Goal: Information Seeking & Learning: Check status

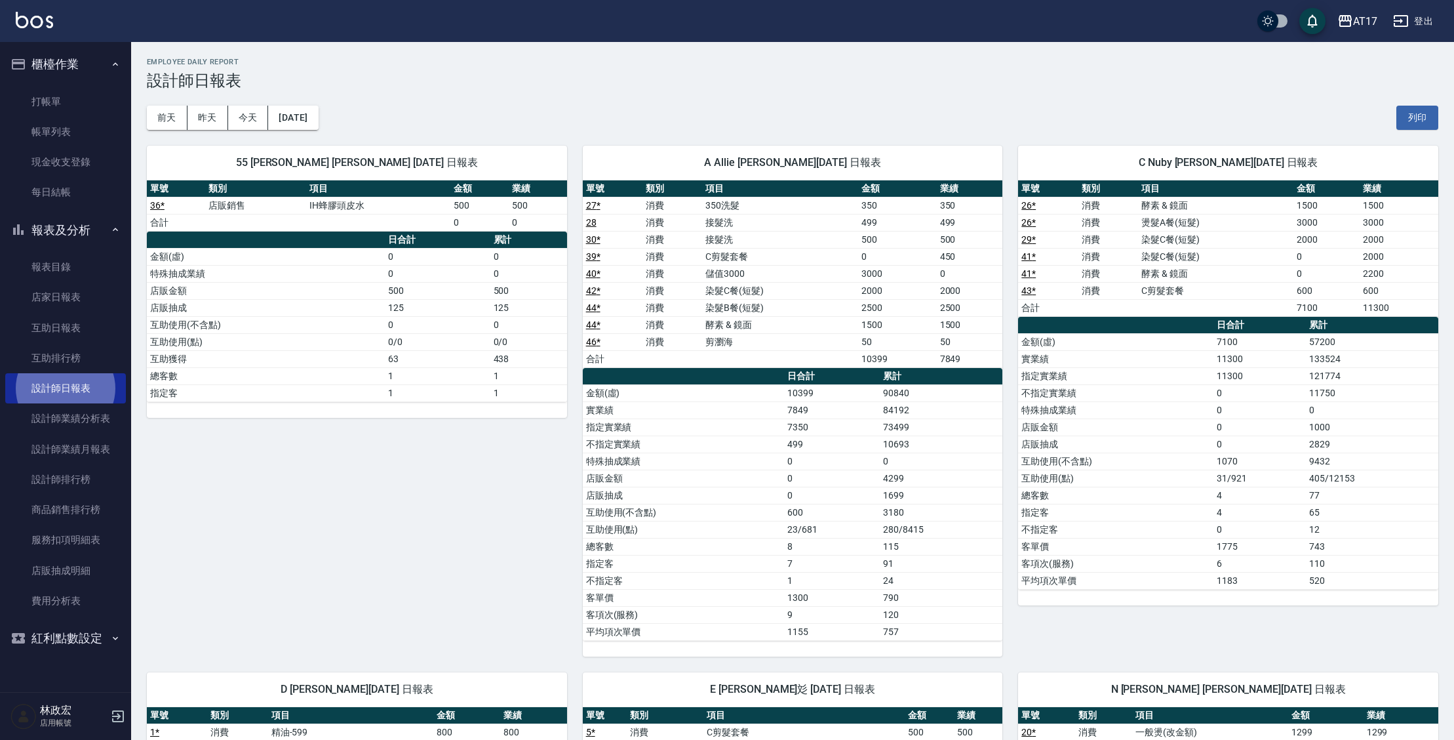
scroll to position [71, 0]
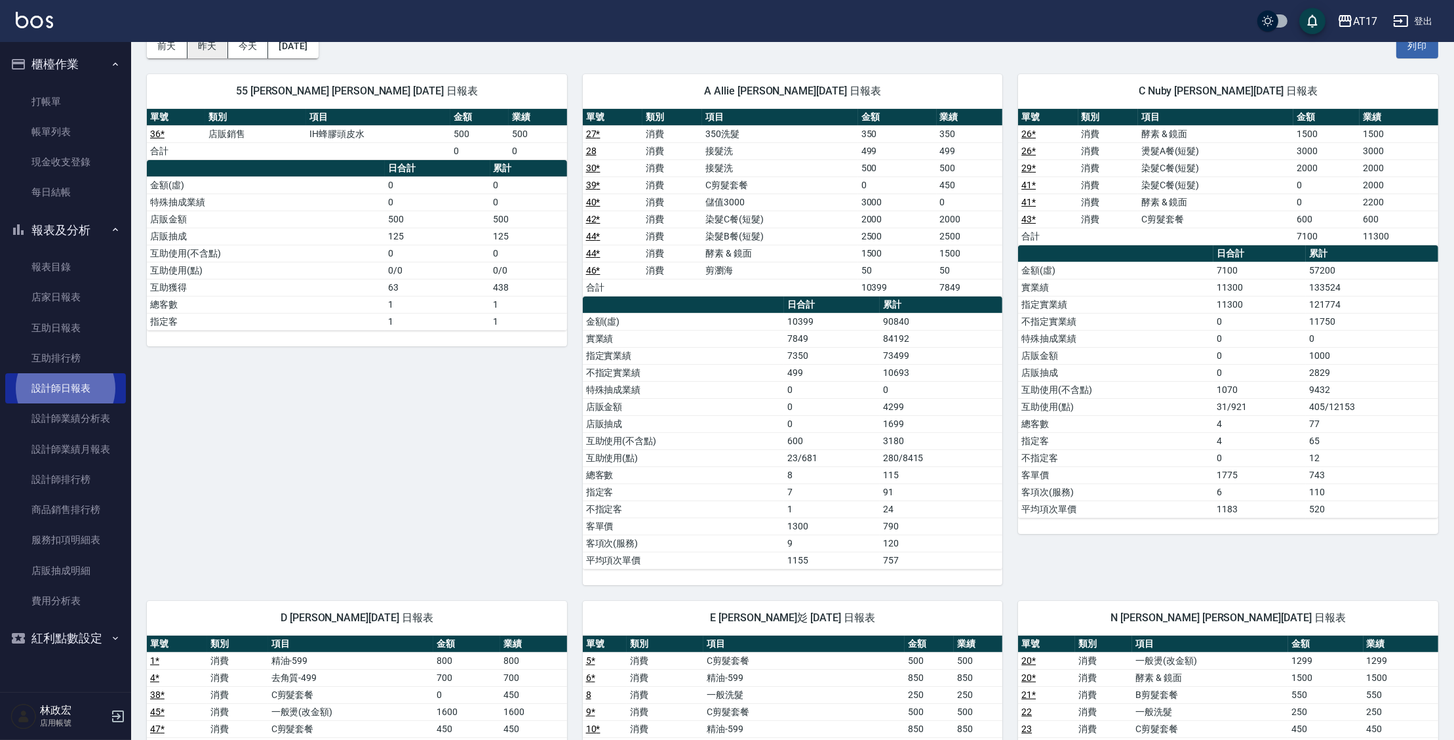
click at [222, 49] on button "昨天" at bounding box center [208, 46] width 41 height 24
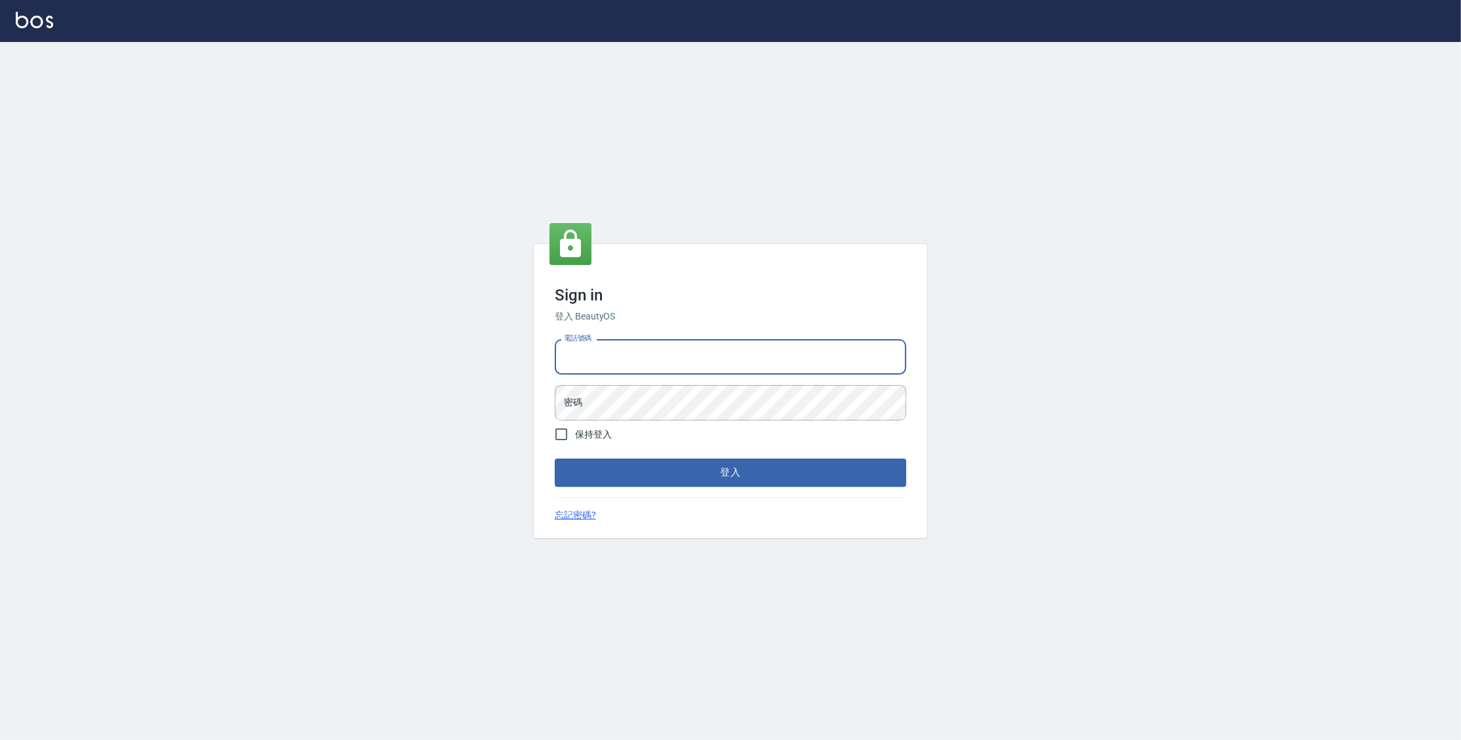
click at [663, 354] on input "電話號碼" at bounding box center [730, 356] width 351 height 35
type input "0977380821"
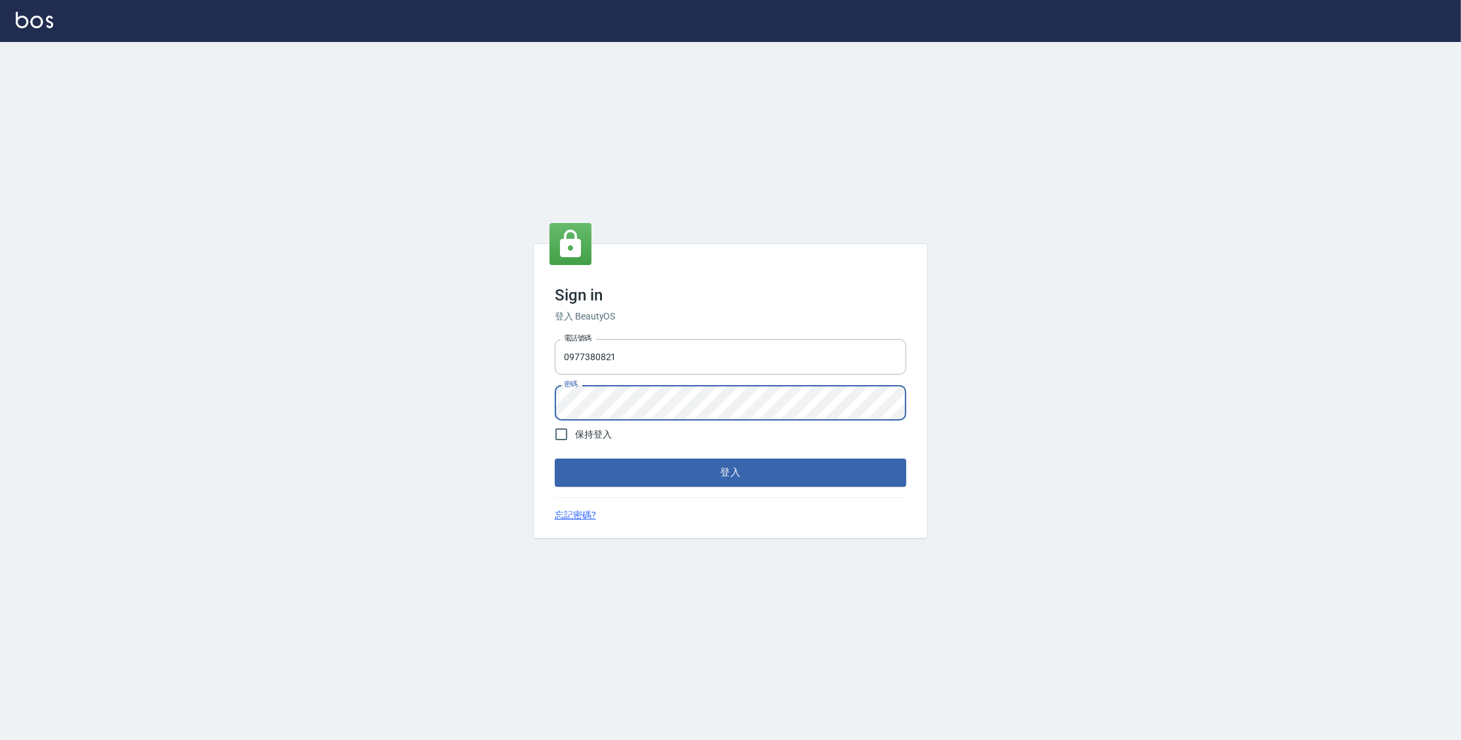
click at [555, 458] on button "登入" at bounding box center [730, 472] width 351 height 28
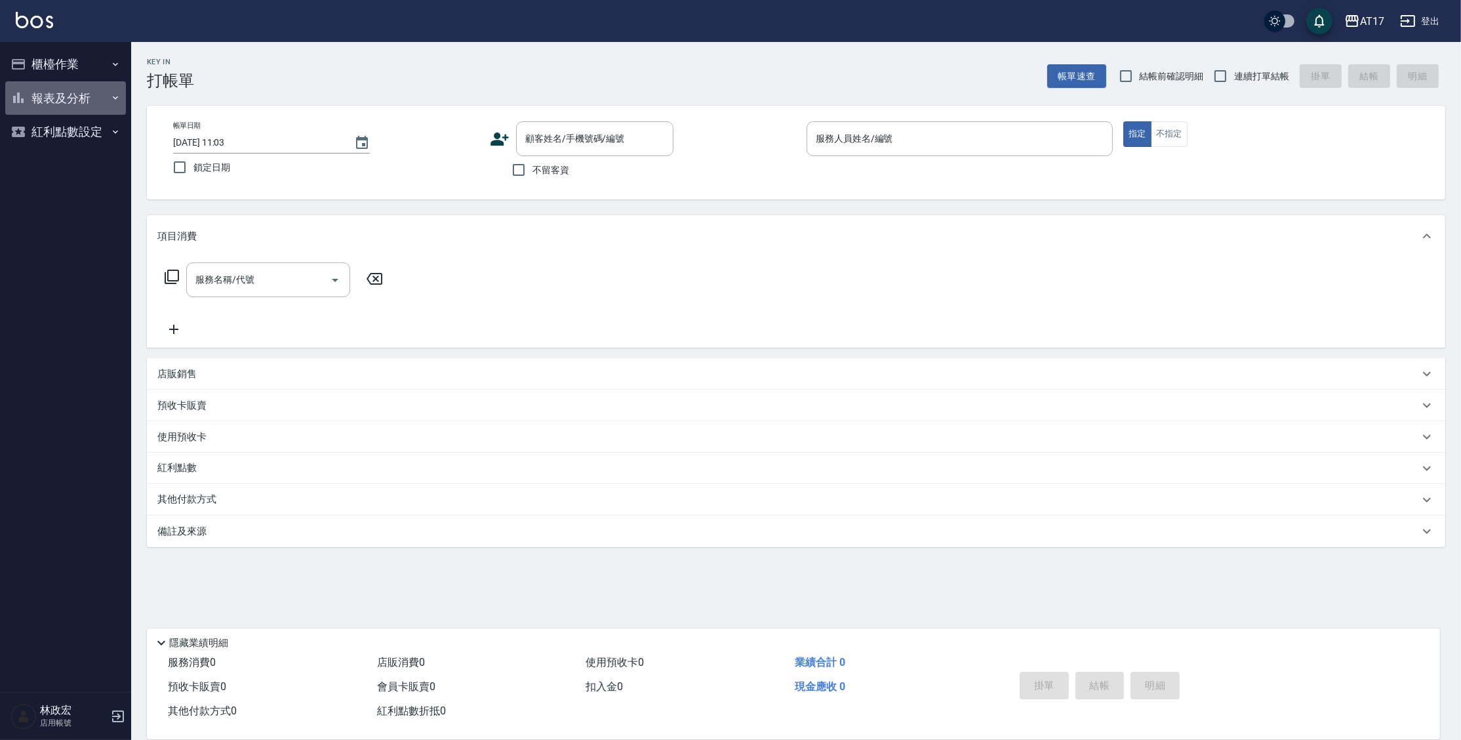
click at [83, 96] on button "報表及分析" at bounding box center [65, 98] width 121 height 34
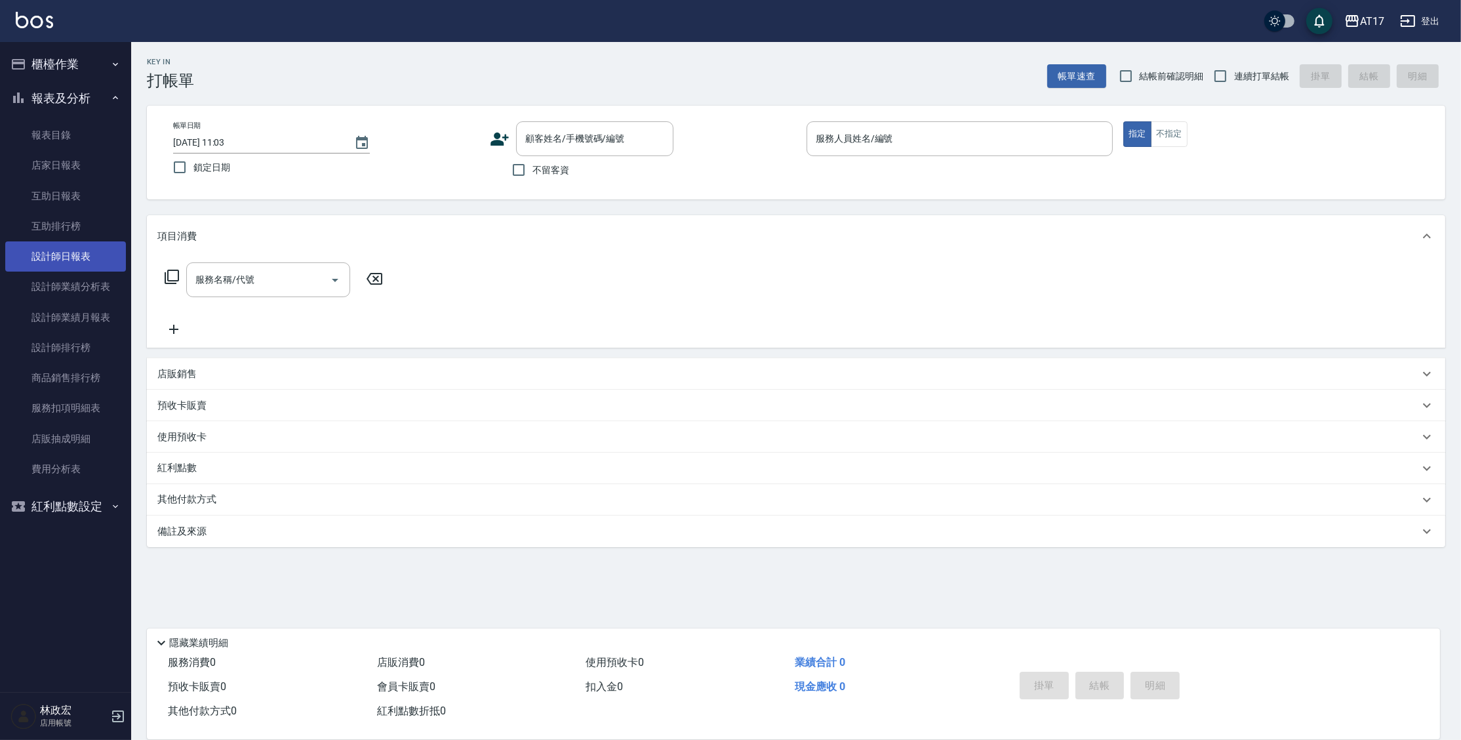
click at [75, 257] on link "設計師日報表" at bounding box center [65, 256] width 121 height 30
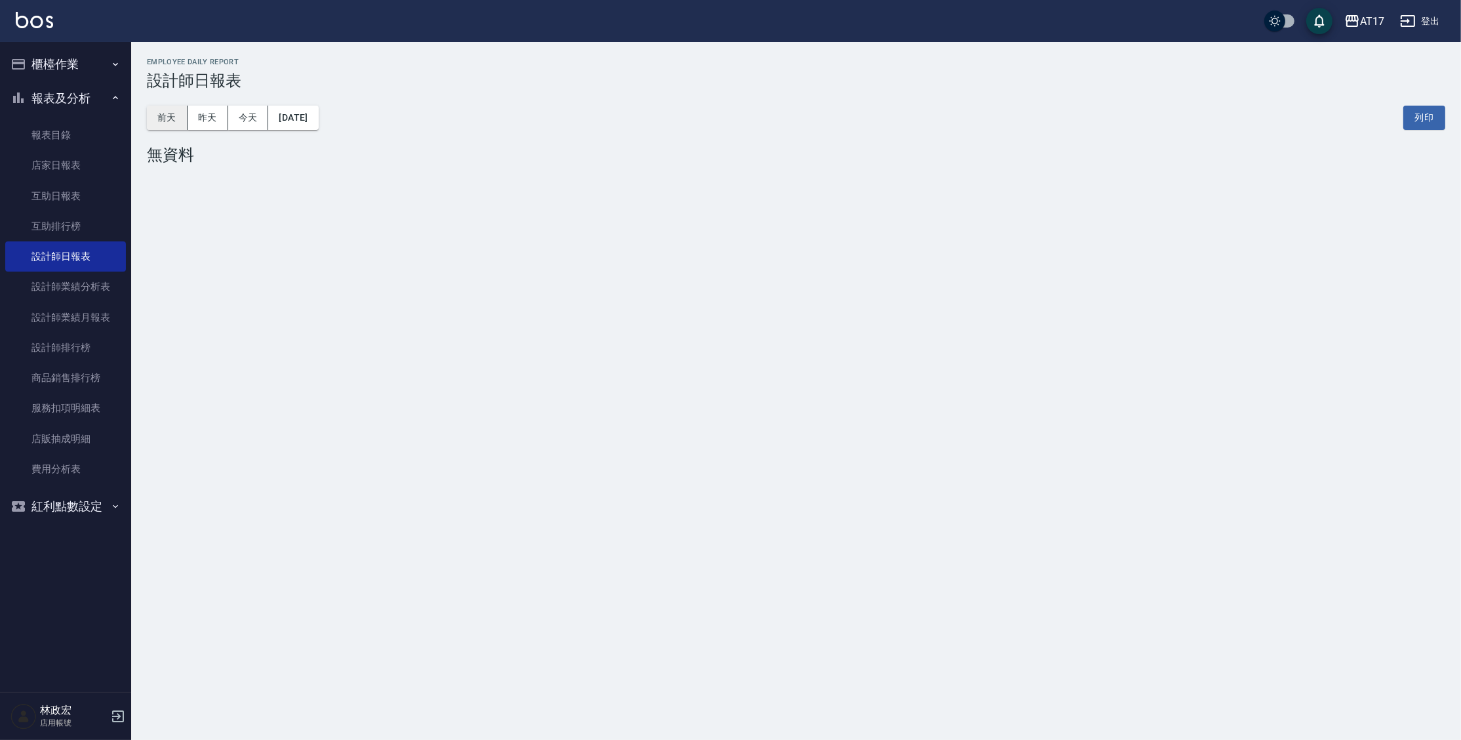
click at [173, 119] on button "前天" at bounding box center [167, 118] width 41 height 24
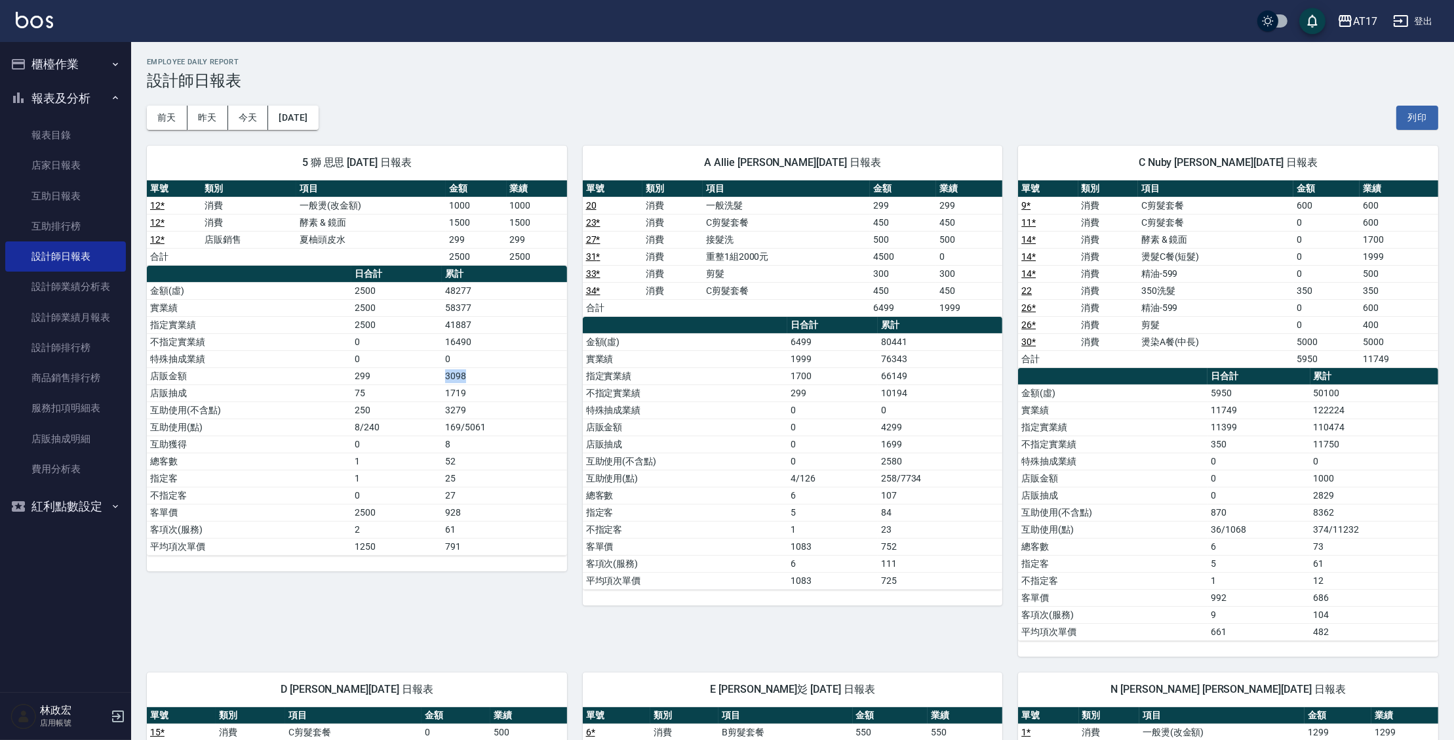
drag, startPoint x: 477, startPoint y: 376, endPoint x: 386, endPoint y: 380, distance: 91.2
click at [386, 380] on tr "店販金額 299 3098" at bounding box center [357, 375] width 420 height 17
click at [414, 359] on td "0" at bounding box center [396, 358] width 90 height 17
click at [196, 125] on button "昨天" at bounding box center [208, 118] width 41 height 24
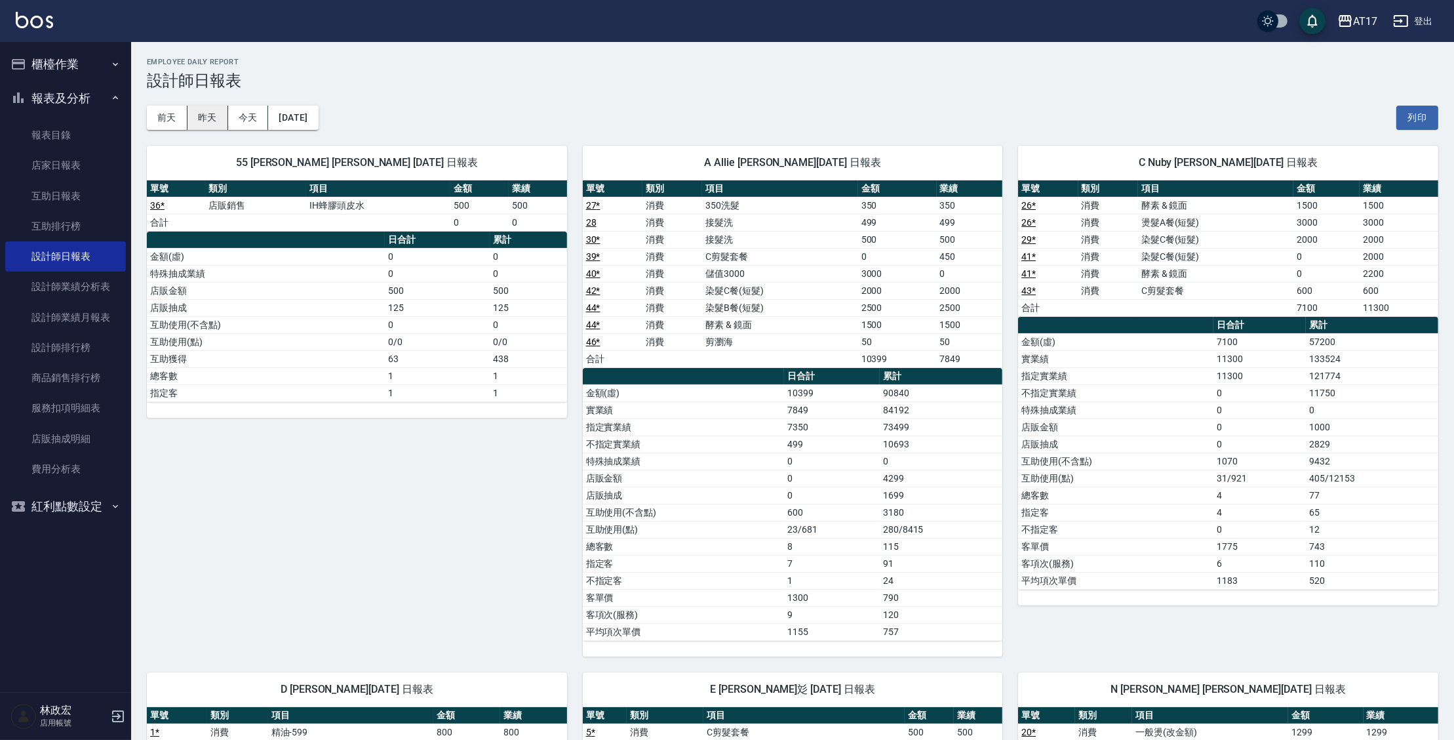
click at [208, 122] on button "昨天" at bounding box center [208, 118] width 41 height 24
click at [155, 123] on button "前天" at bounding box center [167, 118] width 41 height 24
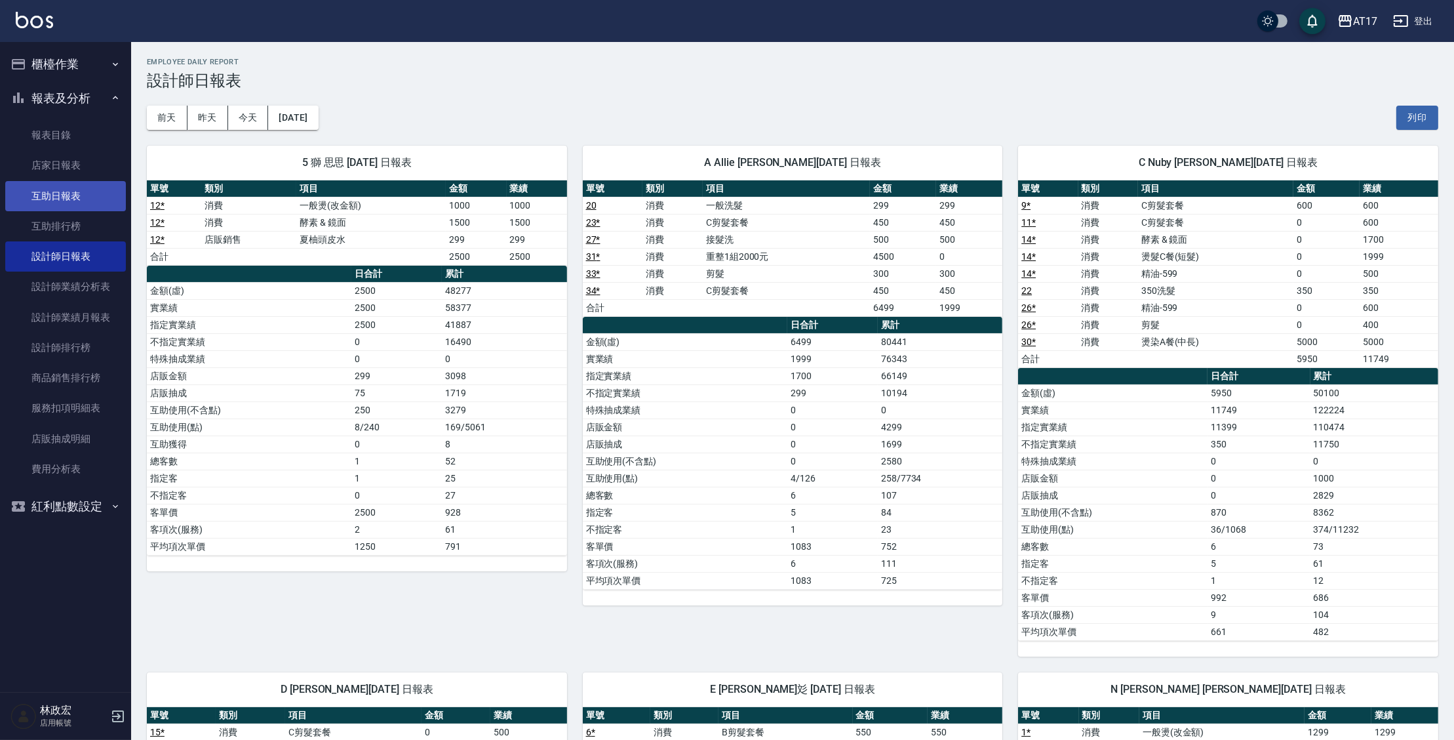
click at [75, 191] on link "互助日報表" at bounding box center [65, 196] width 121 height 30
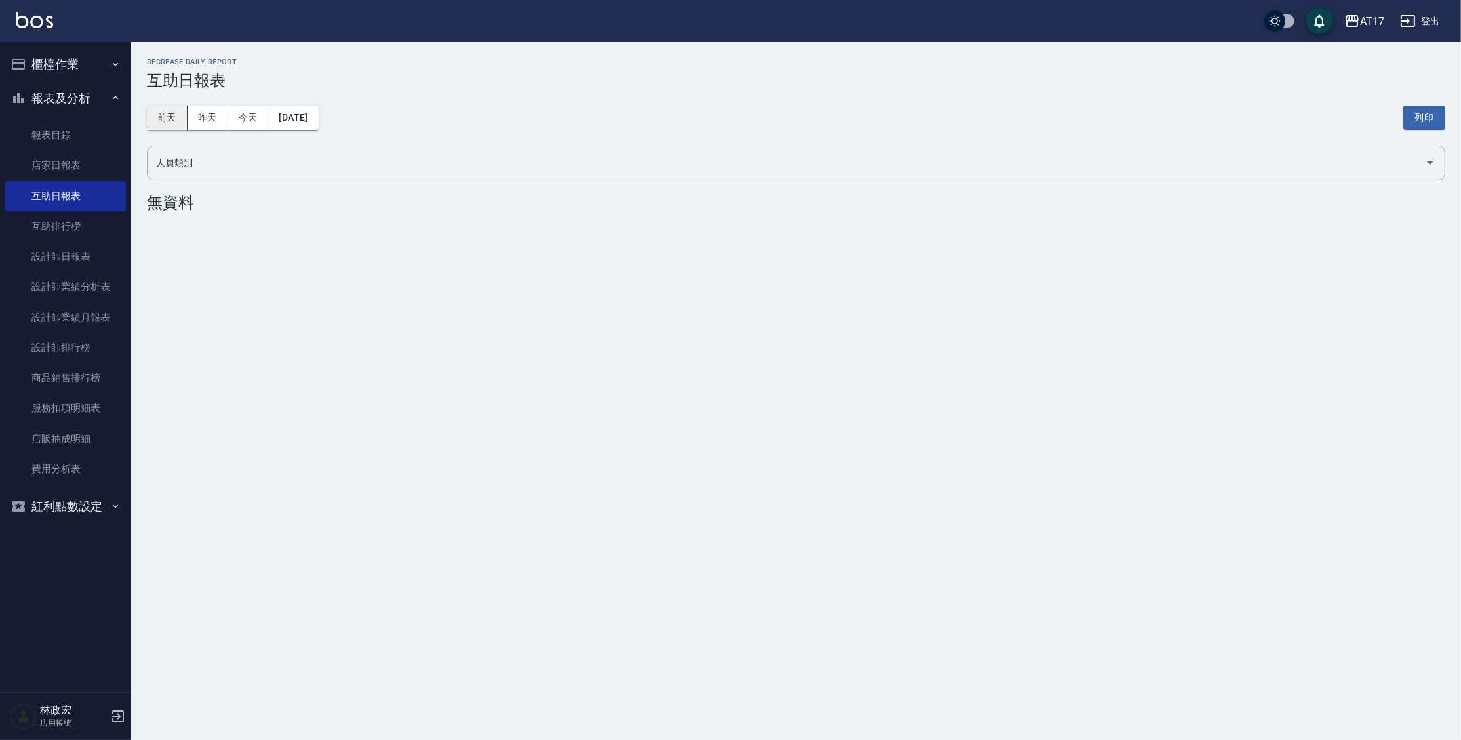
click at [157, 118] on button "前天" at bounding box center [167, 118] width 41 height 24
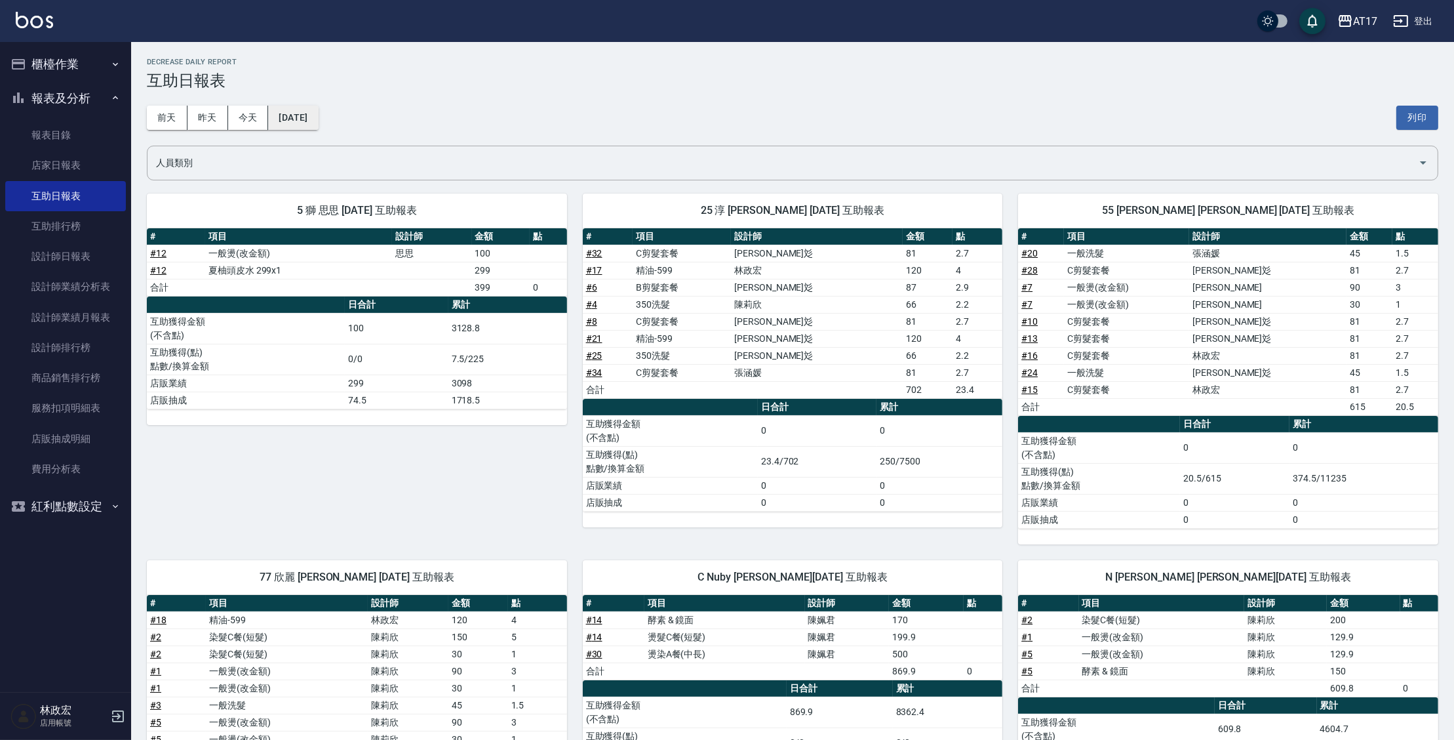
click at [318, 121] on button "[DATE]" at bounding box center [293, 118] width 50 height 24
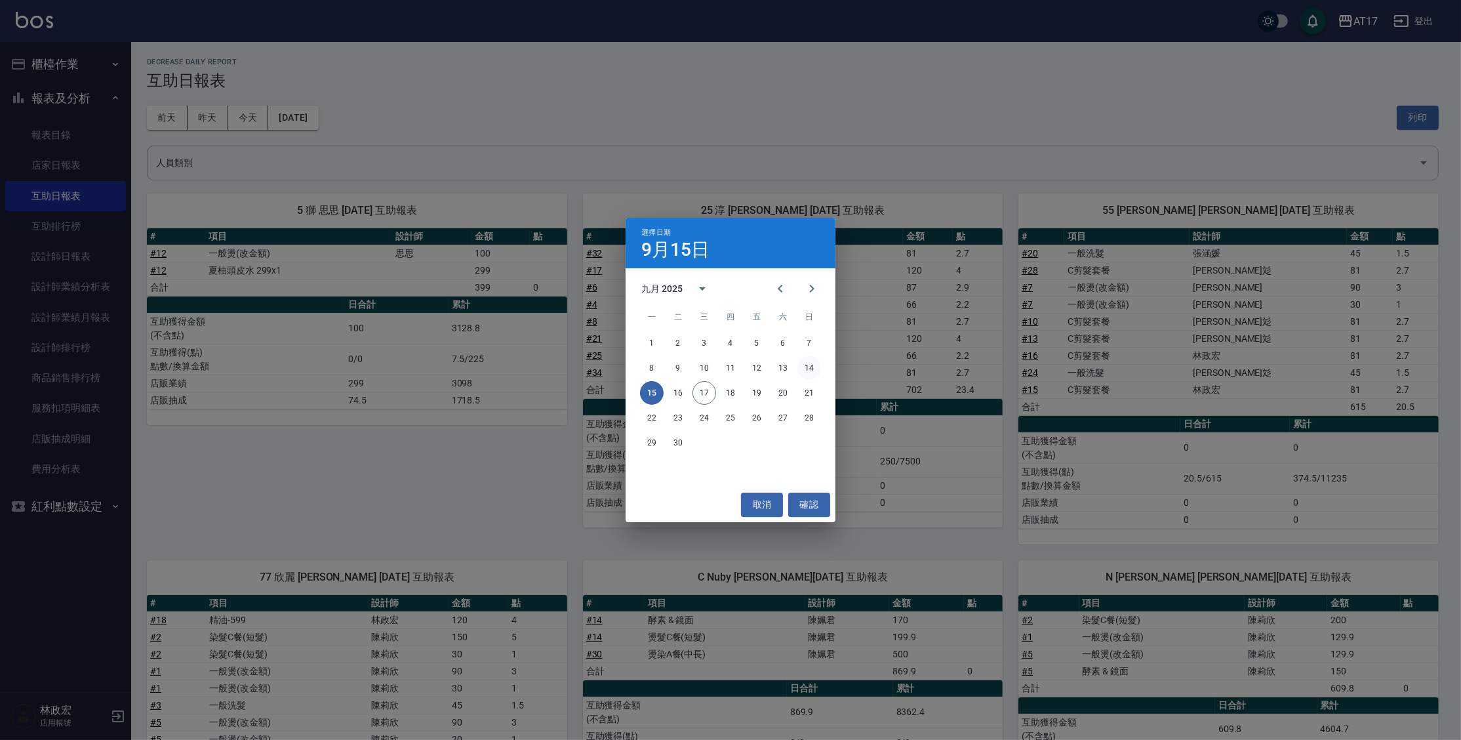
click at [813, 368] on button "14" at bounding box center [809, 368] width 24 height 24
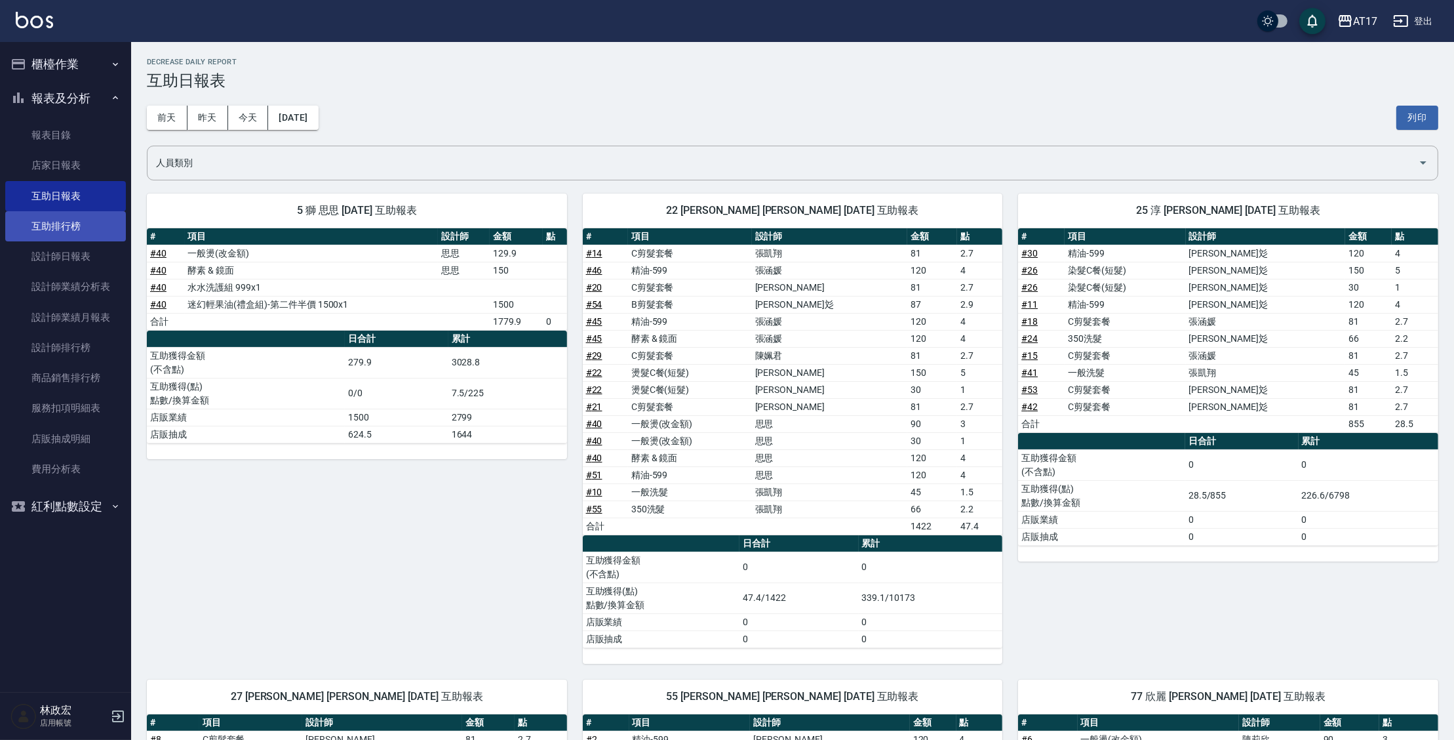
click at [120, 222] on link "互助排行榜" at bounding box center [65, 226] width 121 height 30
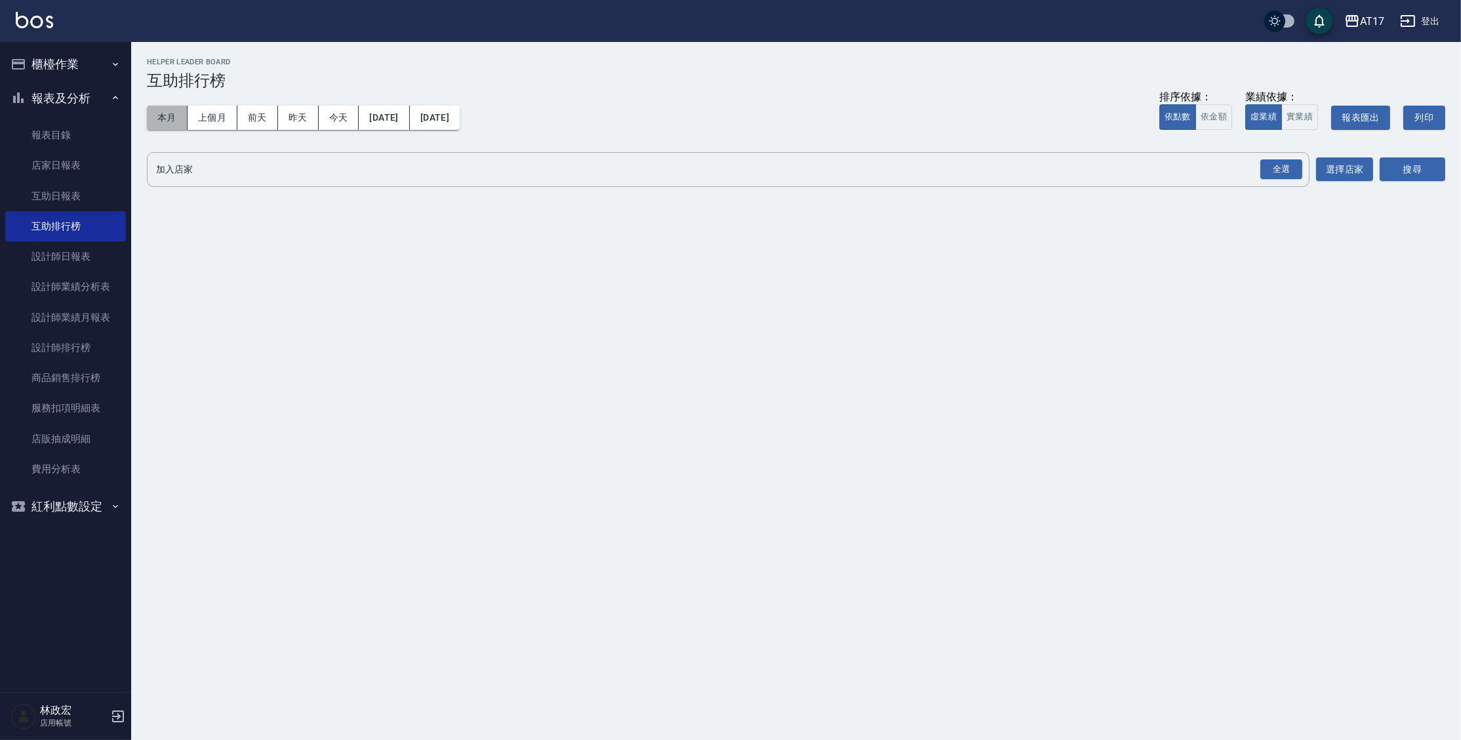
click at [181, 114] on button "本月" at bounding box center [167, 118] width 41 height 24
click at [1270, 168] on div "全選" at bounding box center [1281, 169] width 42 height 20
click at [1330, 164] on button "選擇店家" at bounding box center [1344, 170] width 57 height 24
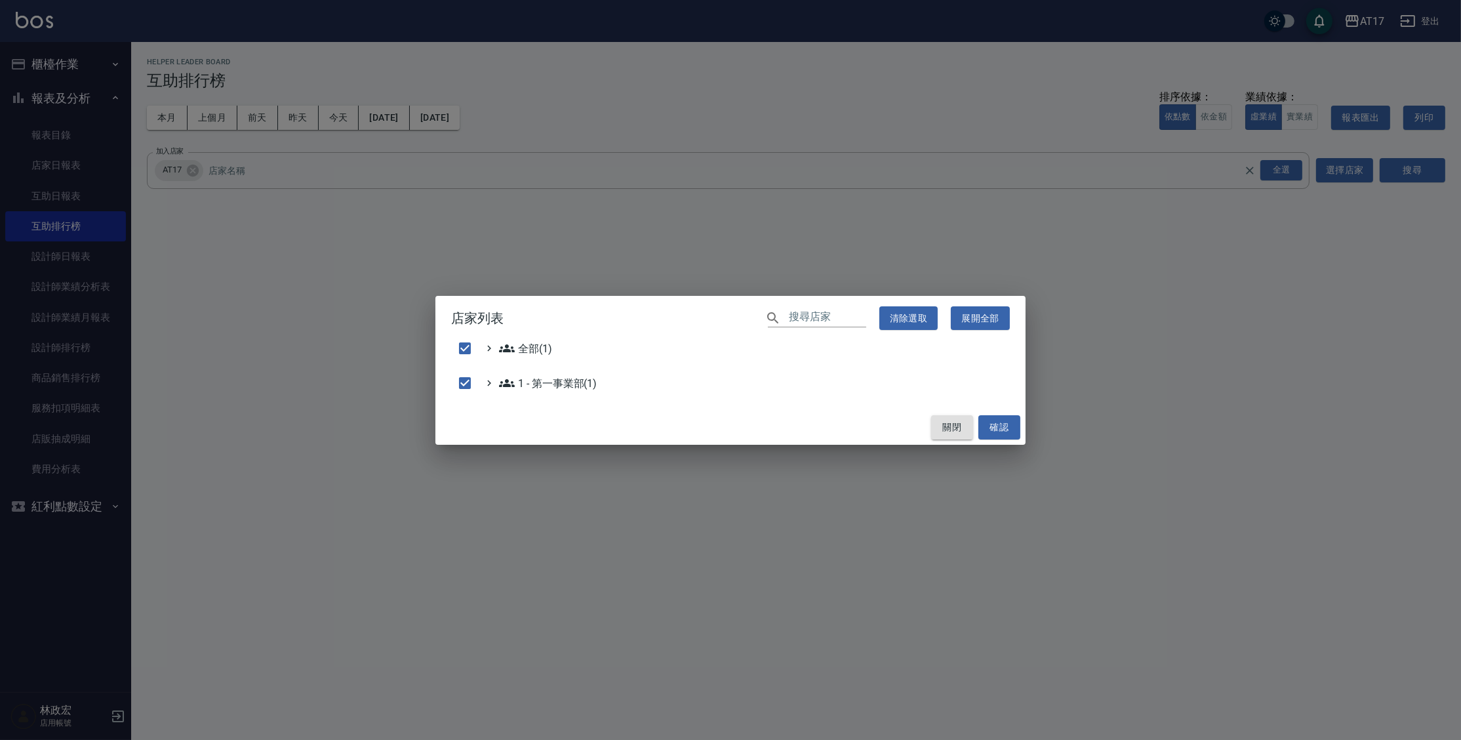
click at [962, 424] on button "關閉" at bounding box center [952, 427] width 42 height 24
checkbox input "false"
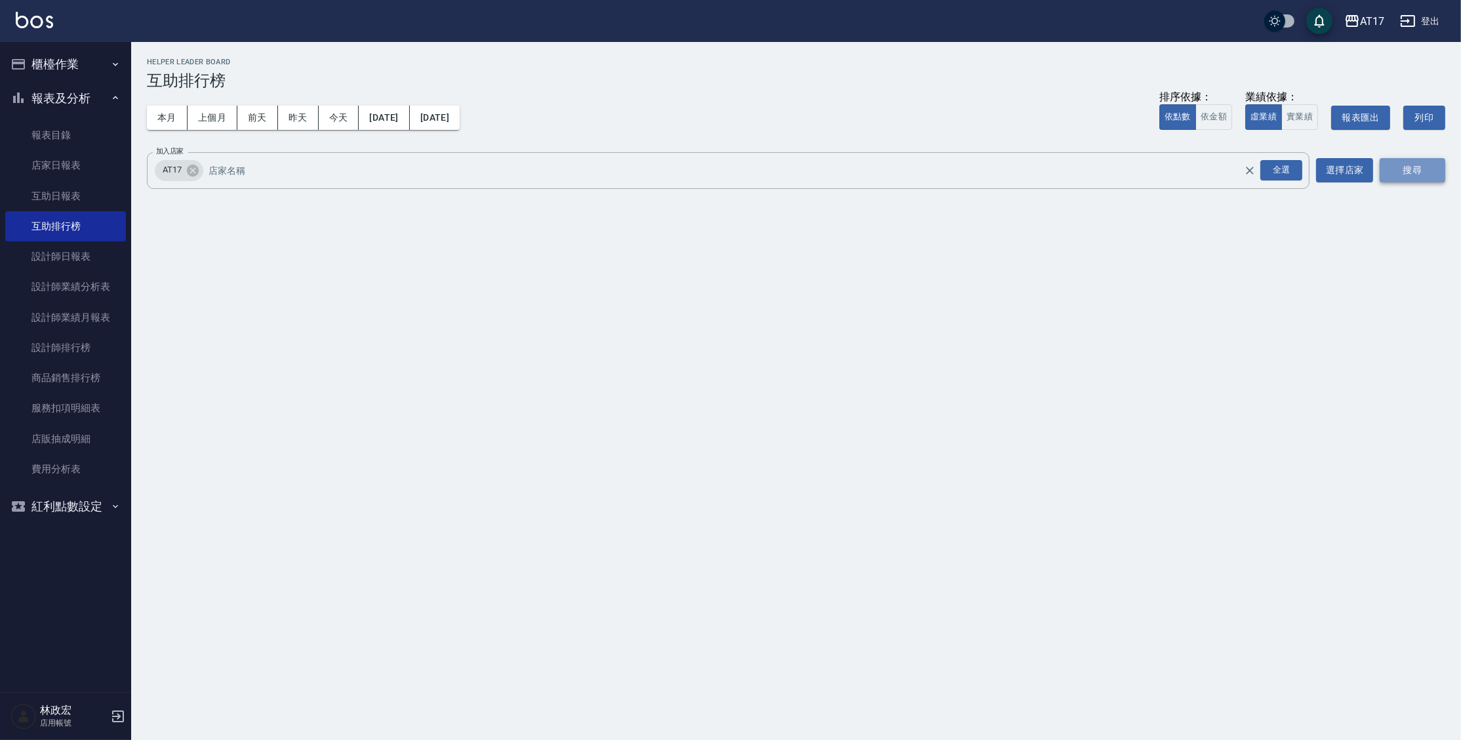
click at [1418, 178] on button "搜尋" at bounding box center [1413, 170] width 66 height 24
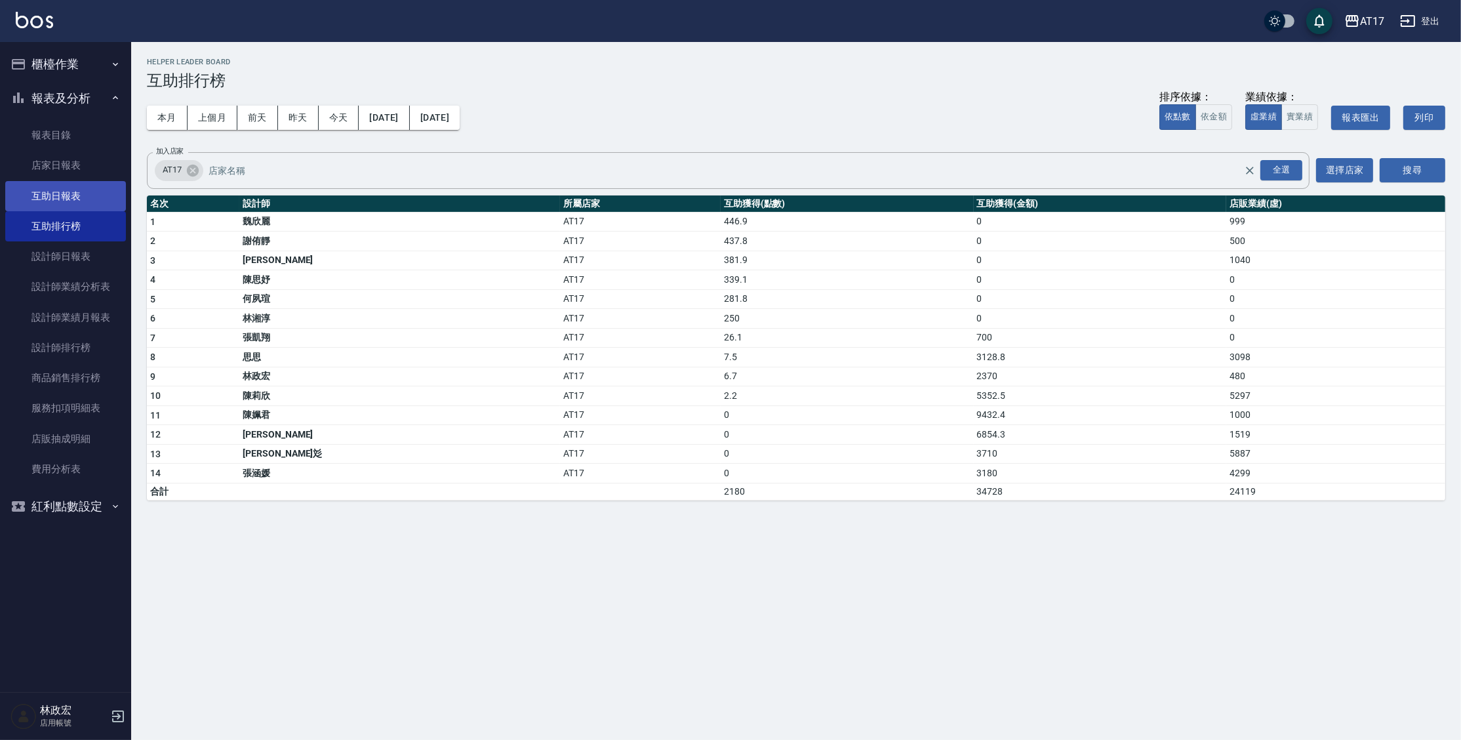
click at [35, 199] on link "互助日報表" at bounding box center [65, 196] width 121 height 30
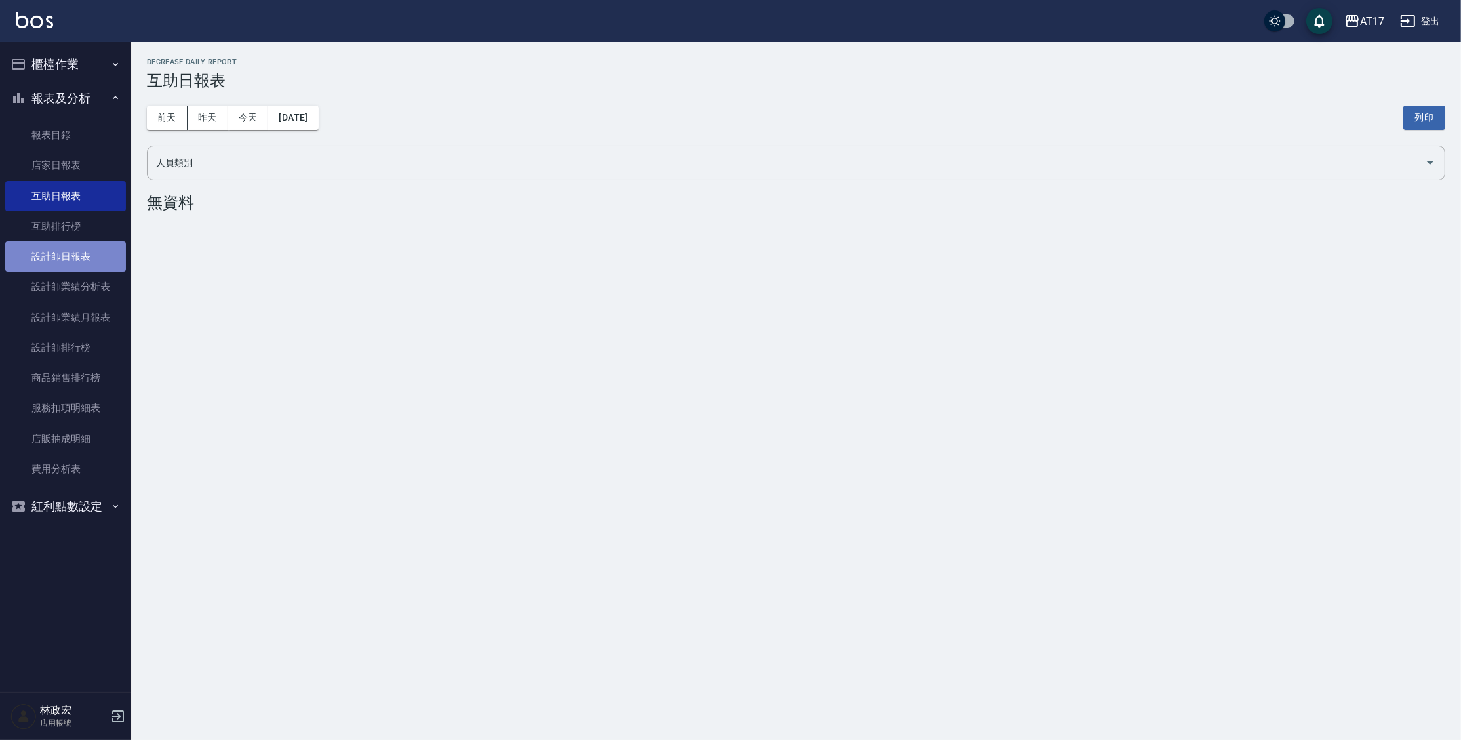
click at [55, 262] on link "設計師日報表" at bounding box center [65, 256] width 121 height 30
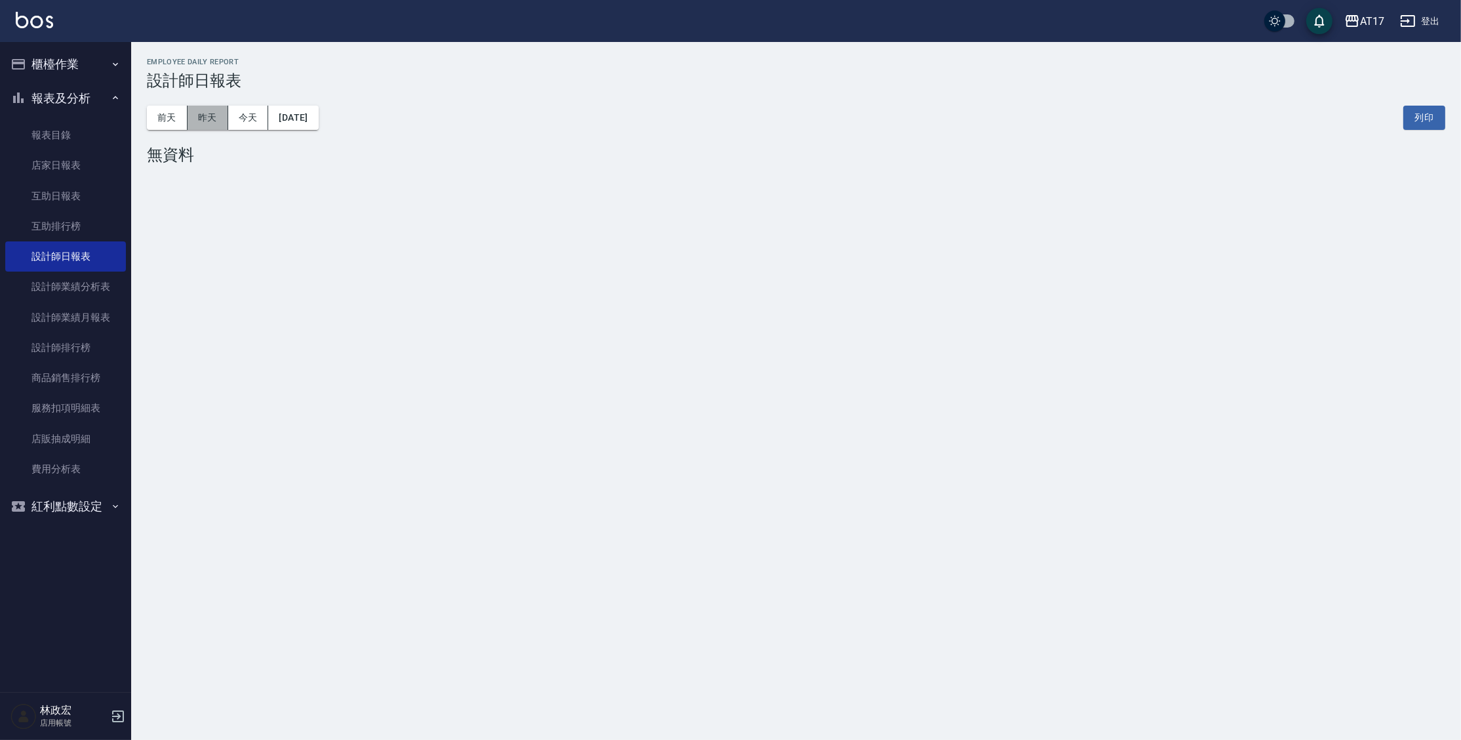
click at [206, 127] on button "昨天" at bounding box center [208, 118] width 41 height 24
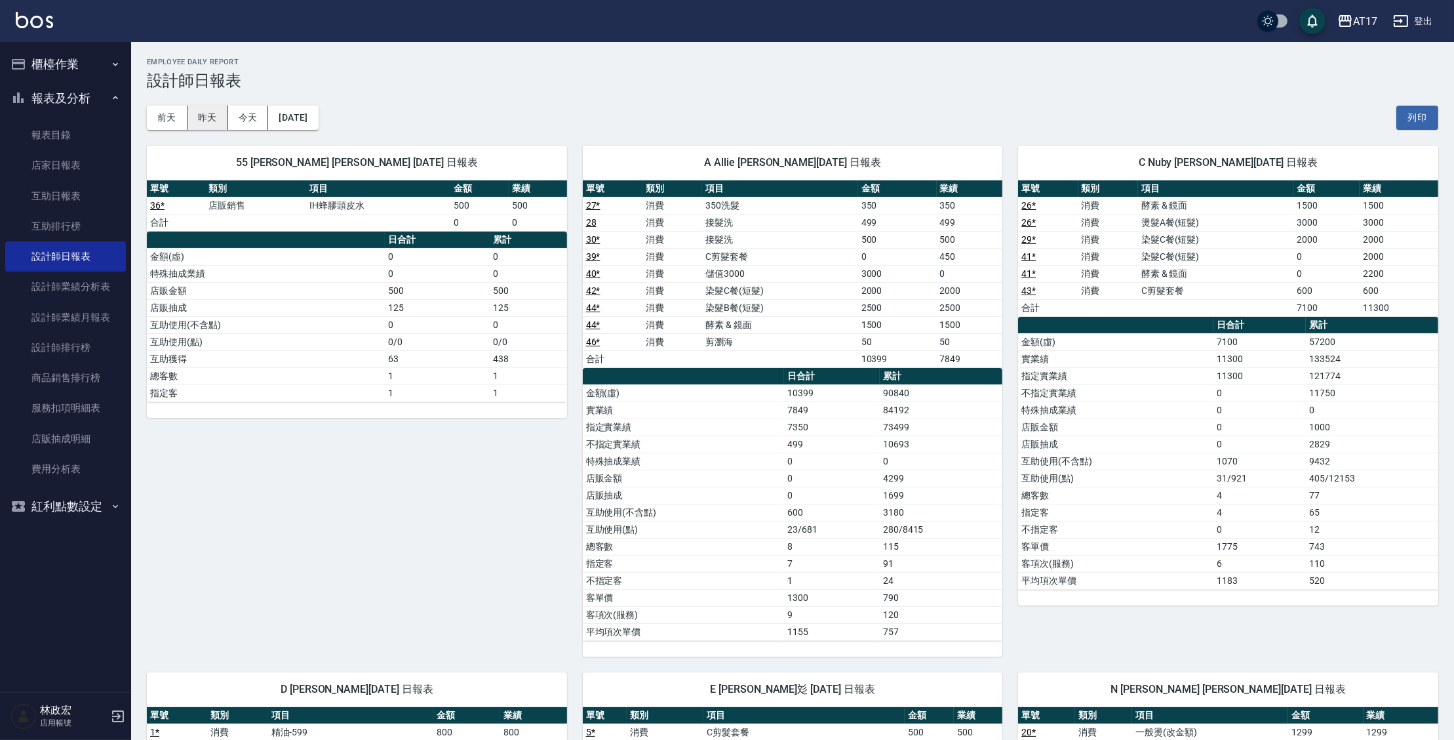
click at [216, 124] on button "昨天" at bounding box center [208, 118] width 41 height 24
click at [210, 114] on button "昨天" at bounding box center [208, 118] width 41 height 24
click at [82, 357] on link "設計師排行榜" at bounding box center [65, 347] width 121 height 30
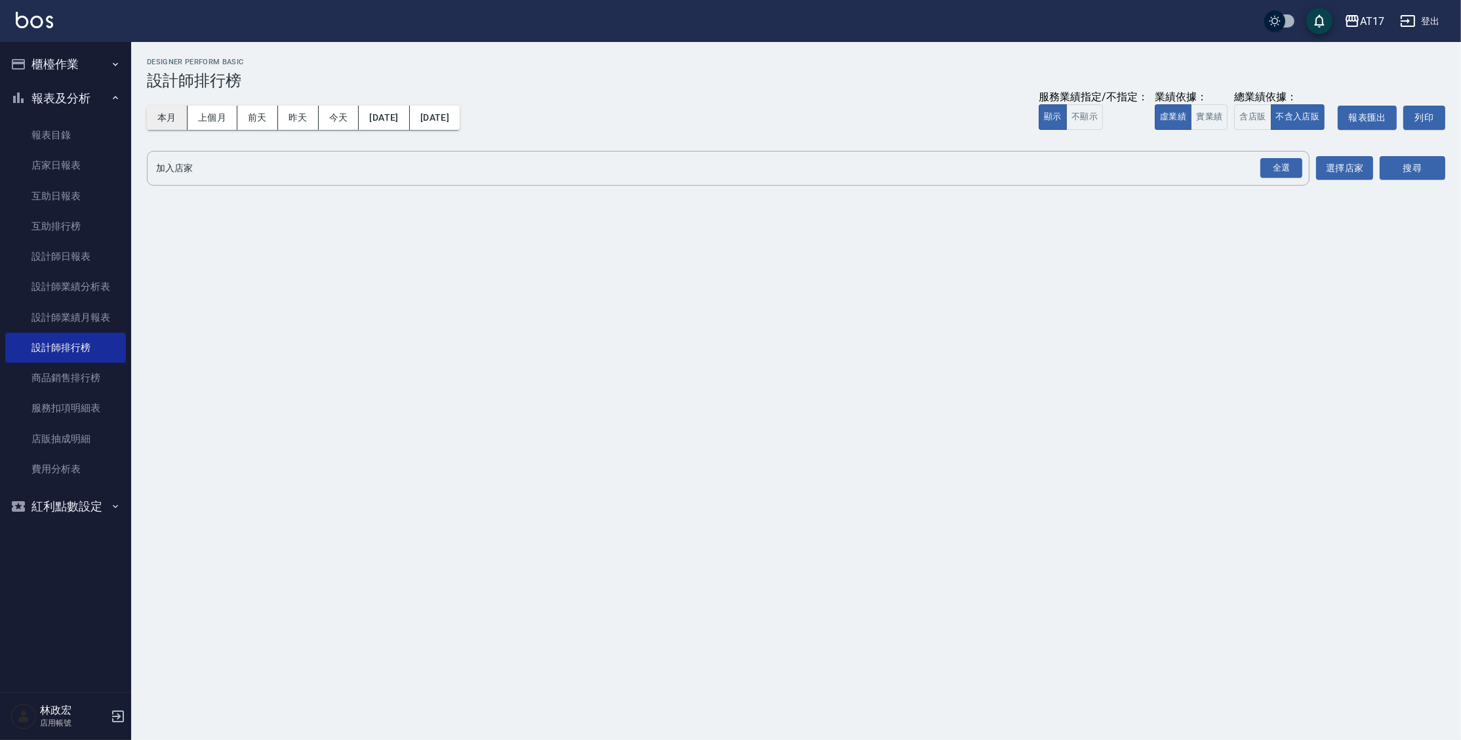
click at [171, 116] on button "本月" at bounding box center [167, 118] width 41 height 24
click at [1225, 115] on button "實業績" at bounding box center [1209, 117] width 37 height 26
drag, startPoint x: 1269, startPoint y: 163, endPoint x: 1283, endPoint y: 155, distance: 16.1
click at [1271, 163] on div "全選" at bounding box center [1281, 168] width 42 height 20
click at [1405, 169] on button "搜尋" at bounding box center [1413, 169] width 66 height 24
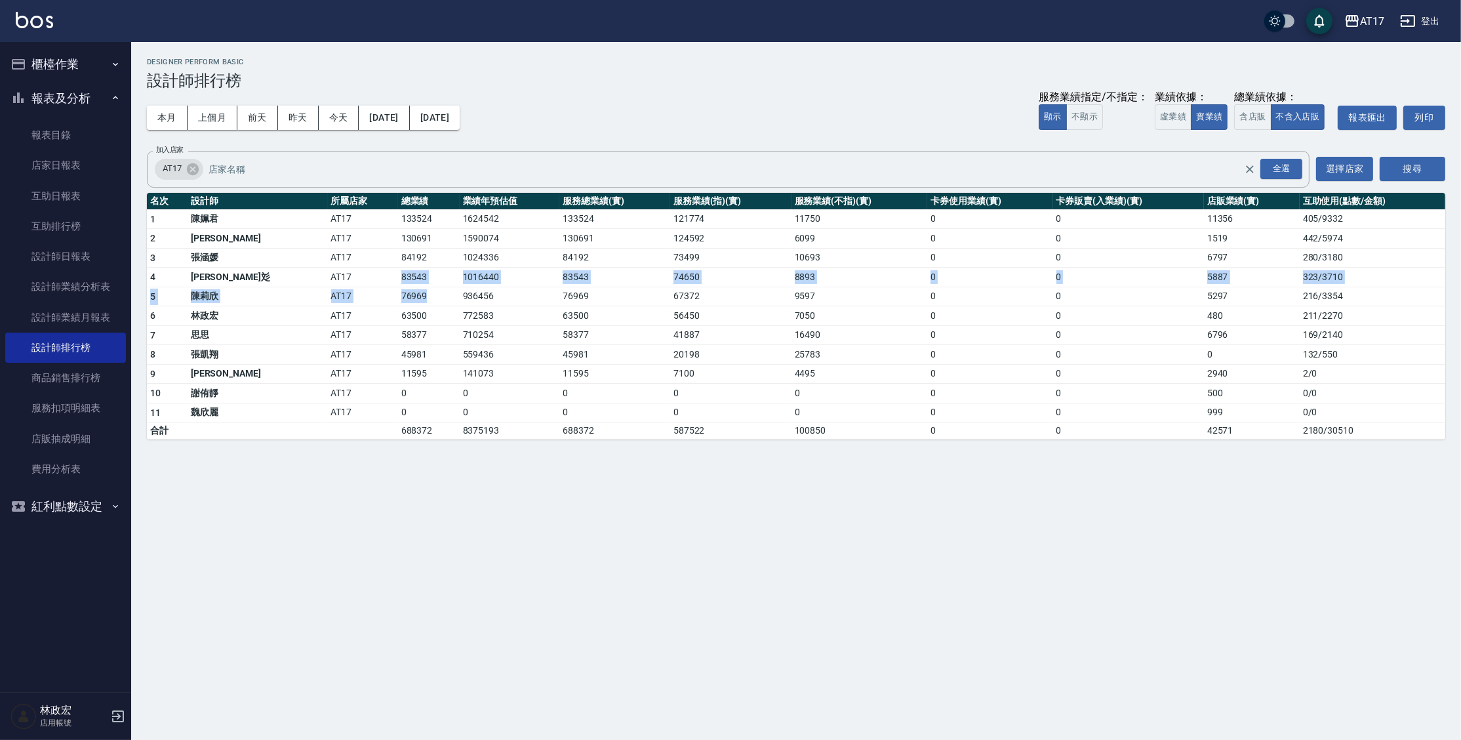
drag, startPoint x: 355, startPoint y: 295, endPoint x: 295, endPoint y: 285, distance: 60.5
click at [295, 285] on tbody "1 [PERSON_NAME]AT17 133524 1624542 133524 121774 11750 0 0 11356 405 / 9332 2 […" at bounding box center [796, 324] width 1298 height 230
click at [328, 325] on td "AT17" at bounding box center [363, 335] width 70 height 20
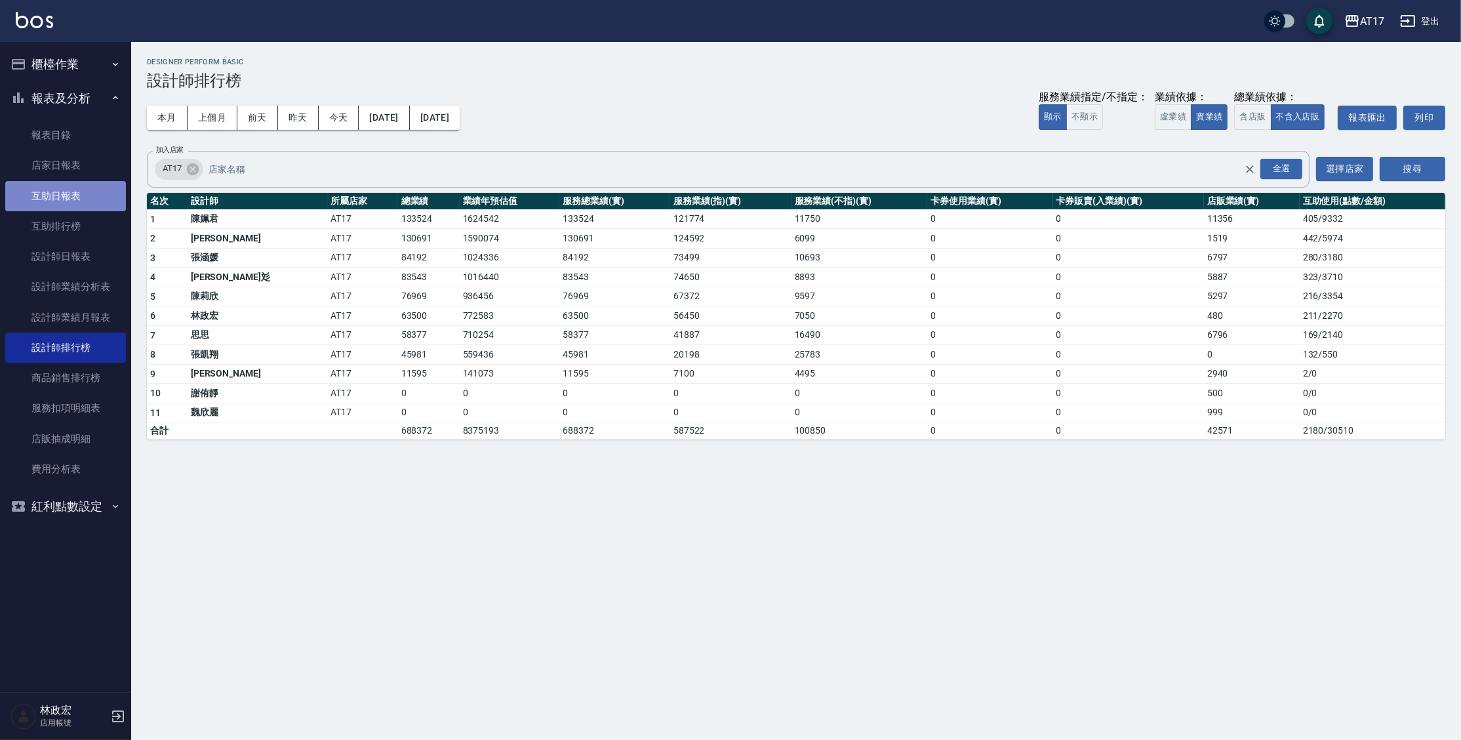
click at [83, 208] on link "互助日報表" at bounding box center [65, 196] width 121 height 30
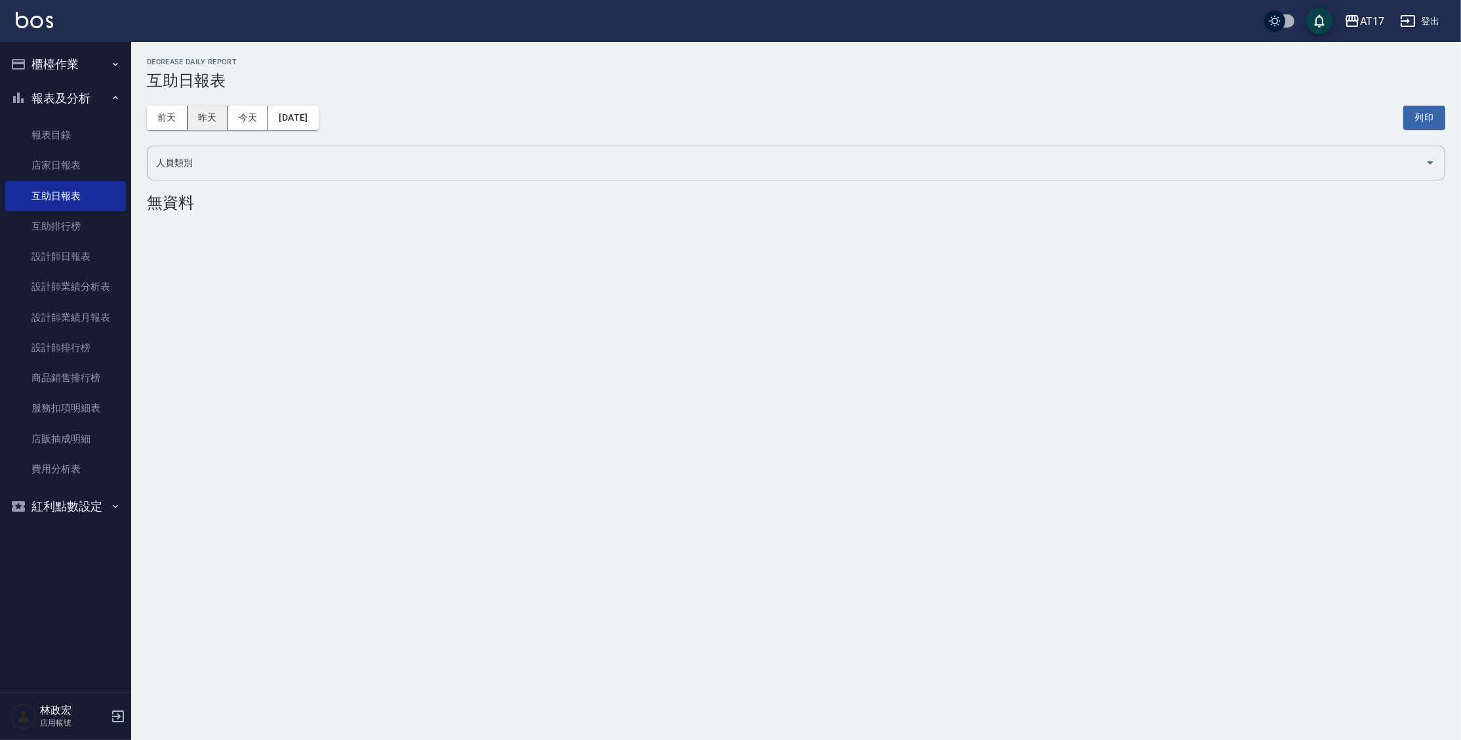
click at [199, 123] on button "昨天" at bounding box center [208, 118] width 41 height 24
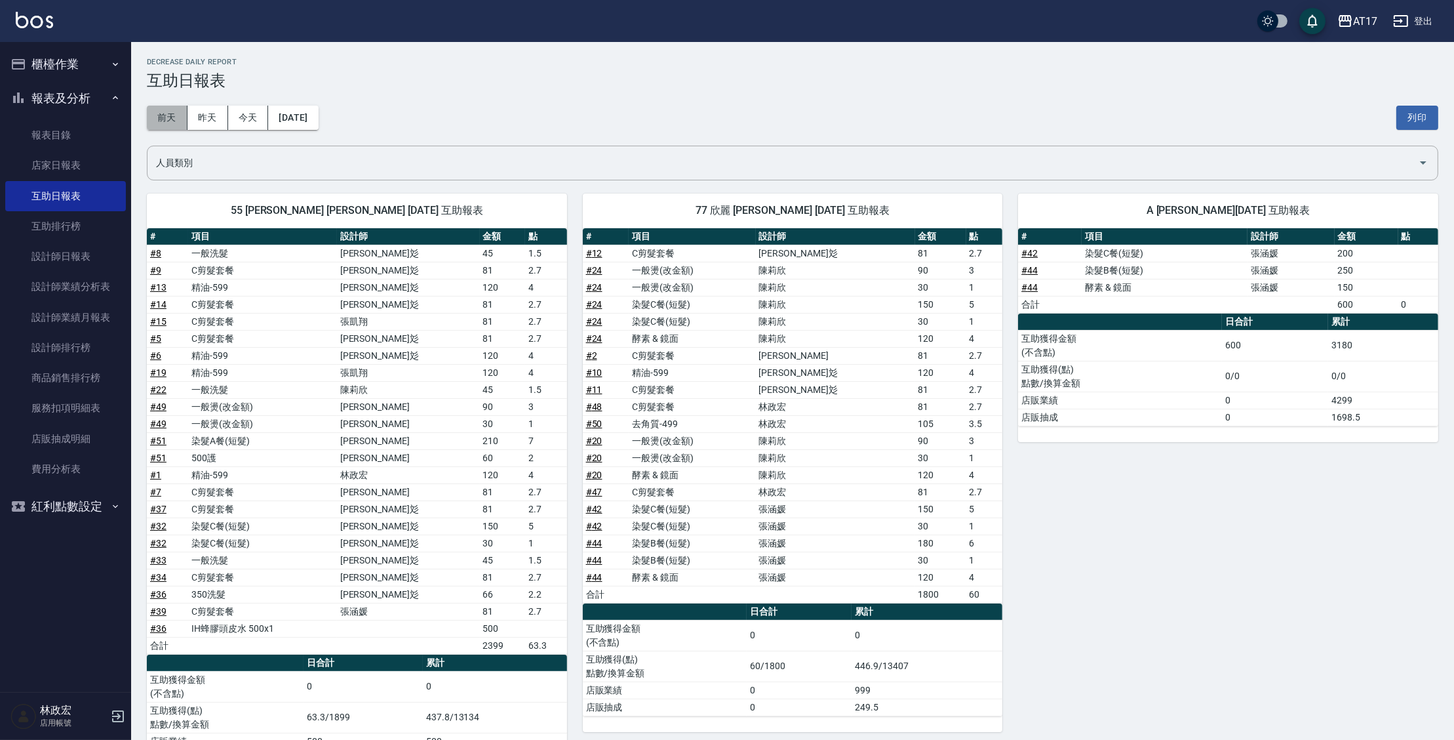
click at [173, 119] on button "前天" at bounding box center [167, 118] width 41 height 24
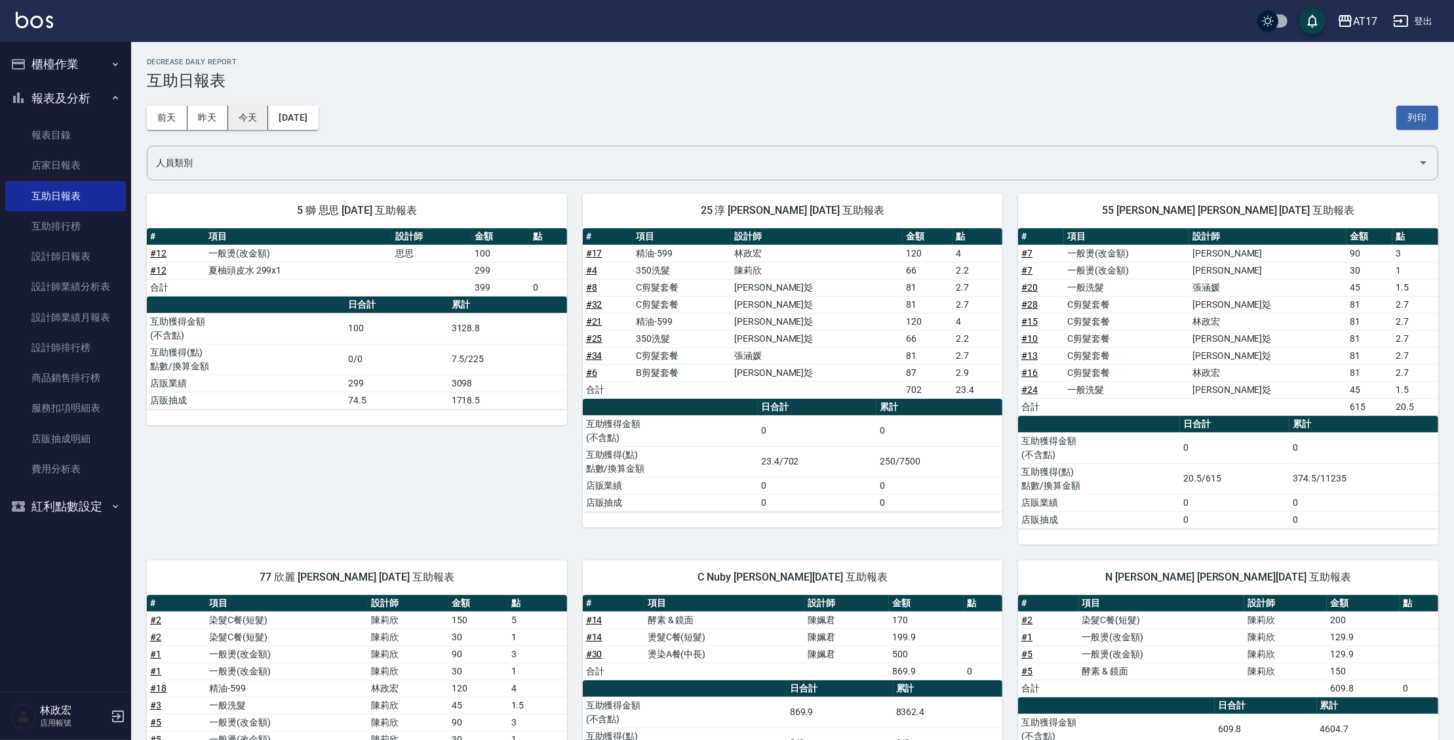
click at [233, 121] on button "今天" at bounding box center [248, 118] width 41 height 24
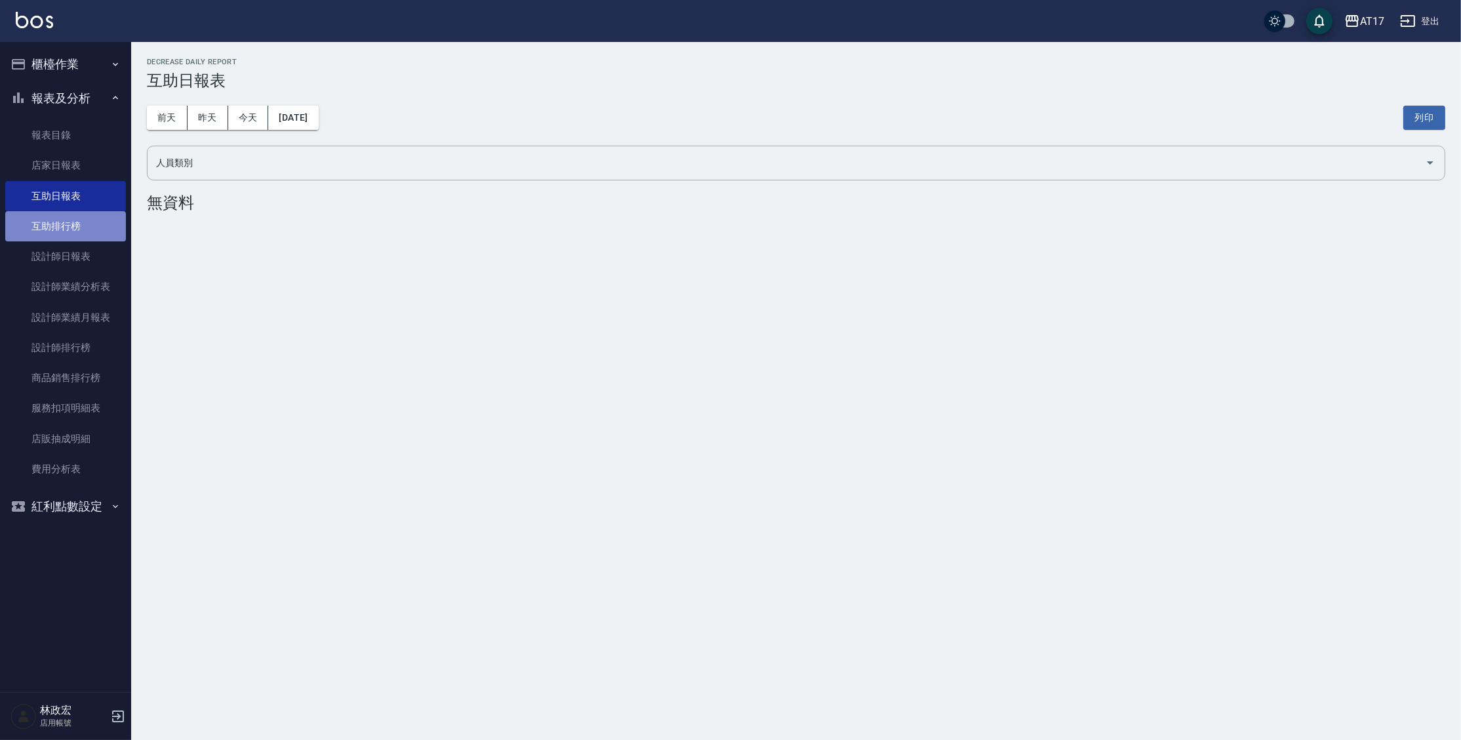
click at [68, 239] on link "互助排行榜" at bounding box center [65, 226] width 121 height 30
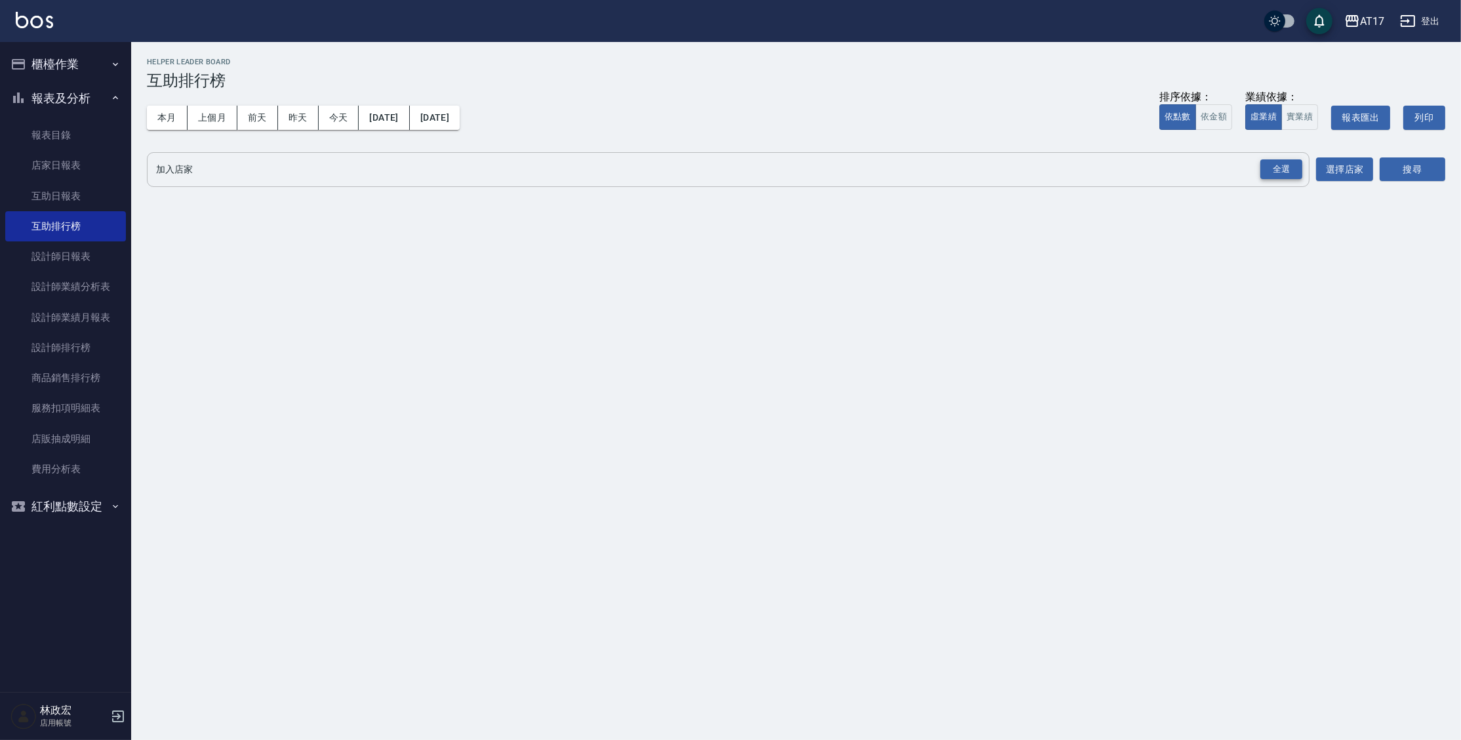
click at [1284, 176] on div "全選" at bounding box center [1281, 169] width 42 height 20
click at [1415, 162] on button "搜尋" at bounding box center [1413, 170] width 66 height 24
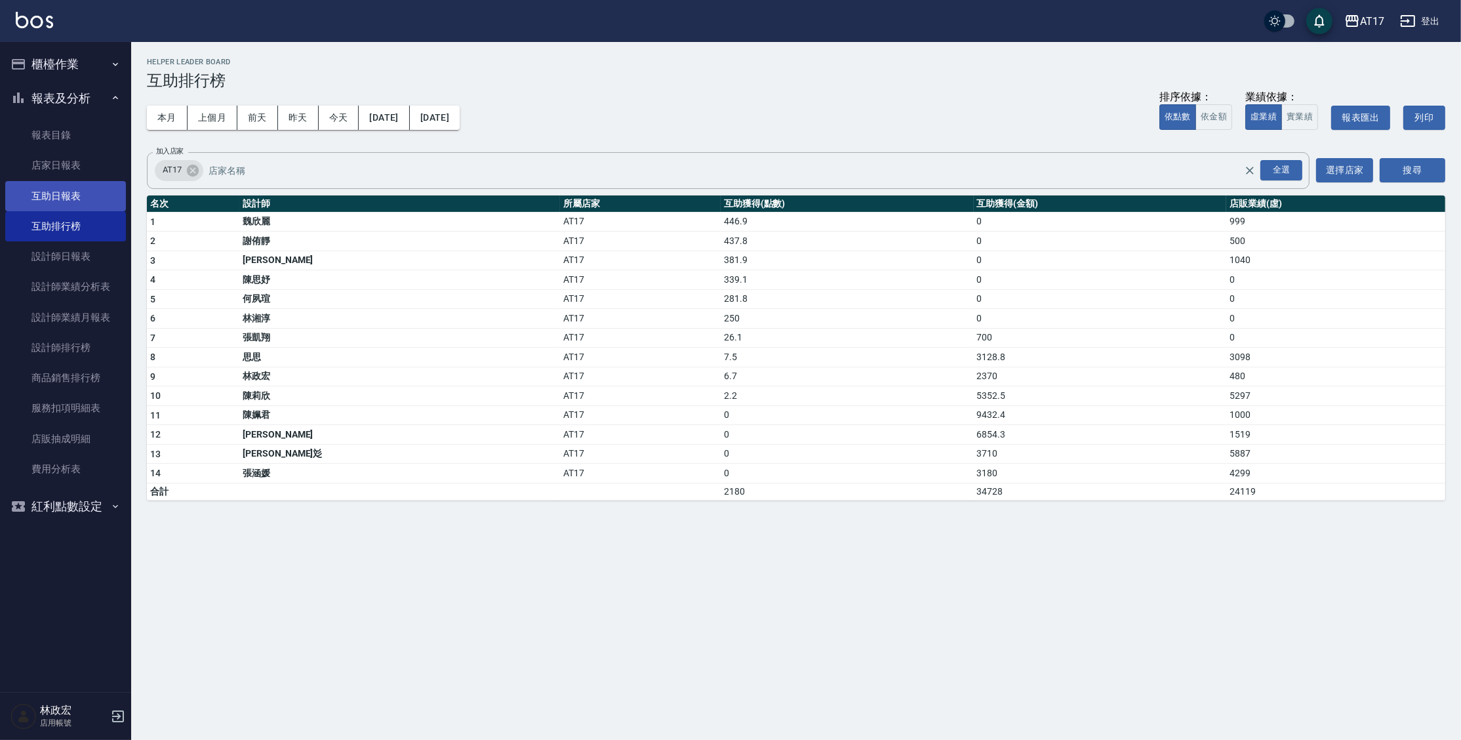
click at [90, 188] on link "互助日報表" at bounding box center [65, 196] width 121 height 30
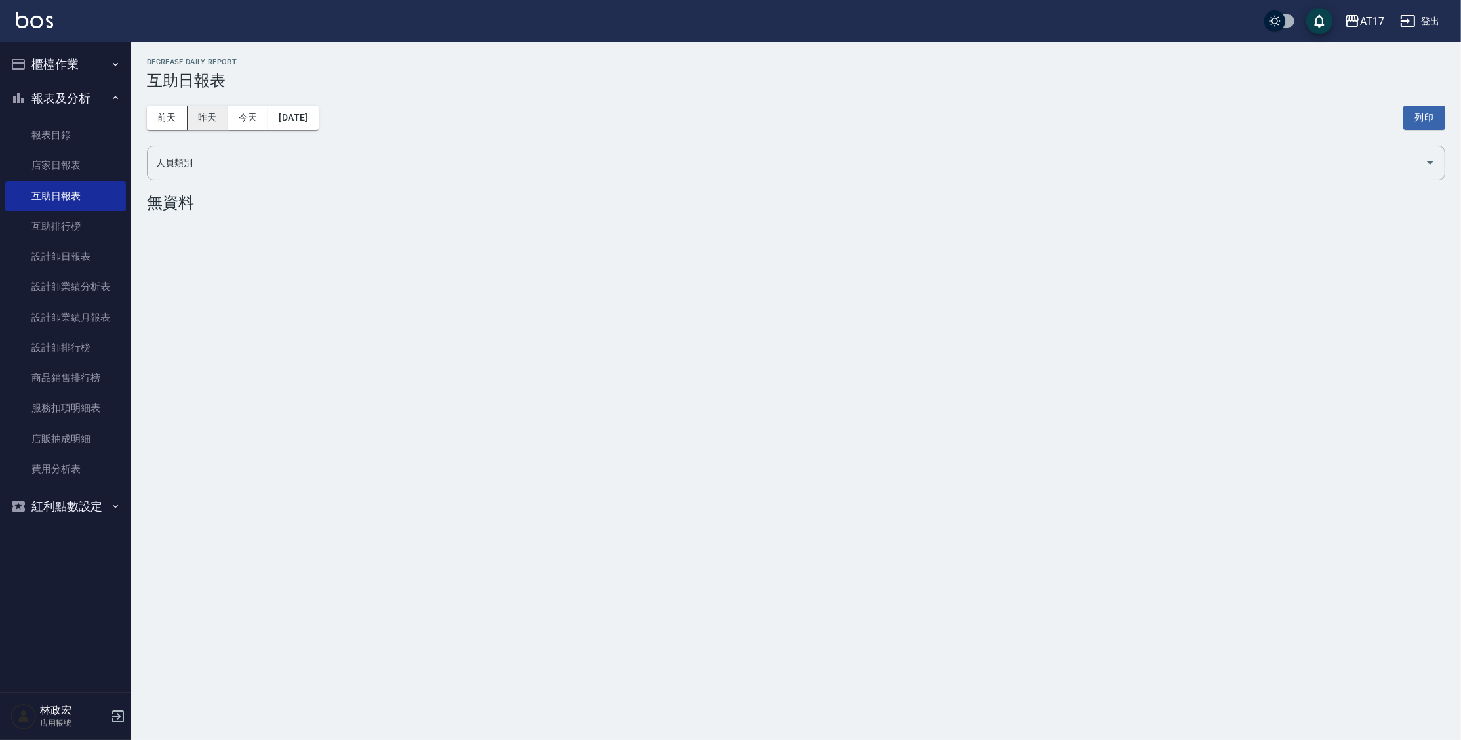
click at [203, 117] on button "昨天" at bounding box center [208, 118] width 41 height 24
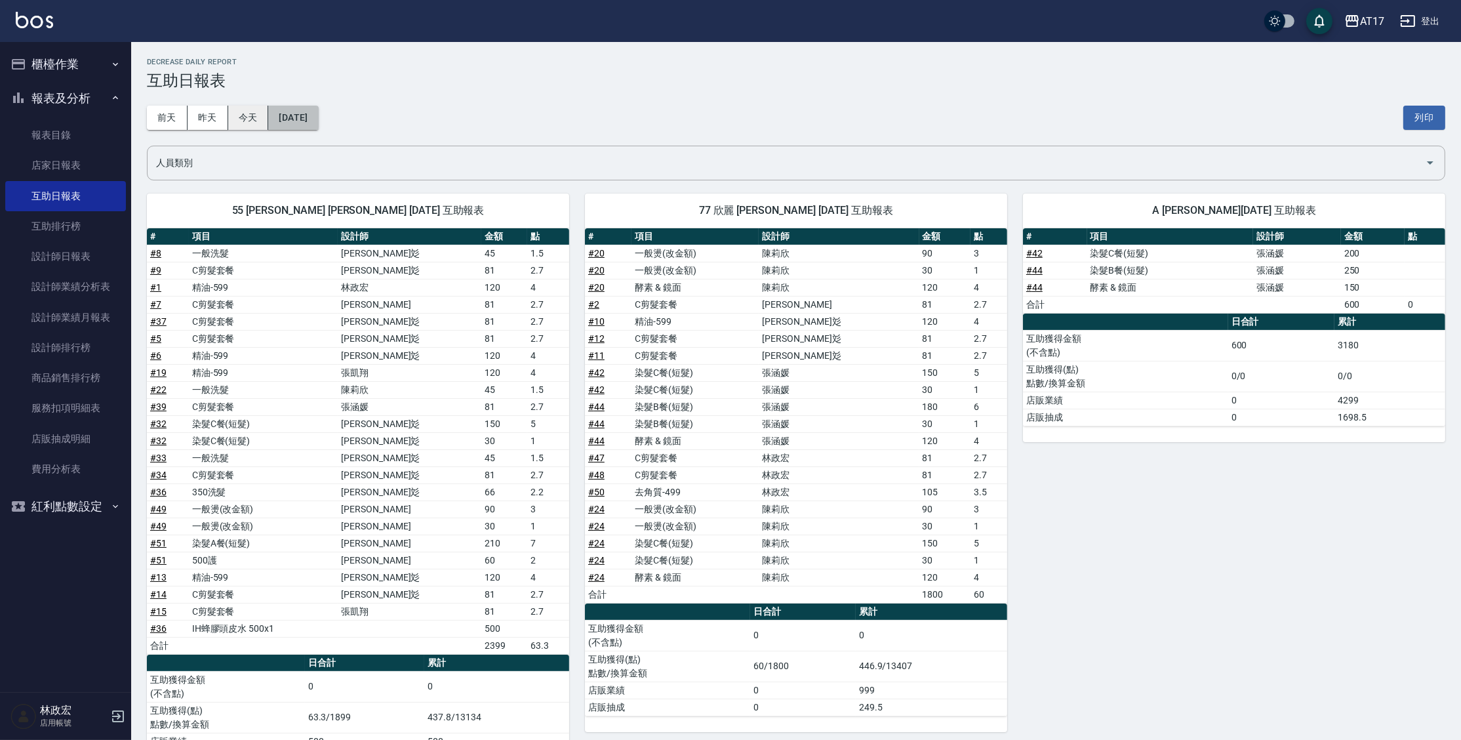
click at [285, 116] on button "[DATE]" at bounding box center [293, 118] width 50 height 24
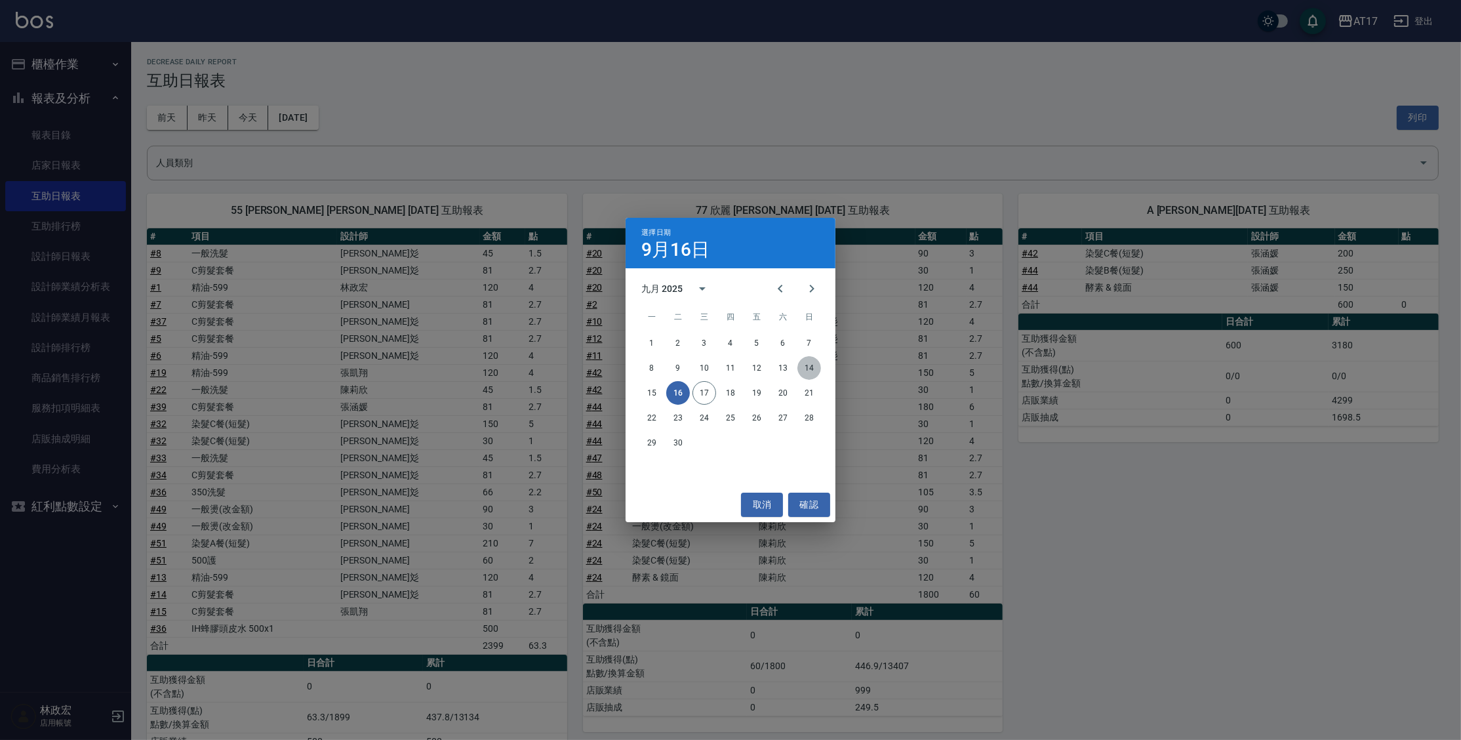
click at [803, 365] on button "14" at bounding box center [809, 368] width 24 height 24
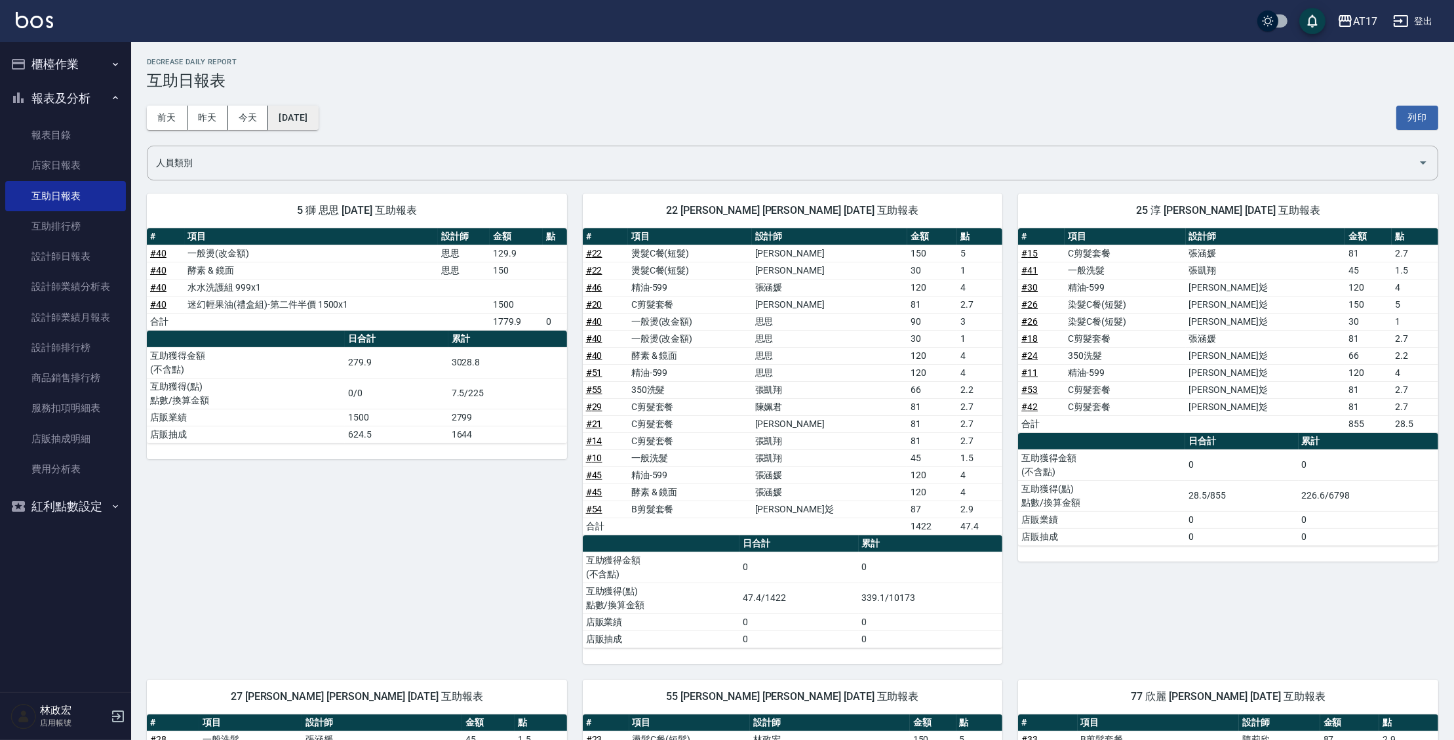
click at [318, 125] on button "[DATE]" at bounding box center [293, 118] width 50 height 24
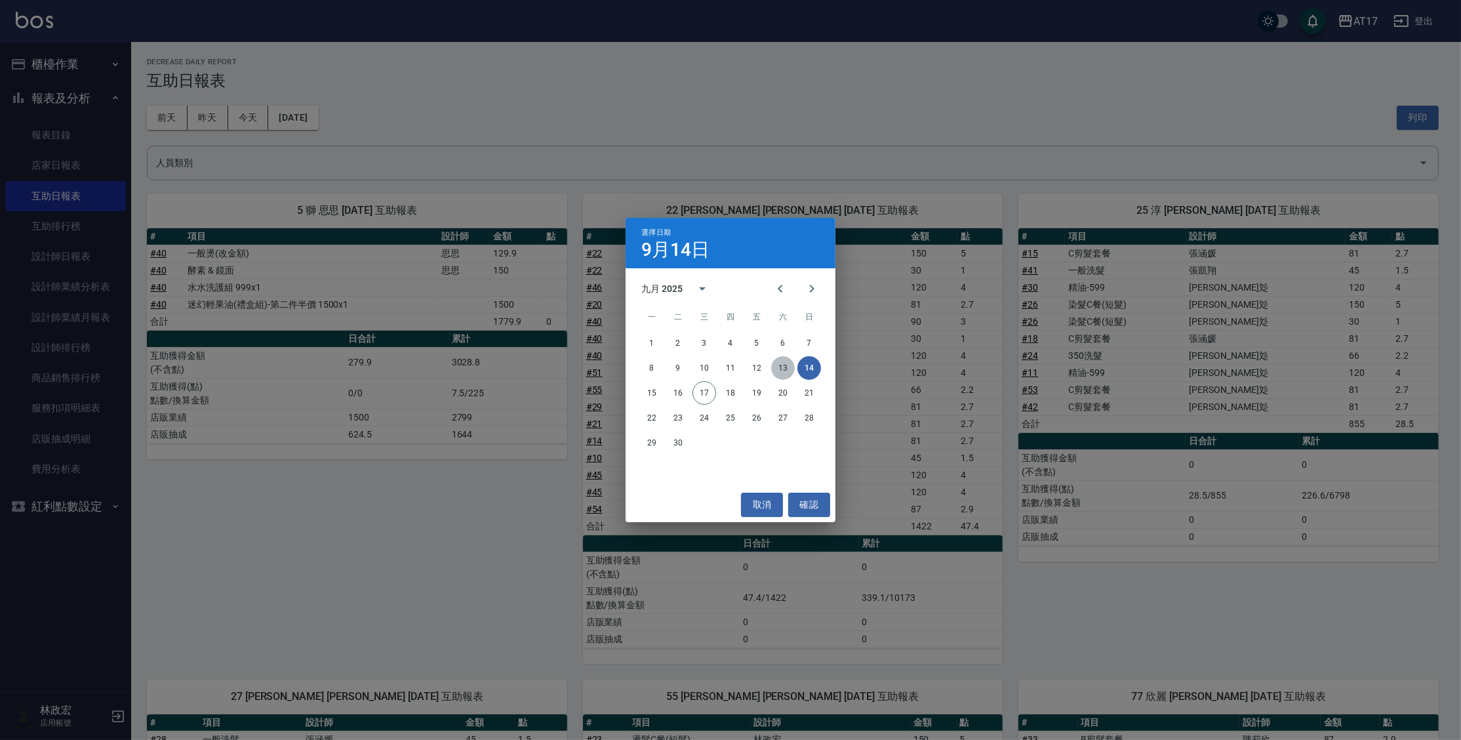
click at [778, 370] on button "13" at bounding box center [783, 368] width 24 height 24
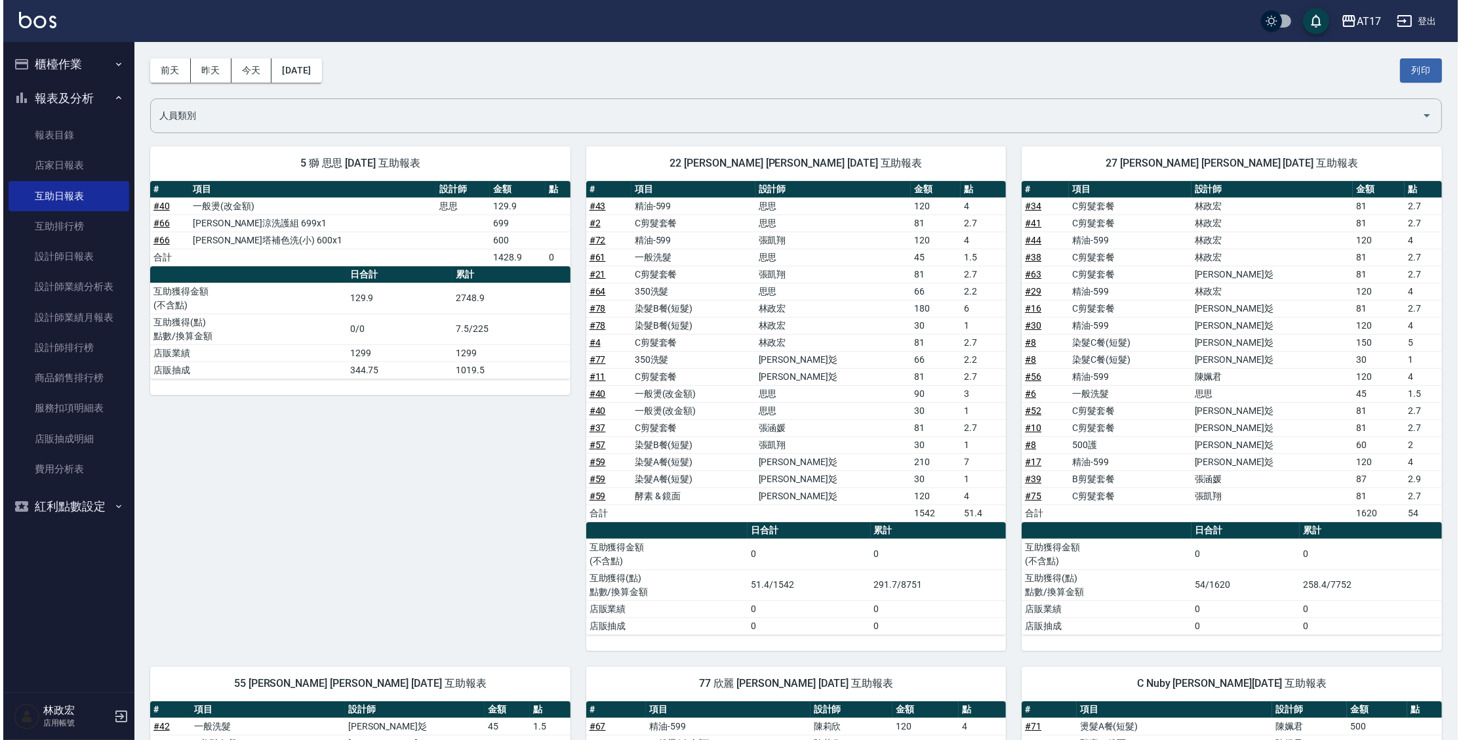
scroll to position [24, 0]
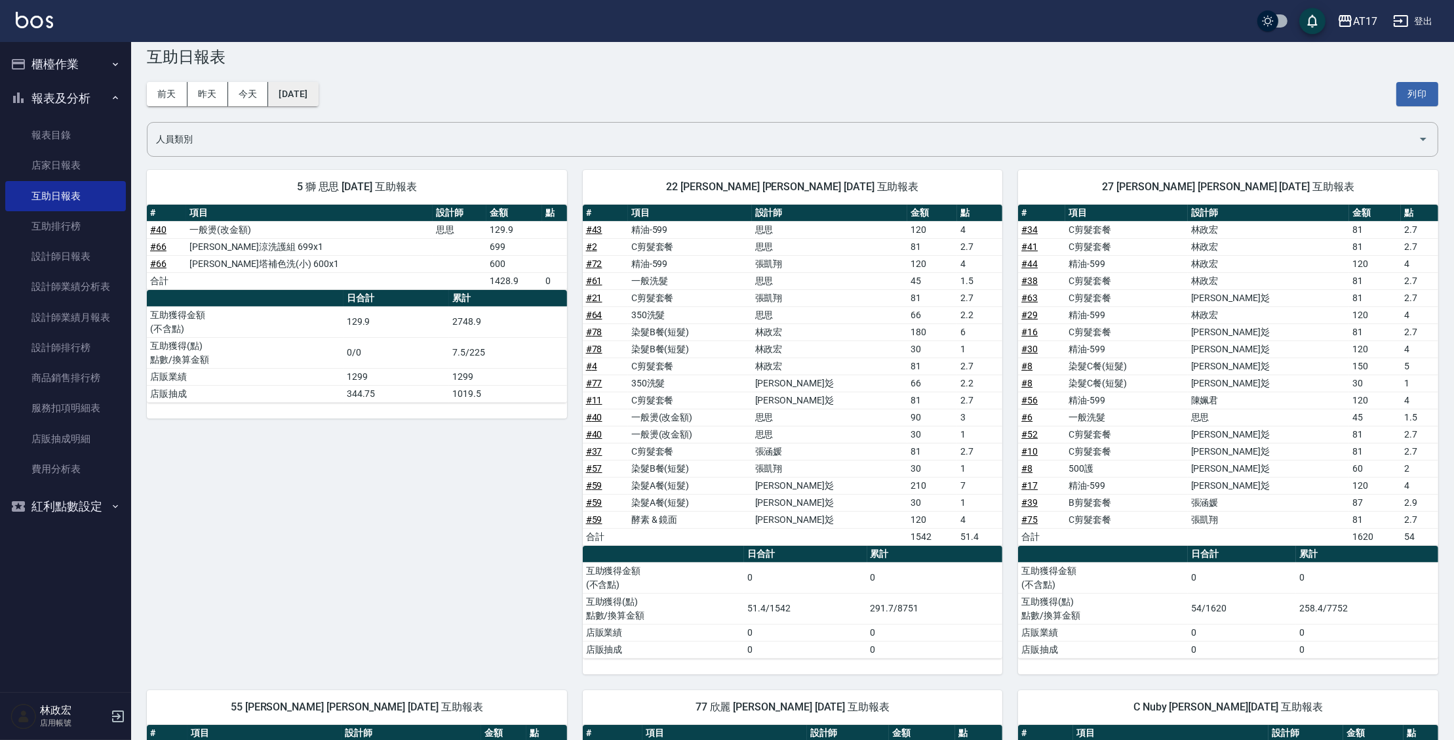
click at [318, 104] on button "[DATE]" at bounding box center [293, 94] width 50 height 24
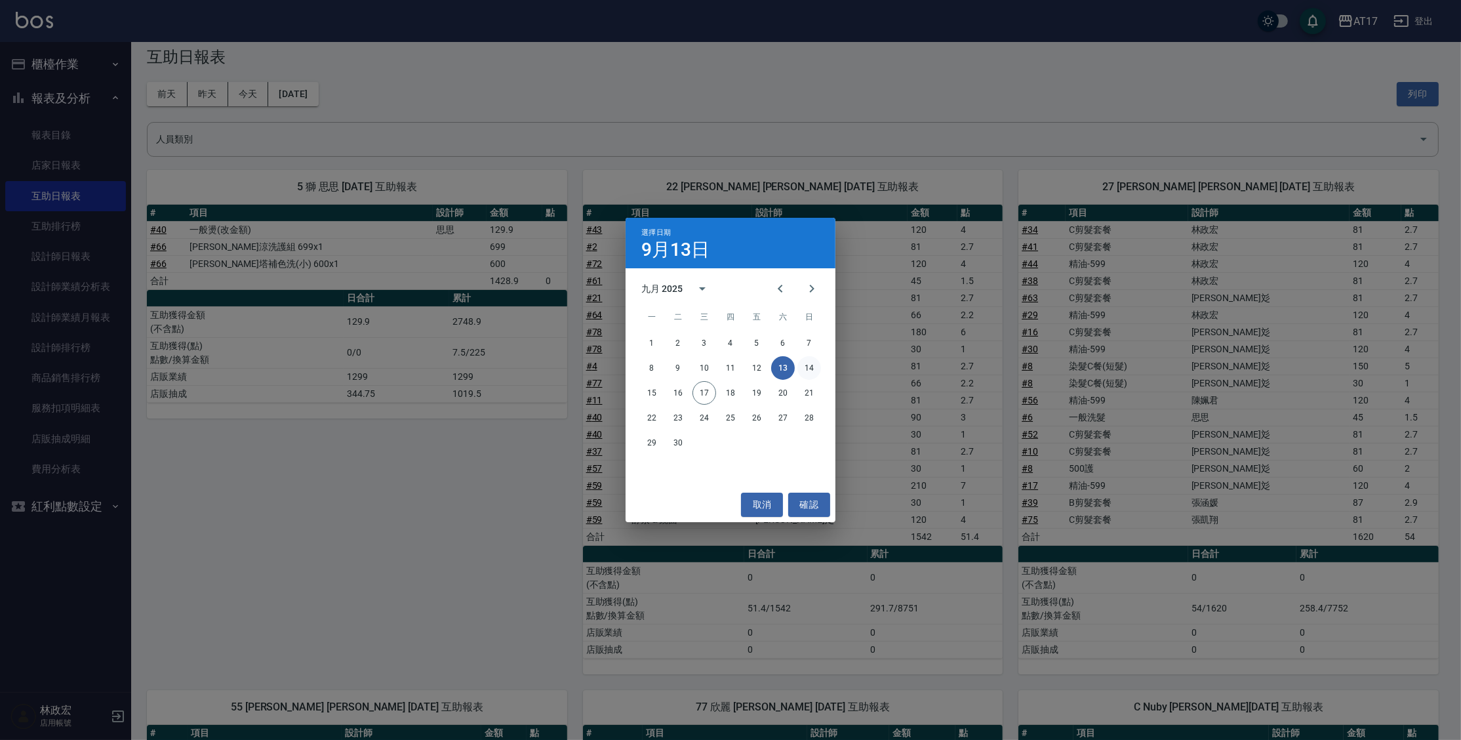
click at [814, 370] on button "14" at bounding box center [809, 368] width 24 height 24
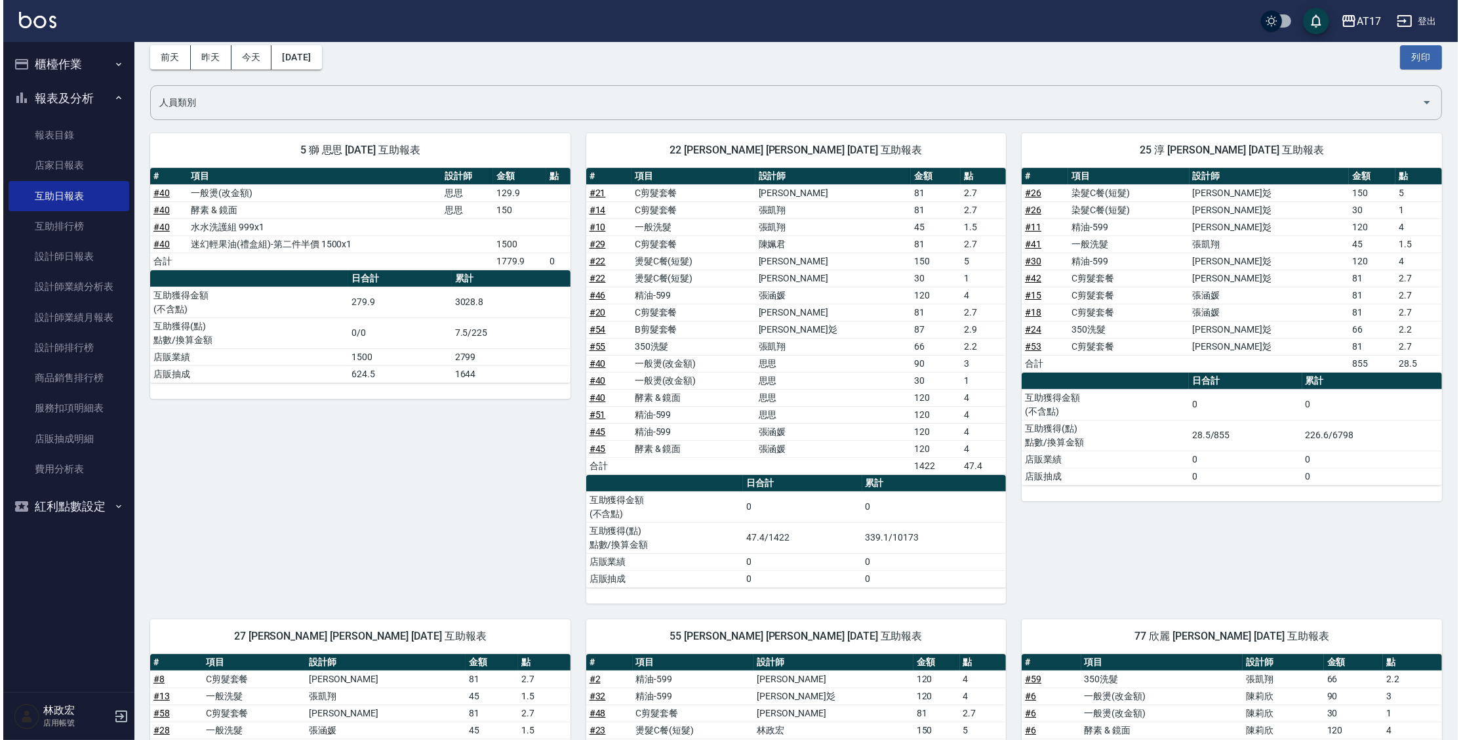
scroll to position [47, 0]
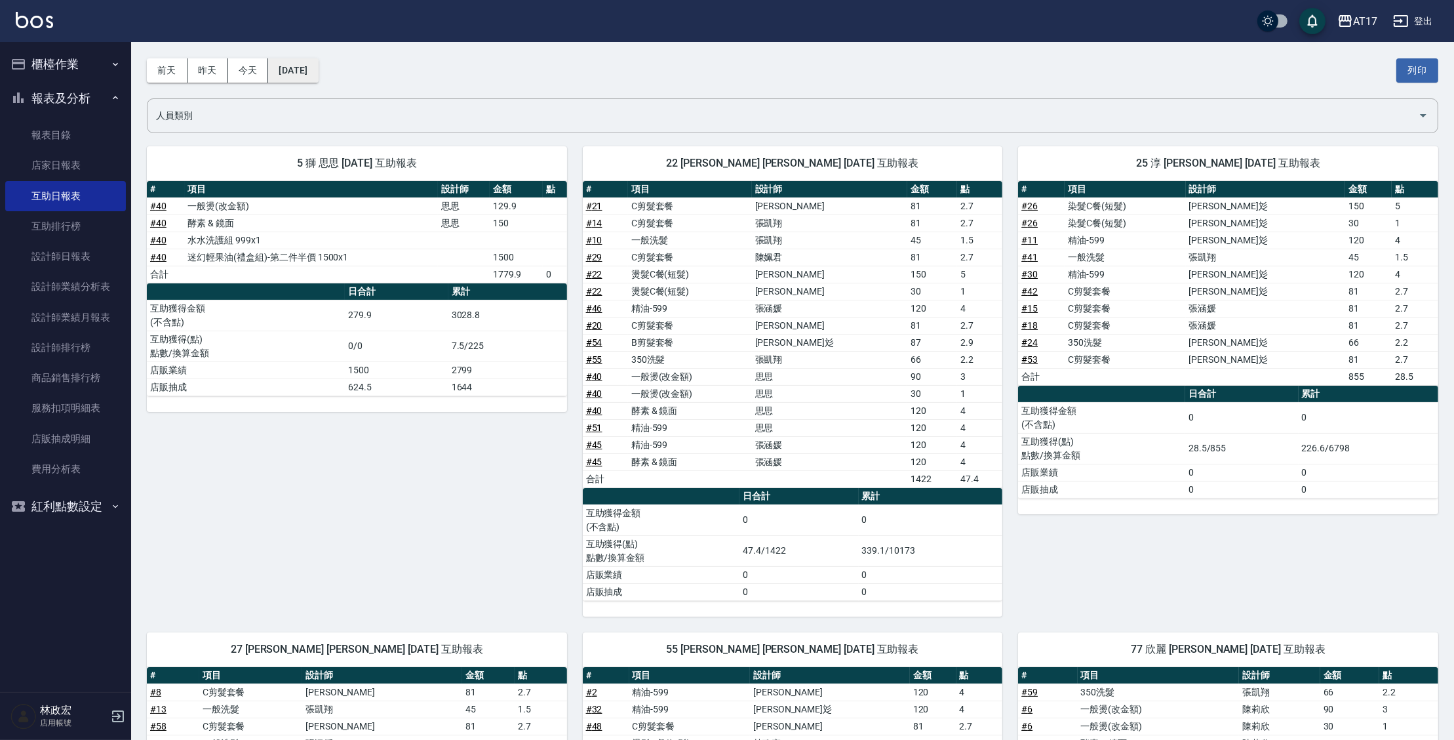
click at [318, 75] on button "[DATE]" at bounding box center [293, 70] width 50 height 24
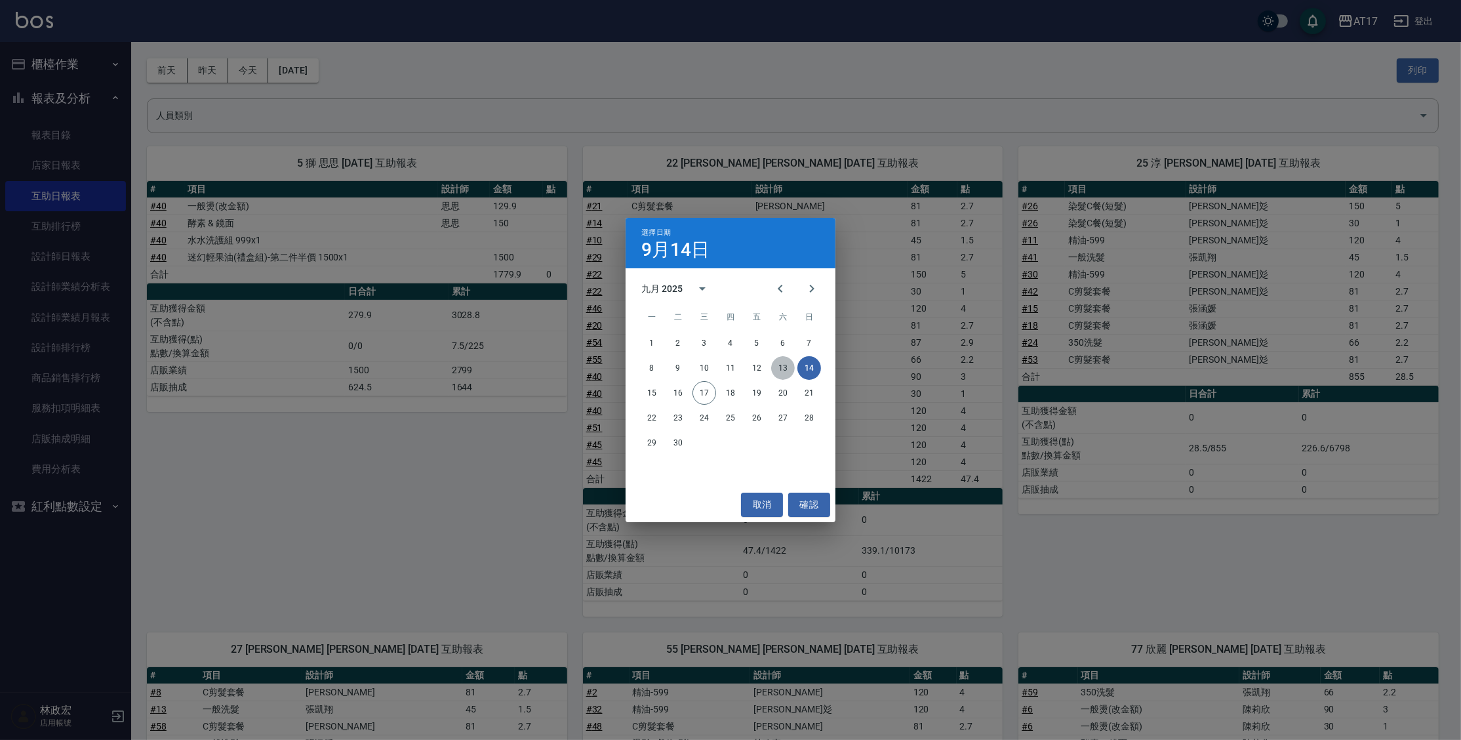
click at [777, 369] on button "13" at bounding box center [783, 368] width 24 height 24
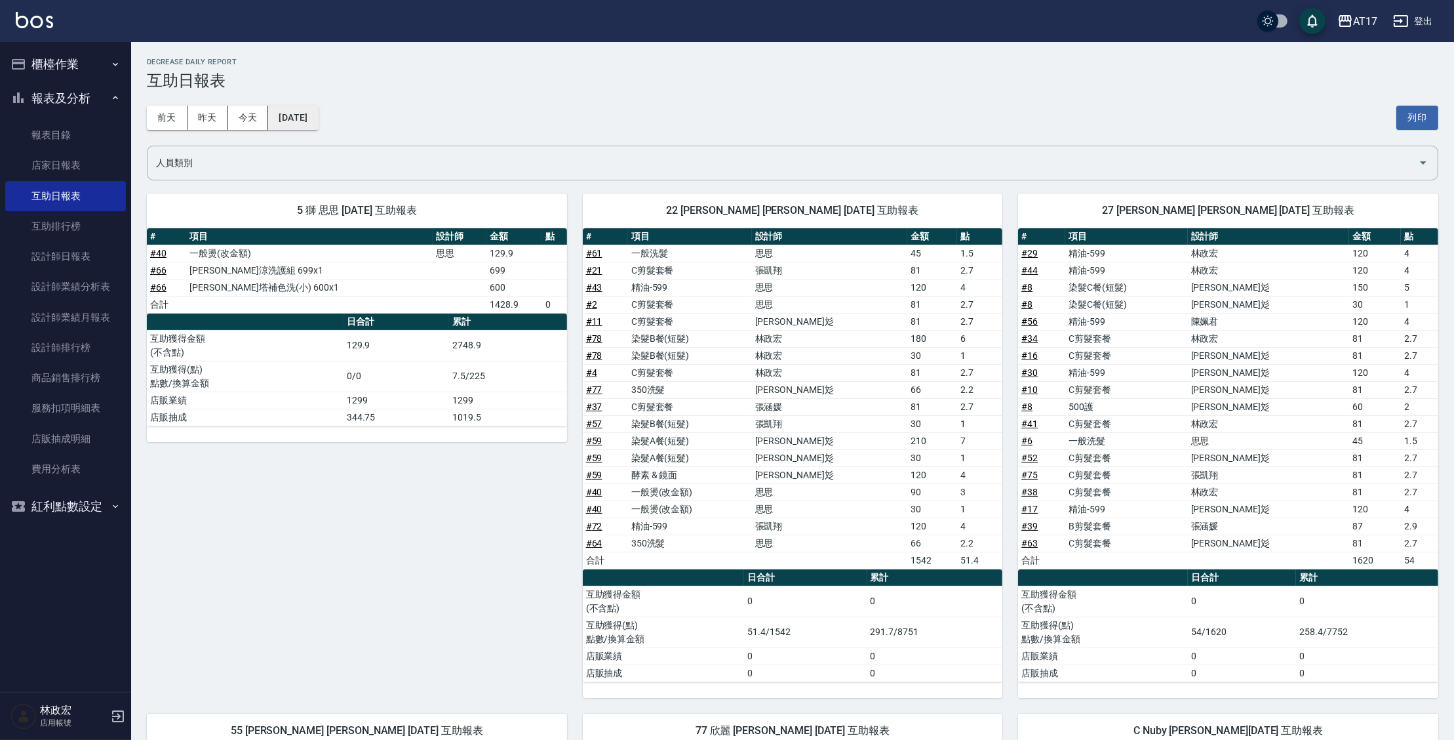
click at [306, 124] on button "[DATE]" at bounding box center [293, 118] width 50 height 24
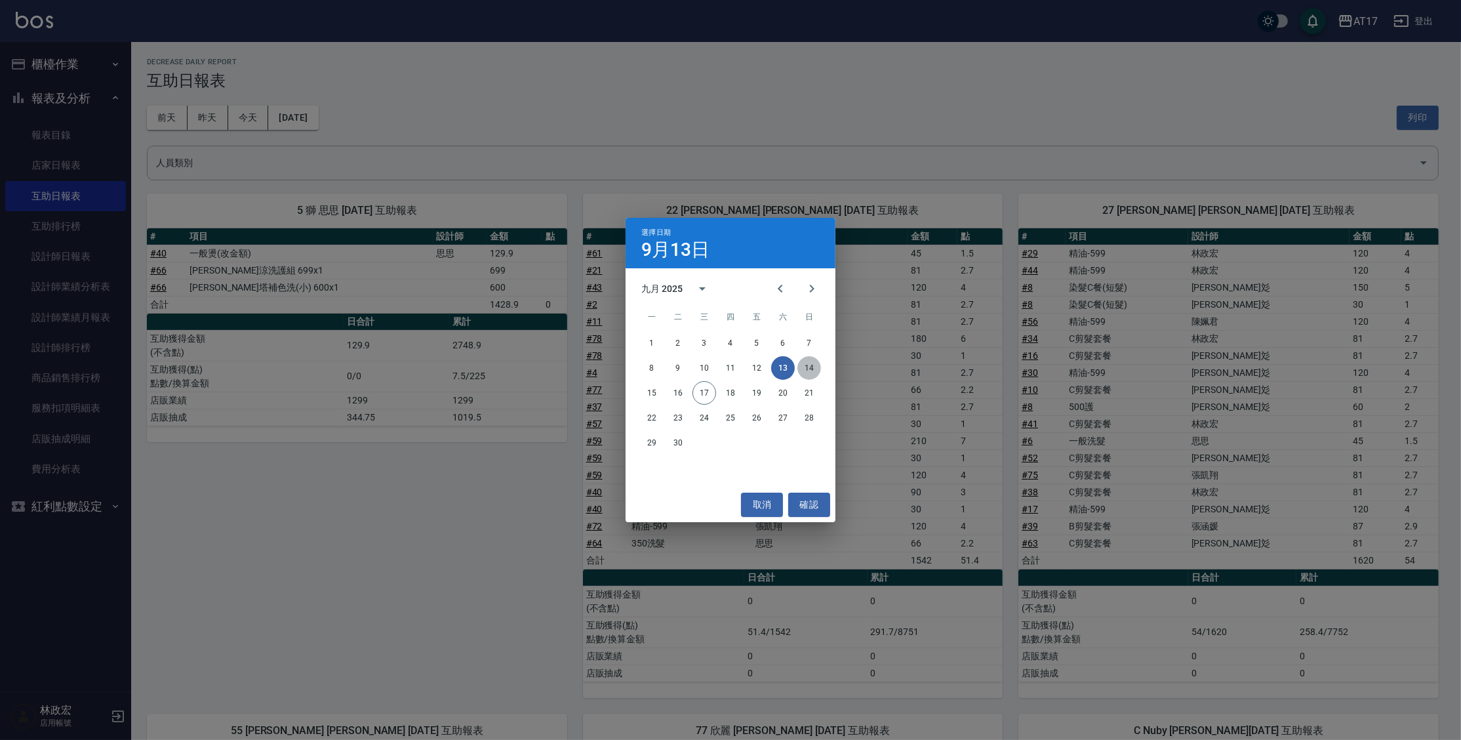
click at [799, 364] on button "14" at bounding box center [809, 368] width 24 height 24
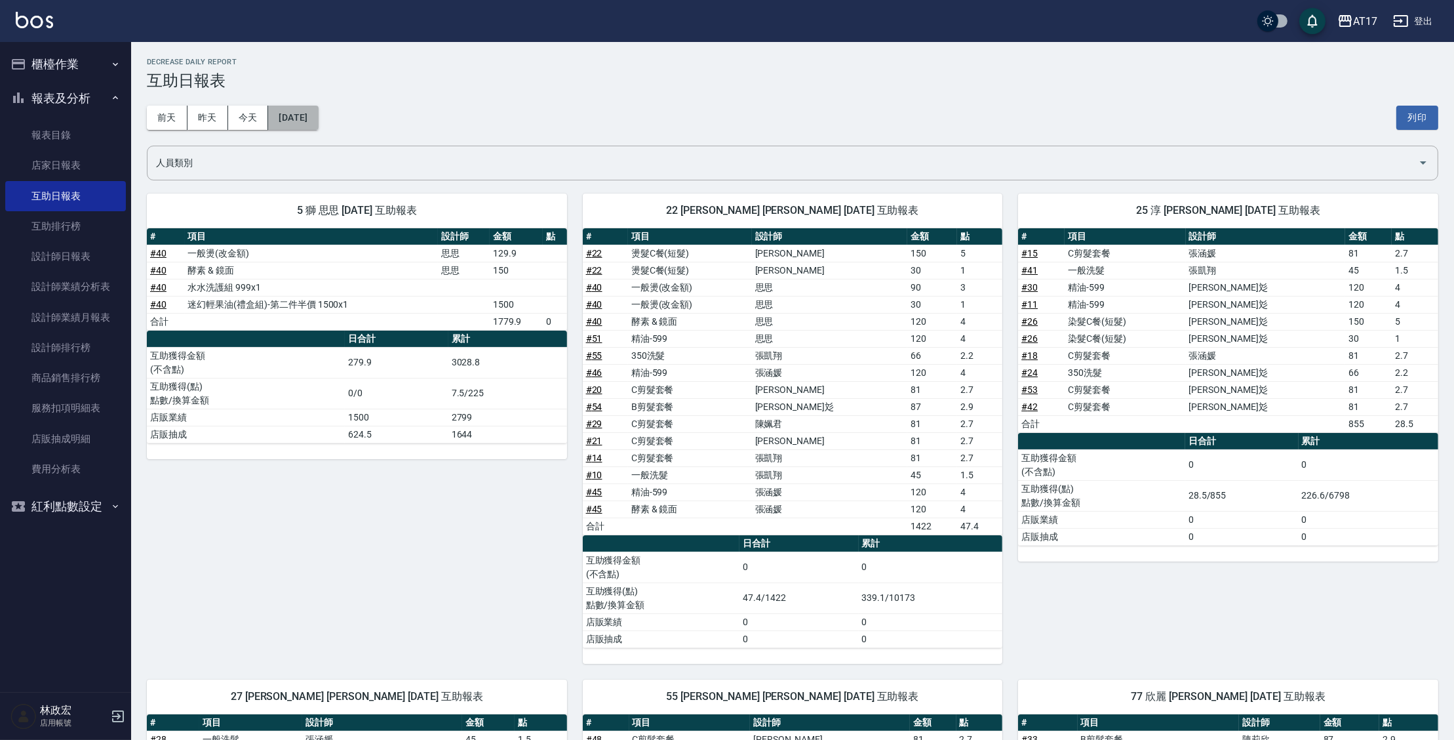
click at [296, 123] on button "[DATE]" at bounding box center [293, 118] width 50 height 24
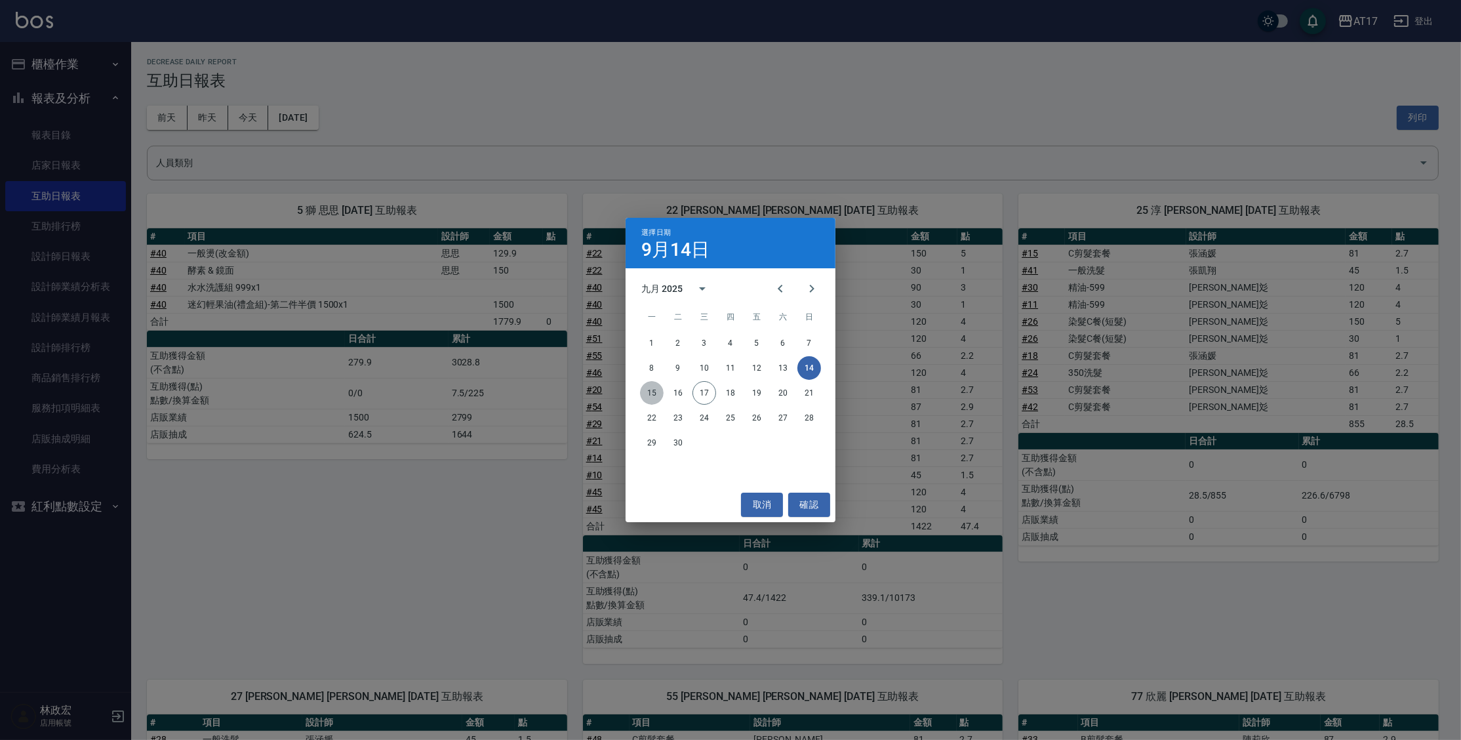
click at [651, 393] on button "15" at bounding box center [652, 393] width 24 height 24
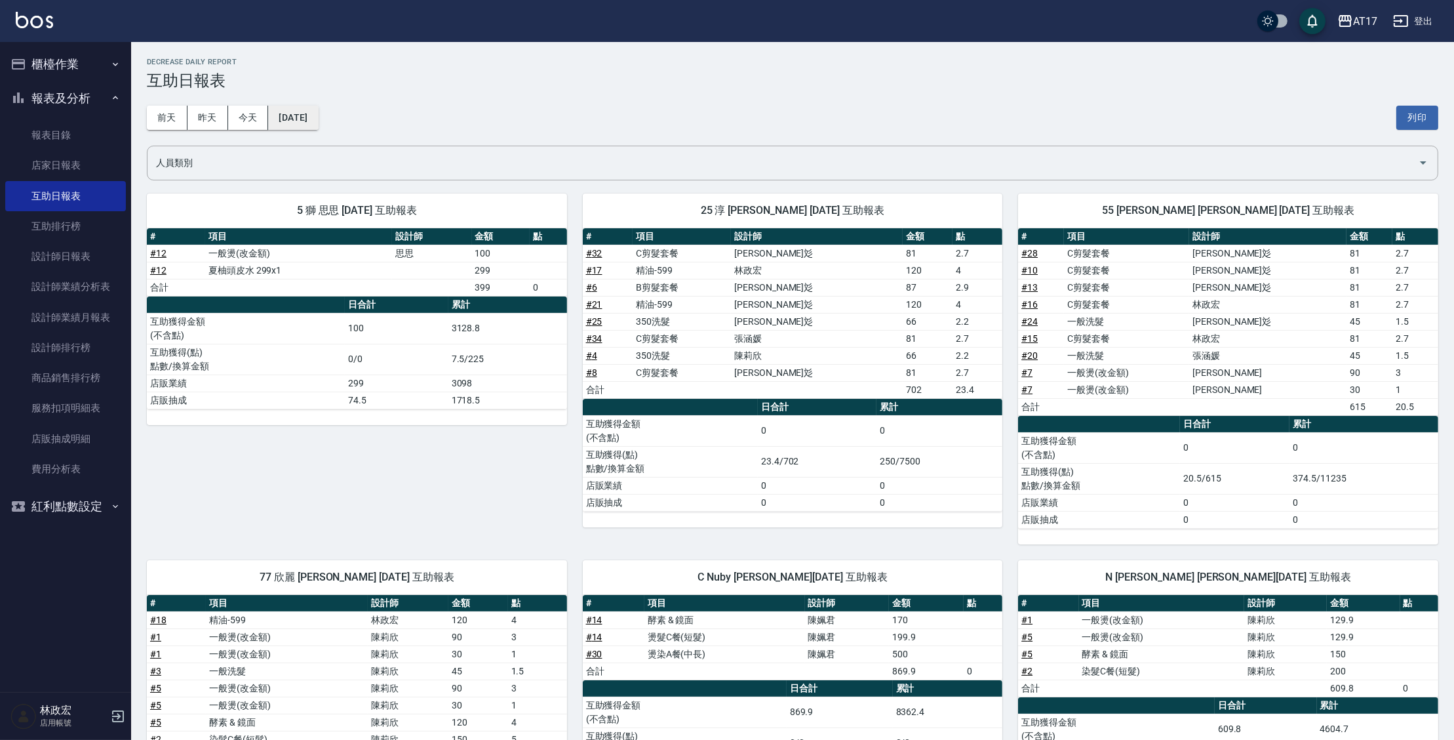
click at [318, 120] on button "[DATE]" at bounding box center [293, 118] width 50 height 24
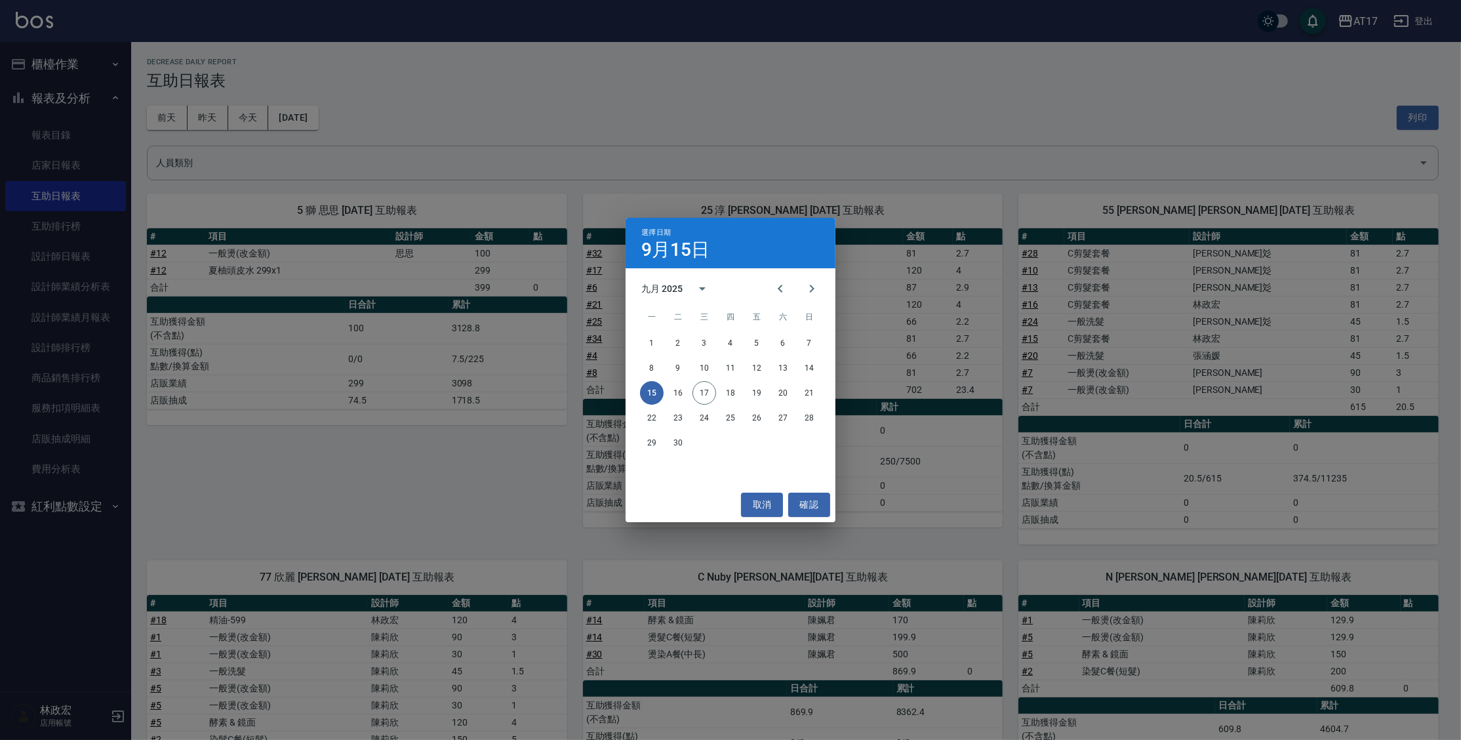
click at [256, 138] on div "選擇日期 [DATE] 九月 2025 一 二 三 四 五 六 日 1 2 3 4 5 6 7 8 9 10 11 12 13 14 15 16 17 18 …" at bounding box center [730, 370] width 1461 height 740
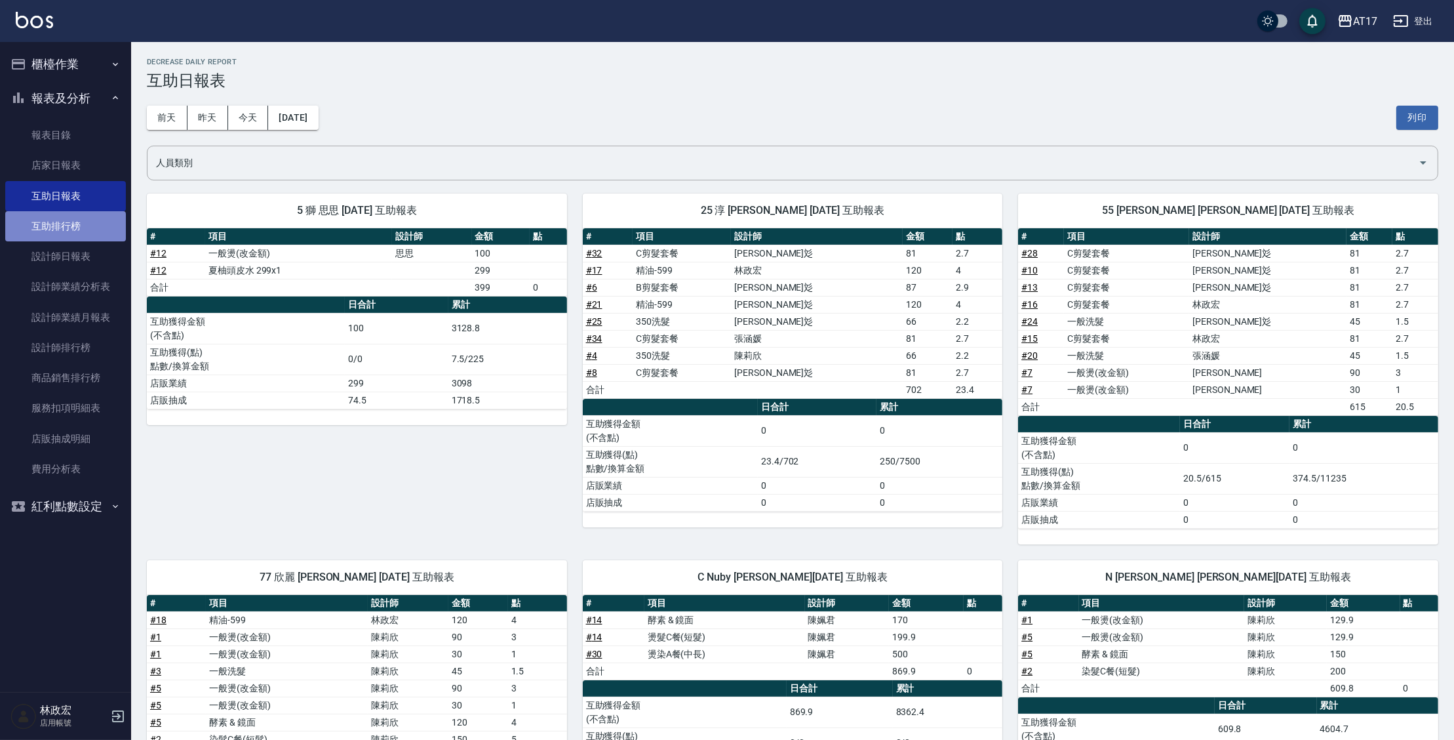
click at [85, 230] on link "互助排行榜" at bounding box center [65, 226] width 121 height 30
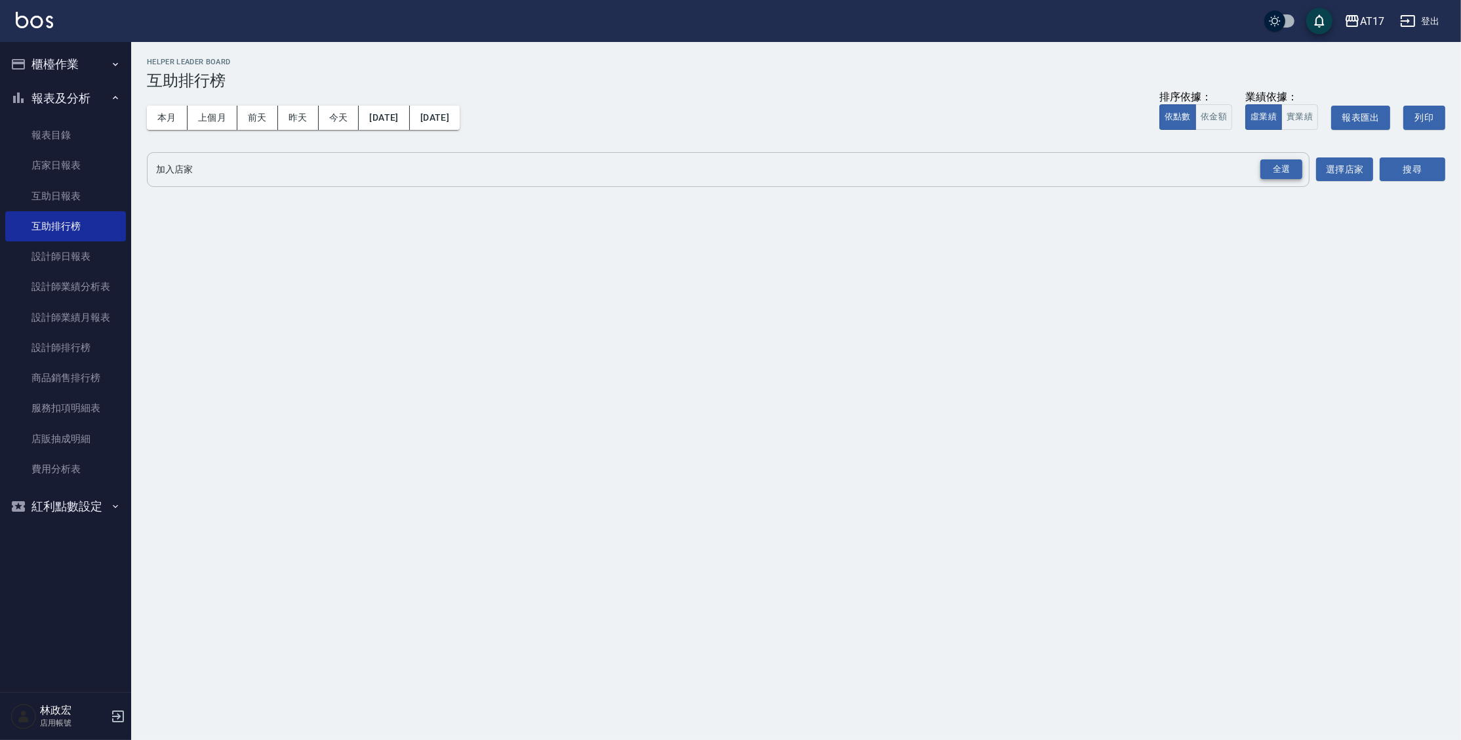
click at [1292, 174] on div "全選" at bounding box center [1281, 169] width 42 height 20
click at [1437, 175] on button "搜尋" at bounding box center [1413, 170] width 66 height 24
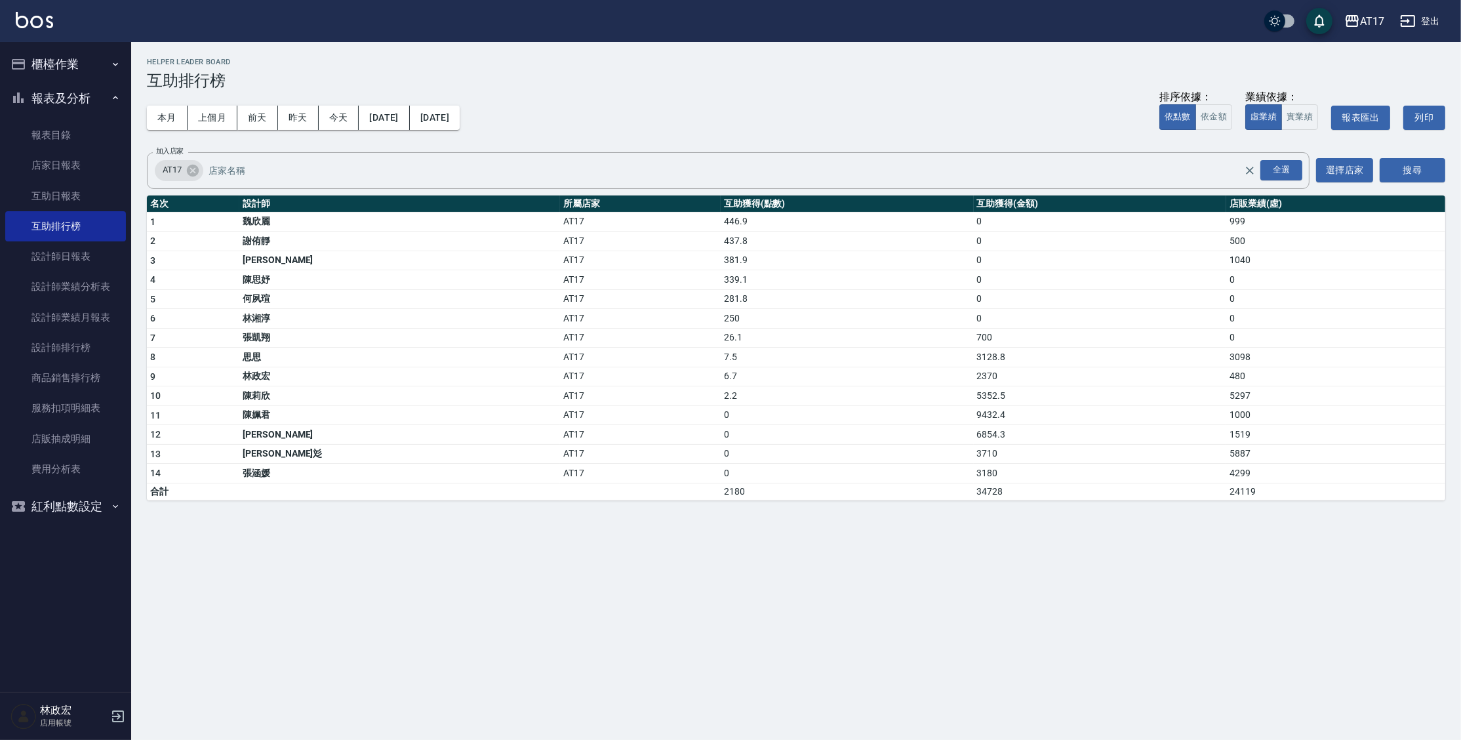
click at [66, 56] on button "櫃檯作業" at bounding box center [65, 64] width 121 height 34
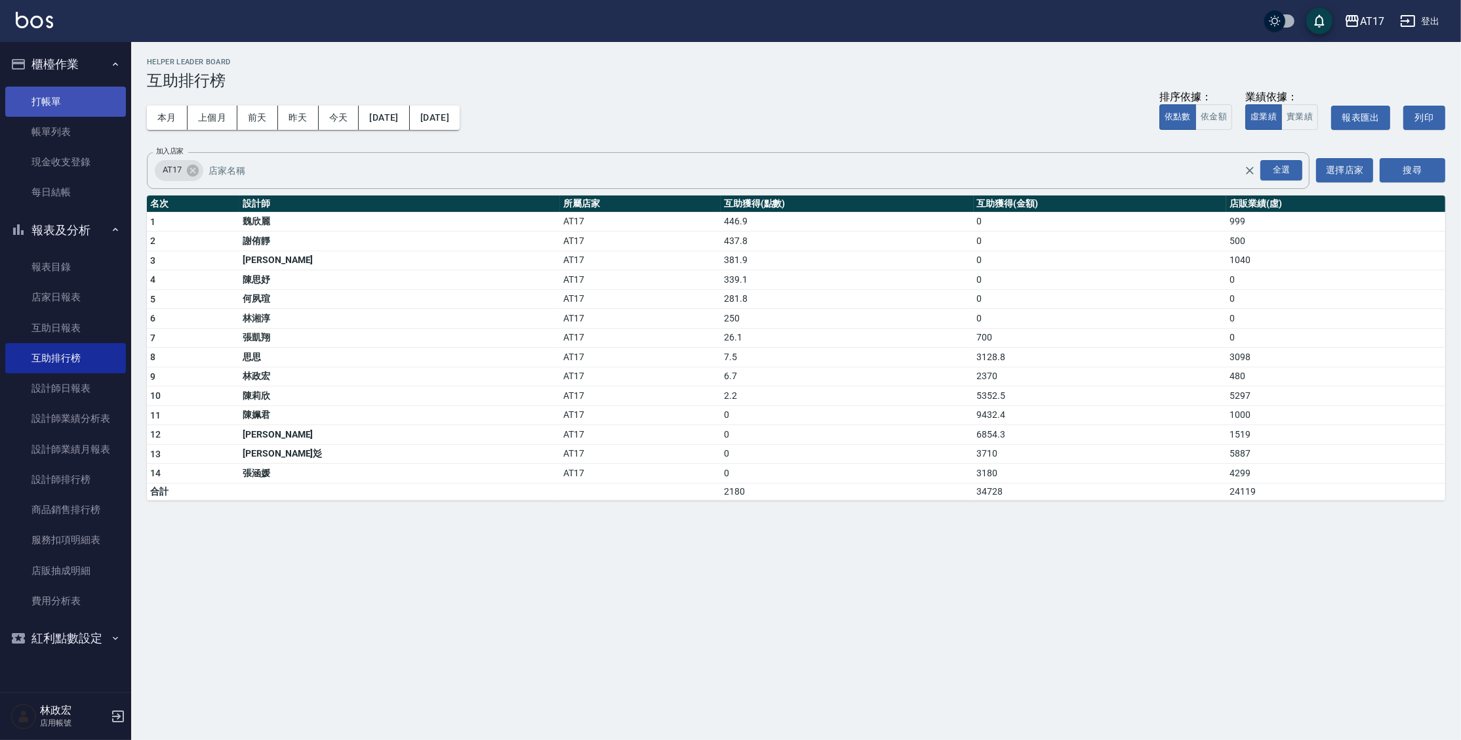
click at [89, 107] on link "打帳單" at bounding box center [65, 102] width 121 height 30
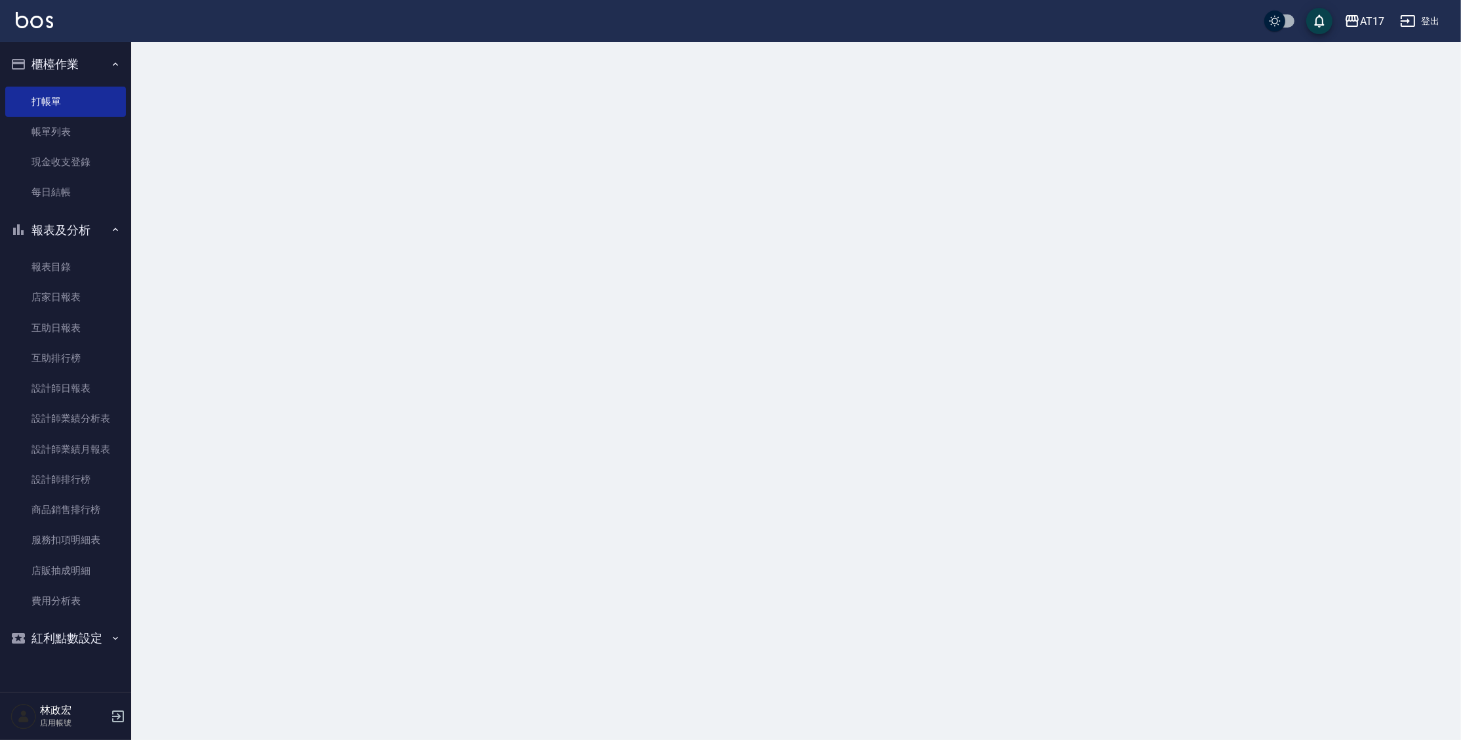
click at [77, 239] on button "報表及分析" at bounding box center [65, 230] width 121 height 34
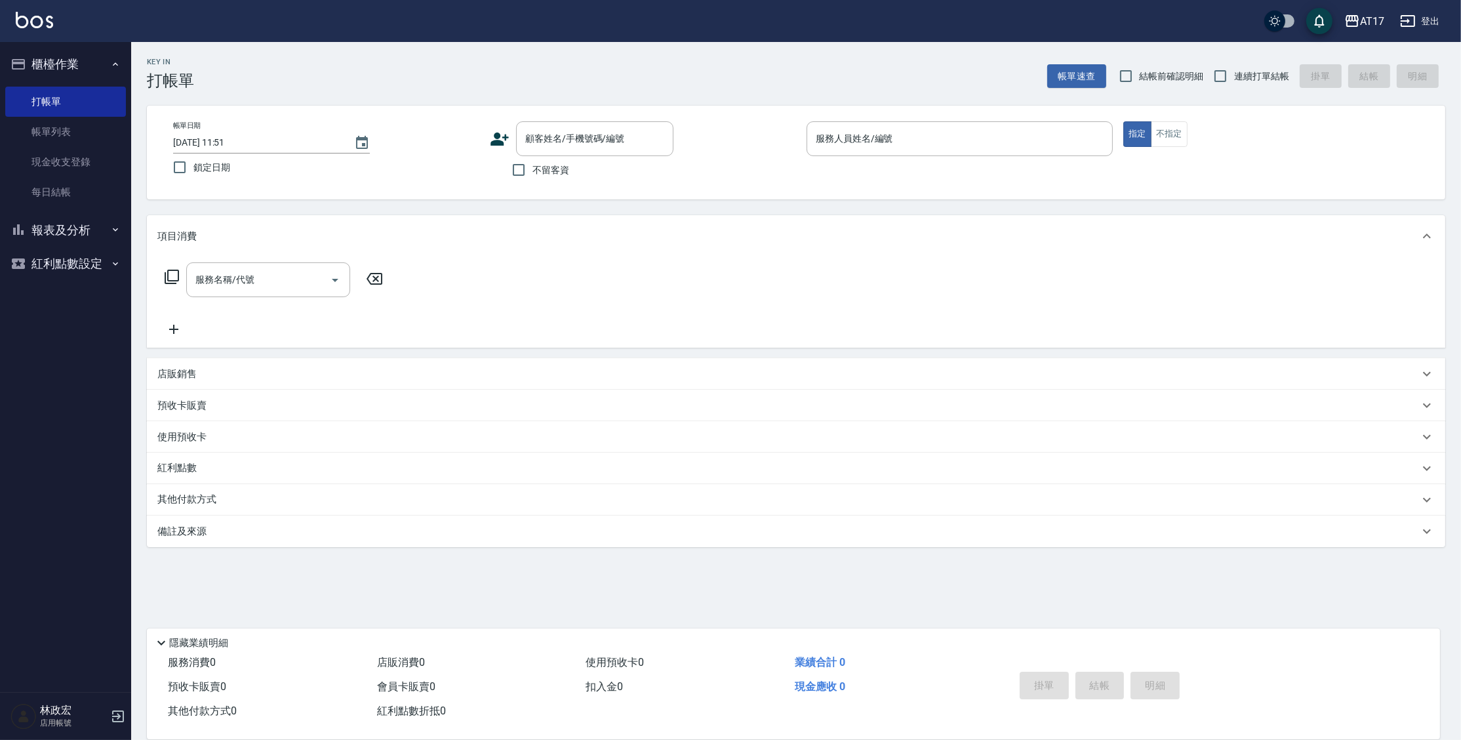
click at [96, 72] on button "櫃檯作業" at bounding box center [65, 64] width 121 height 34
click at [94, 111] on button "報表及分析" at bounding box center [65, 98] width 121 height 34
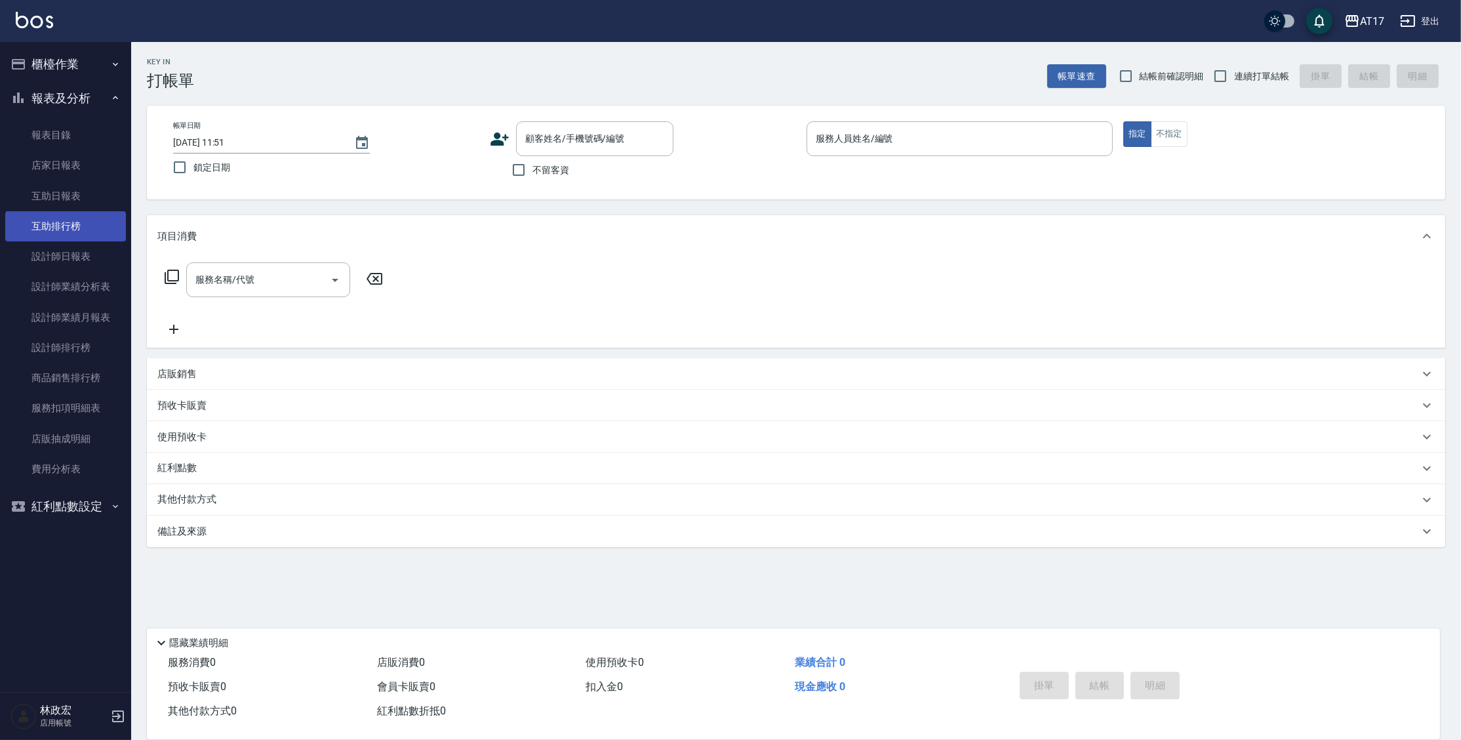
click at [56, 231] on link "互助排行榜" at bounding box center [65, 226] width 121 height 30
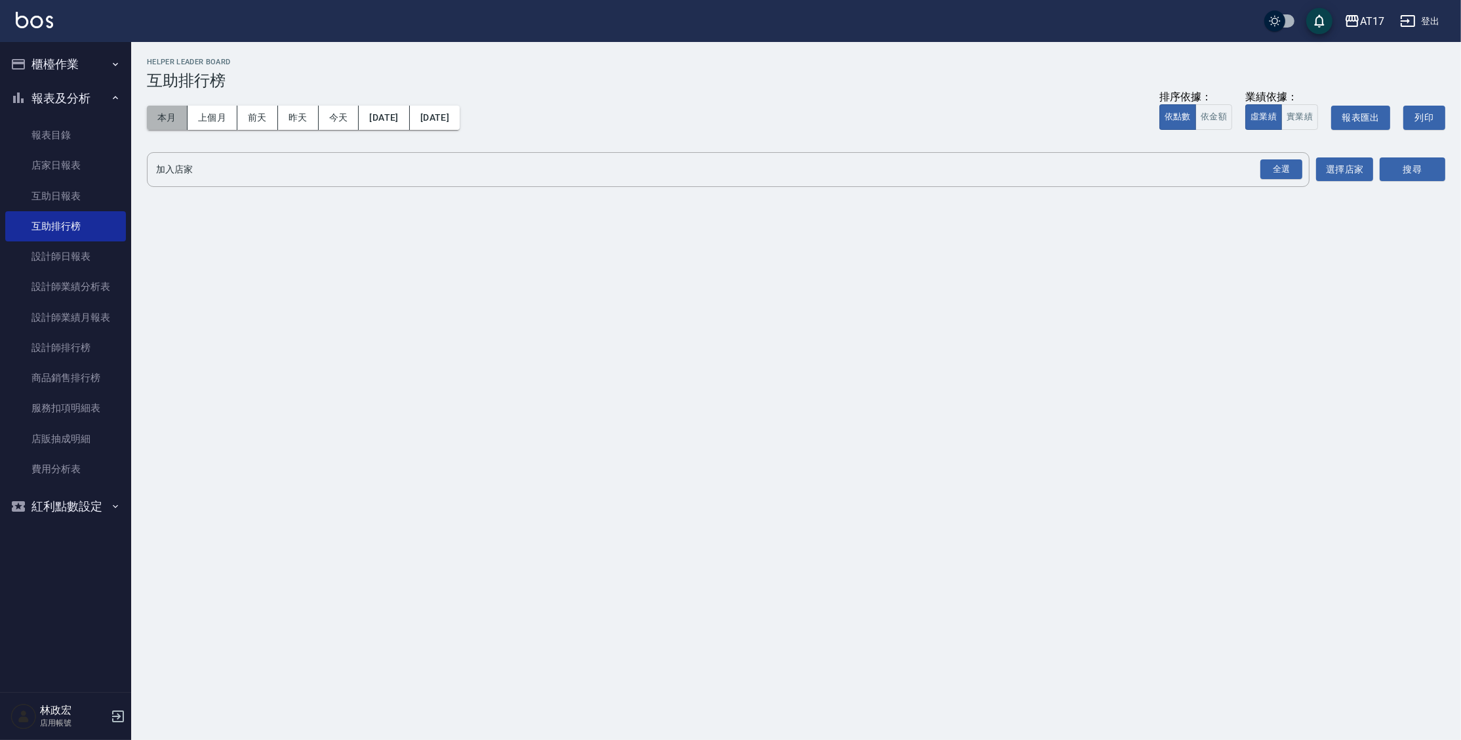
drag, startPoint x: 173, startPoint y: 118, endPoint x: 244, endPoint y: 116, distance: 70.8
click at [173, 118] on button "本月" at bounding box center [167, 118] width 41 height 24
click at [1273, 167] on div "全選" at bounding box center [1281, 169] width 42 height 20
click at [1414, 171] on button "搜尋" at bounding box center [1413, 170] width 66 height 24
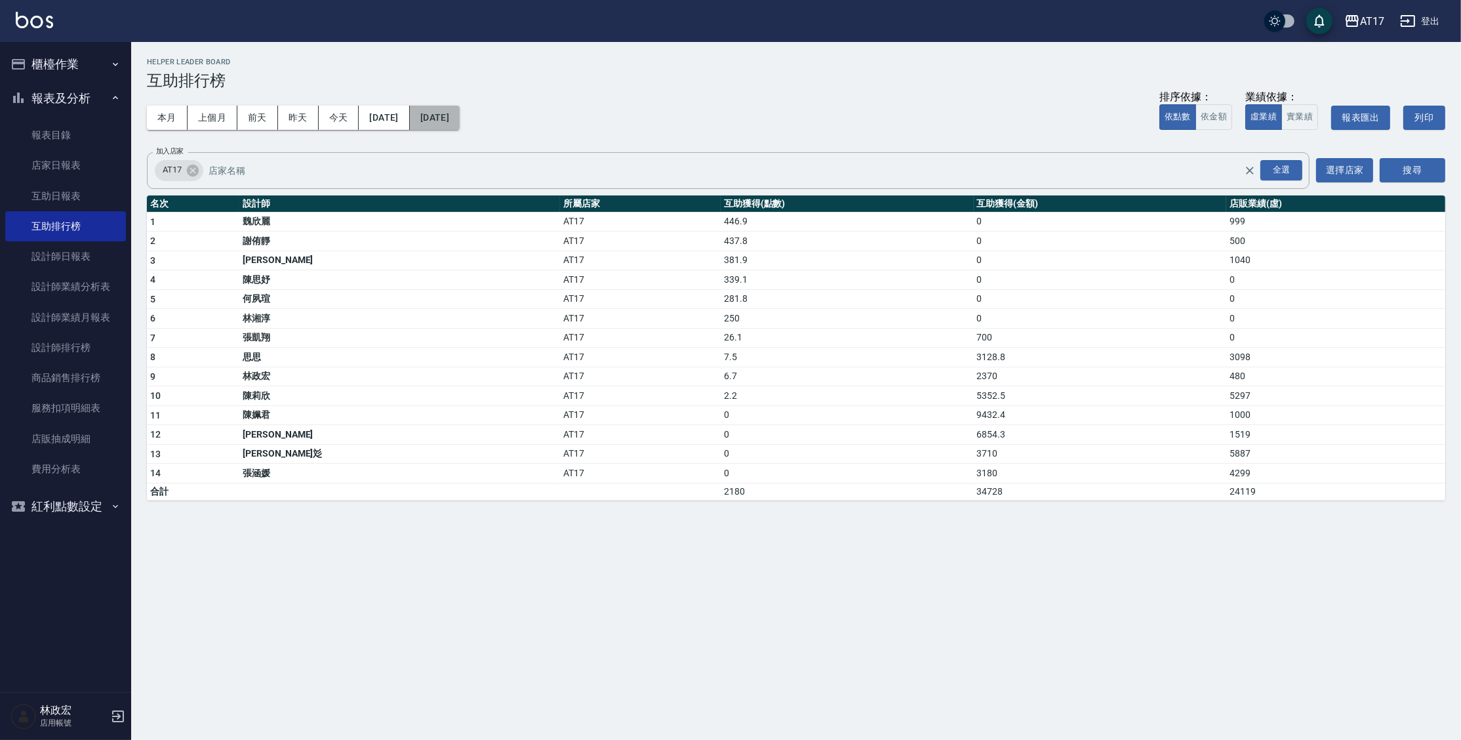
click at [460, 120] on button "[DATE]" at bounding box center [435, 118] width 50 height 24
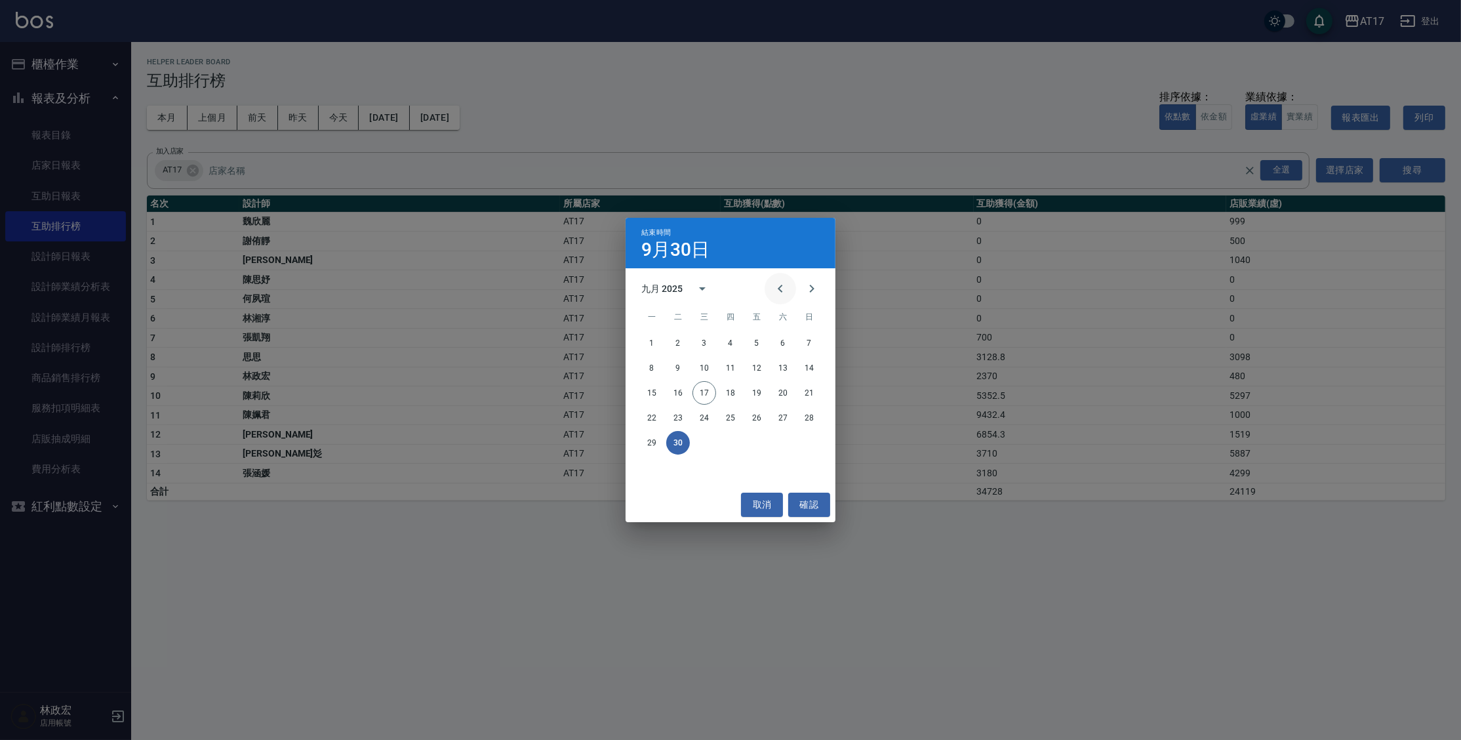
click at [779, 288] on icon "Previous month" at bounding box center [780, 289] width 5 height 8
click at [764, 346] on button "1" at bounding box center [757, 343] width 24 height 24
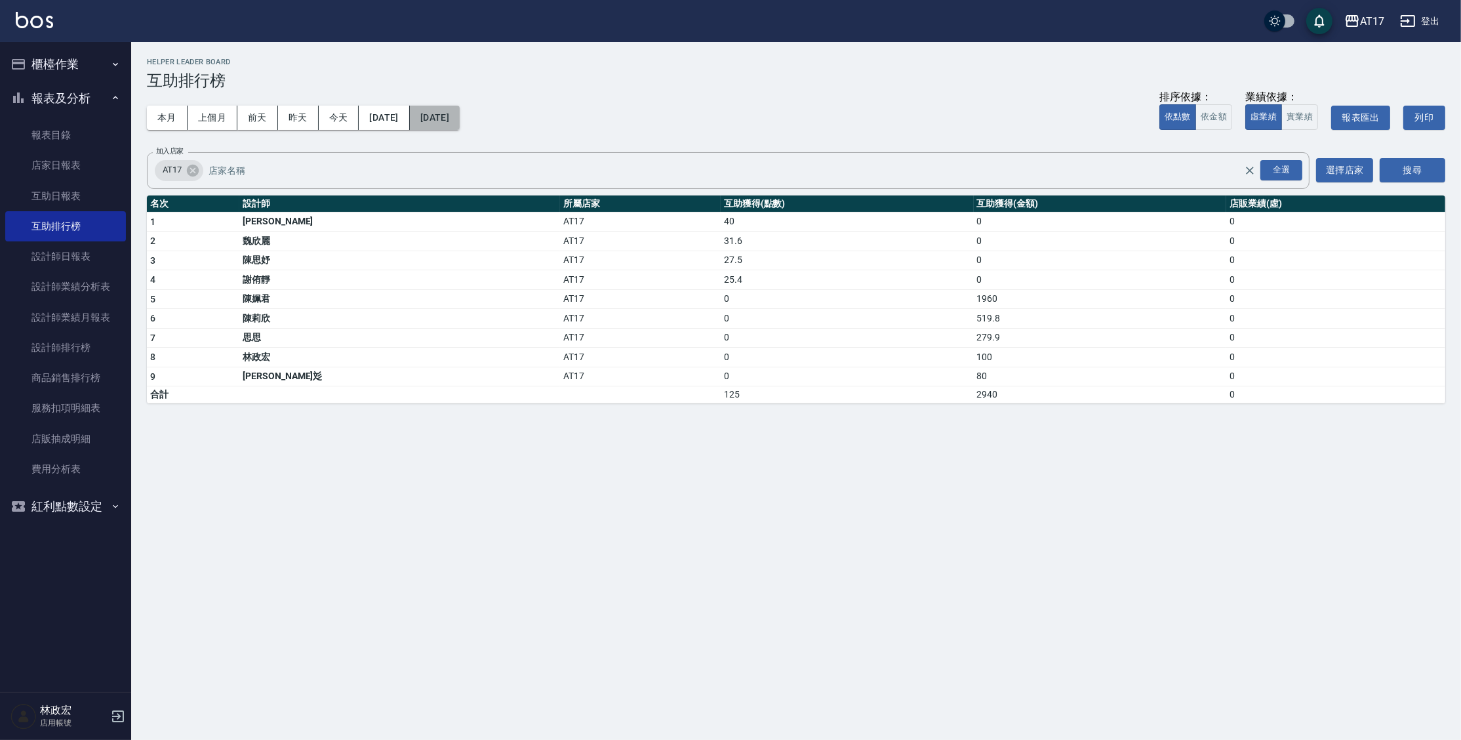
click at [459, 123] on button "[DATE]" at bounding box center [435, 118] width 50 height 24
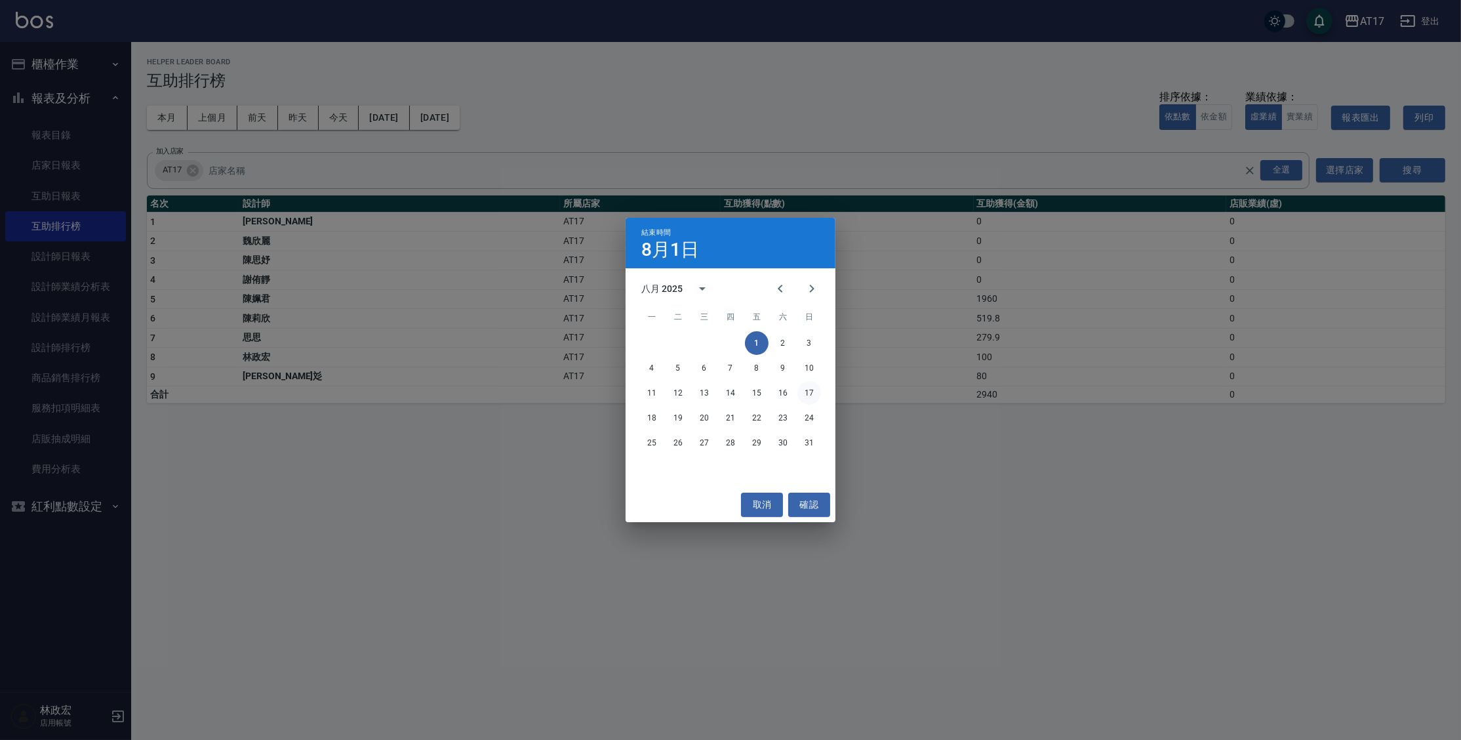
click at [814, 393] on button "17" at bounding box center [809, 393] width 24 height 24
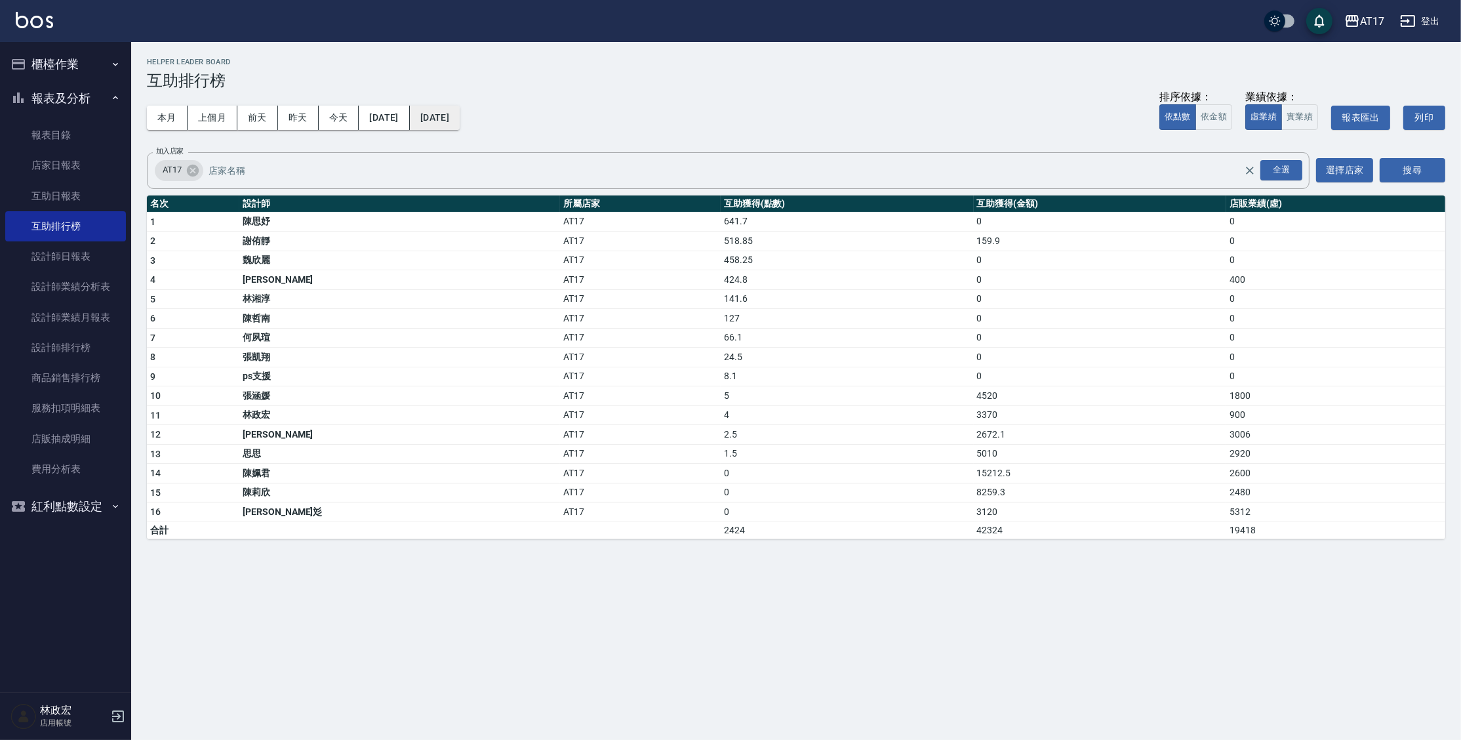
click at [460, 121] on button "[DATE]" at bounding box center [435, 118] width 50 height 24
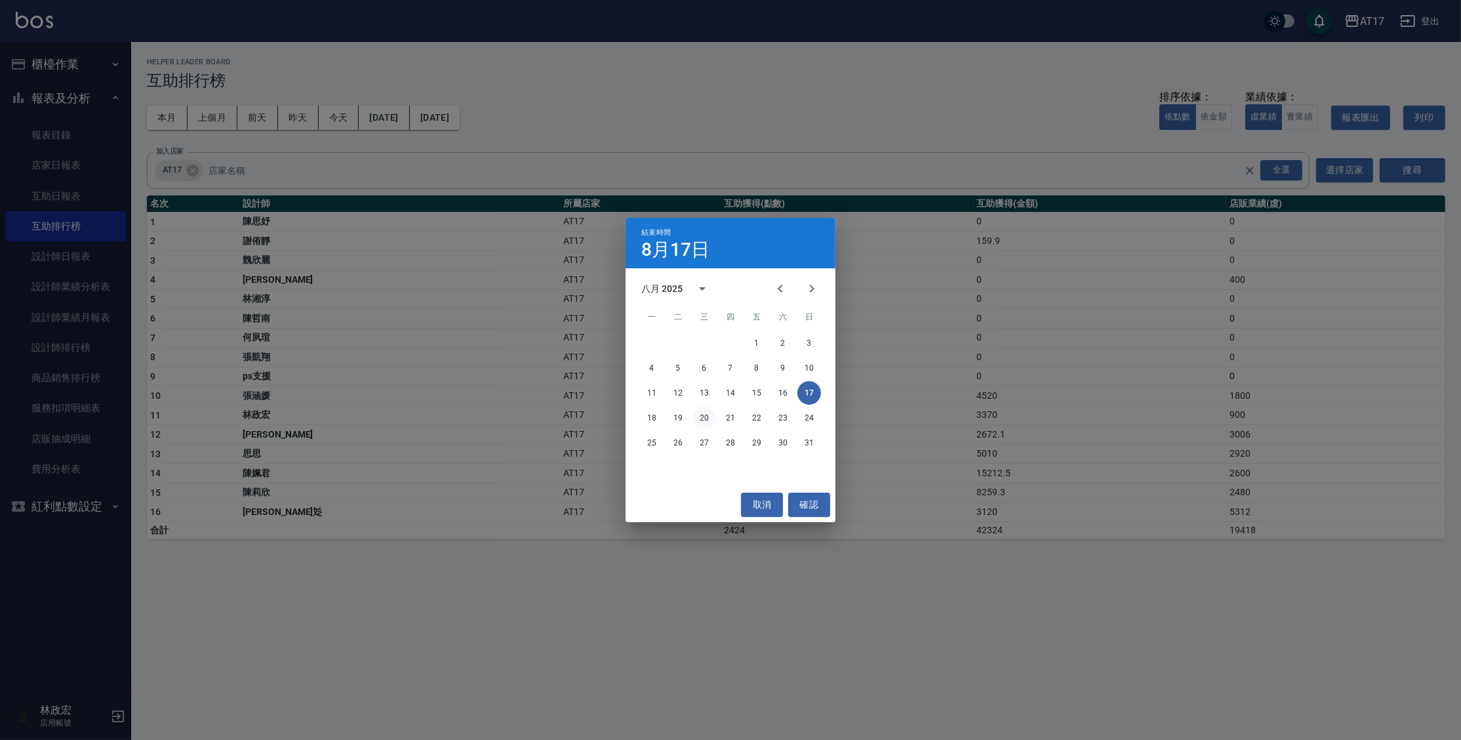
click at [710, 419] on button "20" at bounding box center [704, 418] width 24 height 24
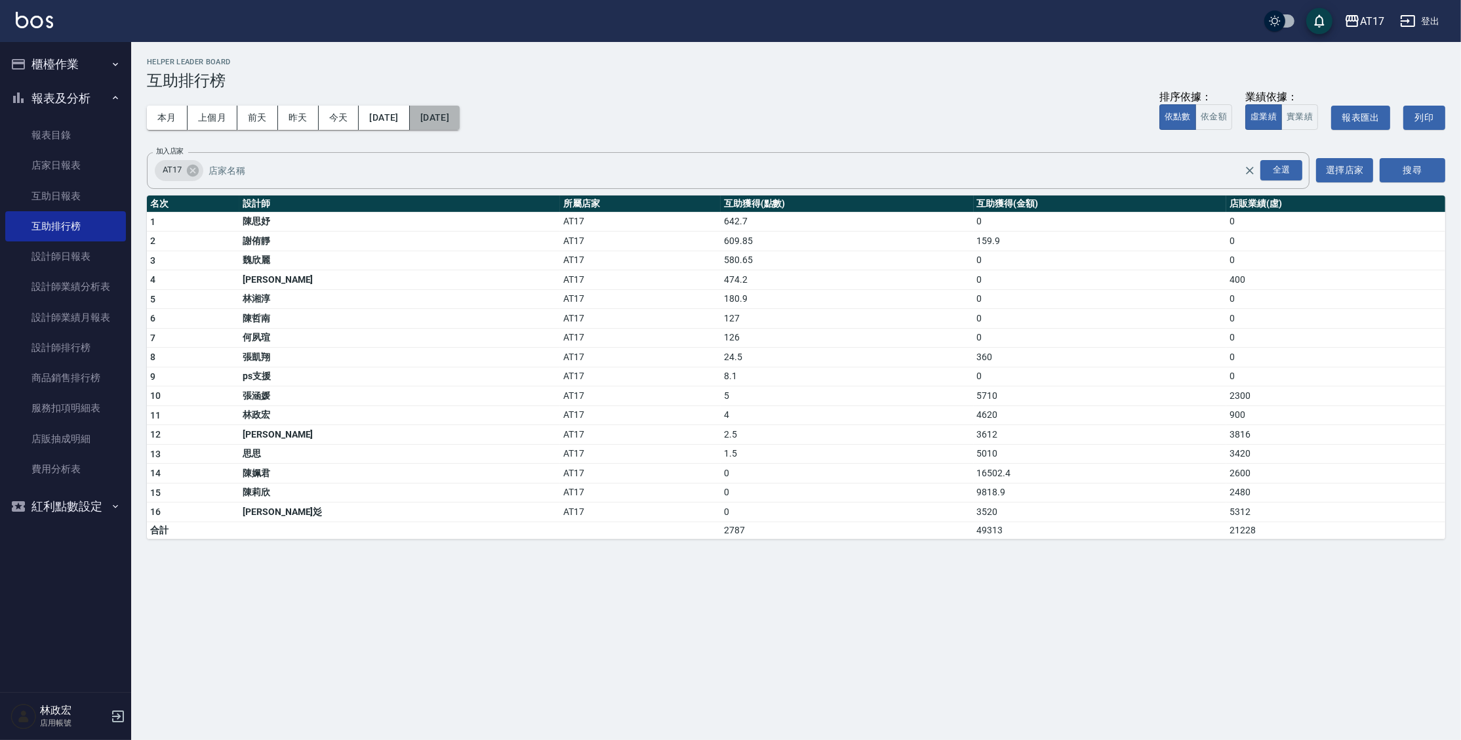
click at [460, 116] on button "[DATE]" at bounding box center [435, 118] width 50 height 24
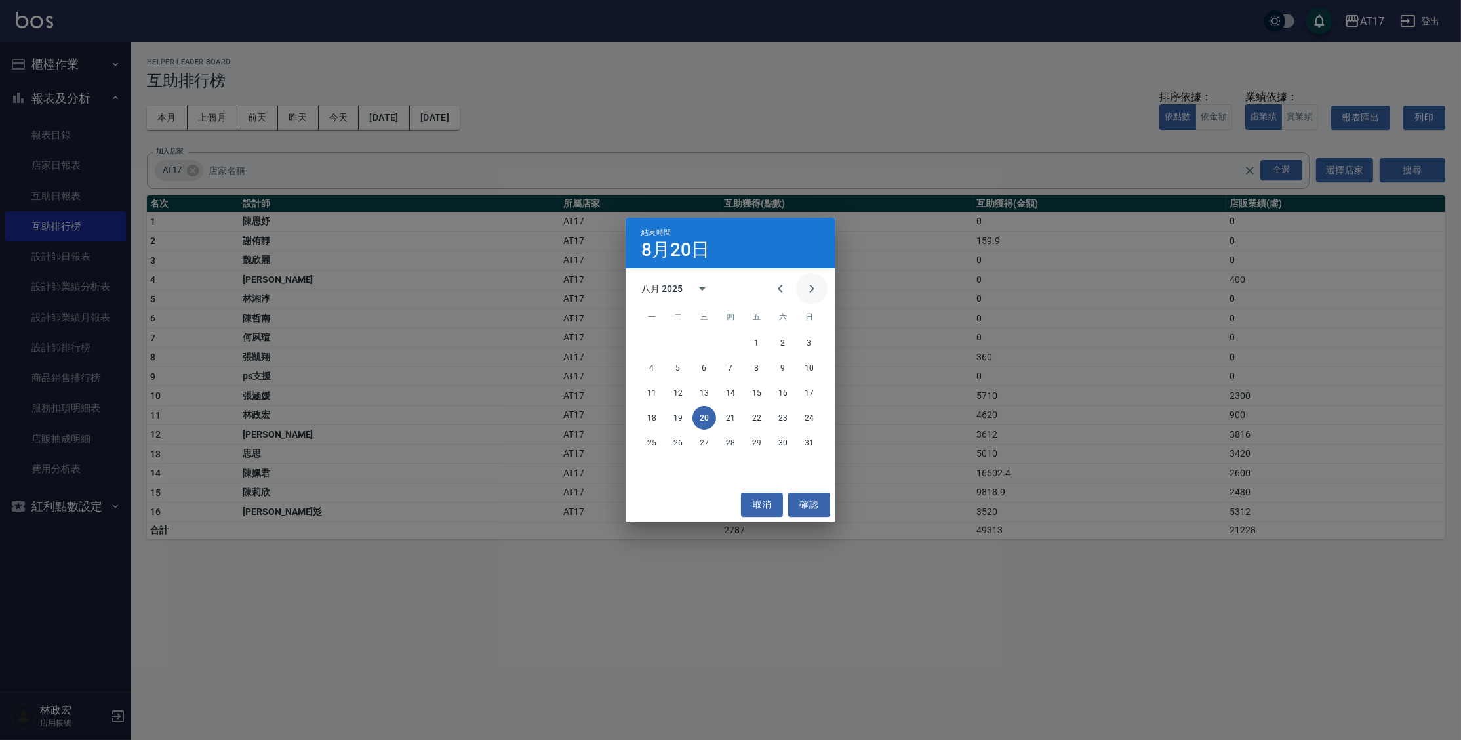
click at [812, 288] on icon "Next month" at bounding box center [812, 289] width 5 height 8
click at [734, 395] on button "18" at bounding box center [731, 393] width 24 height 24
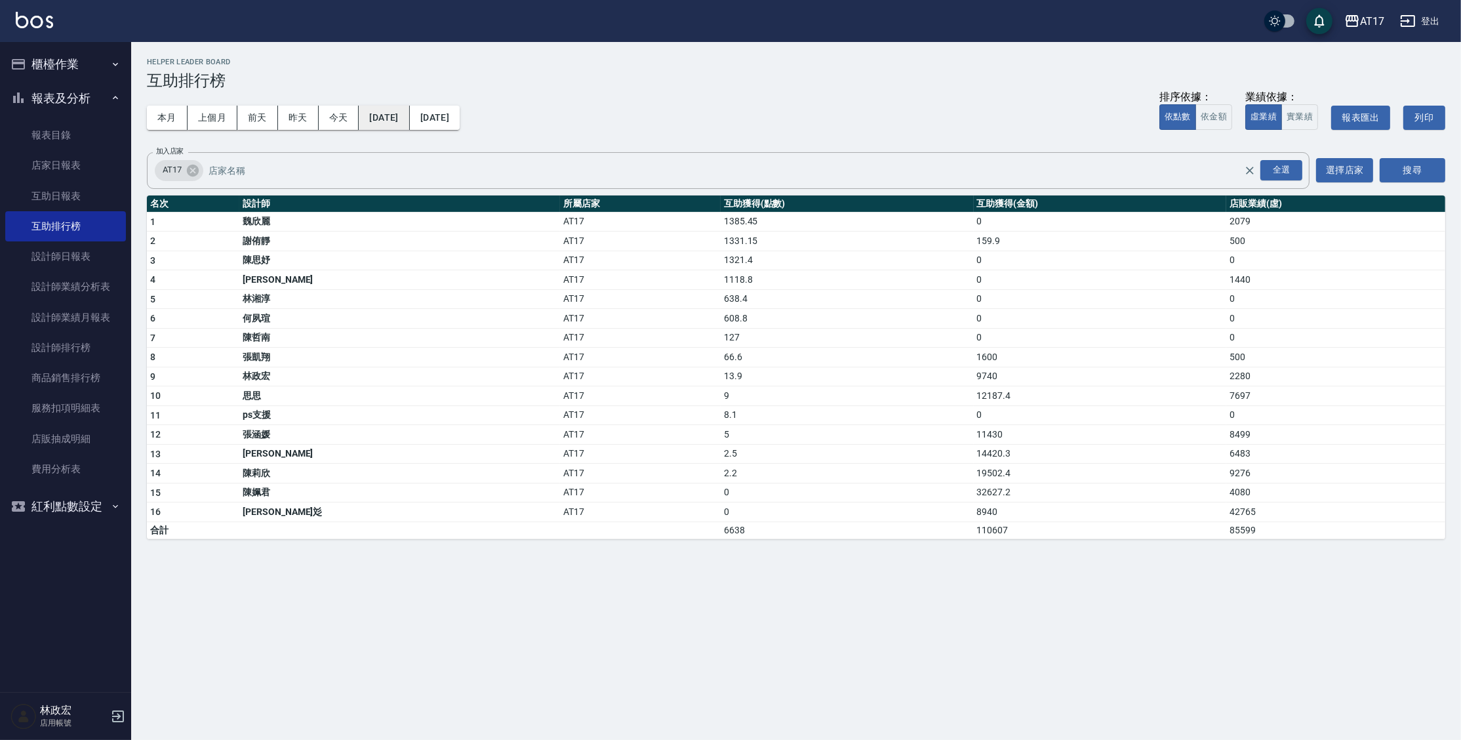
click at [391, 112] on button "[DATE]" at bounding box center [384, 118] width 50 height 24
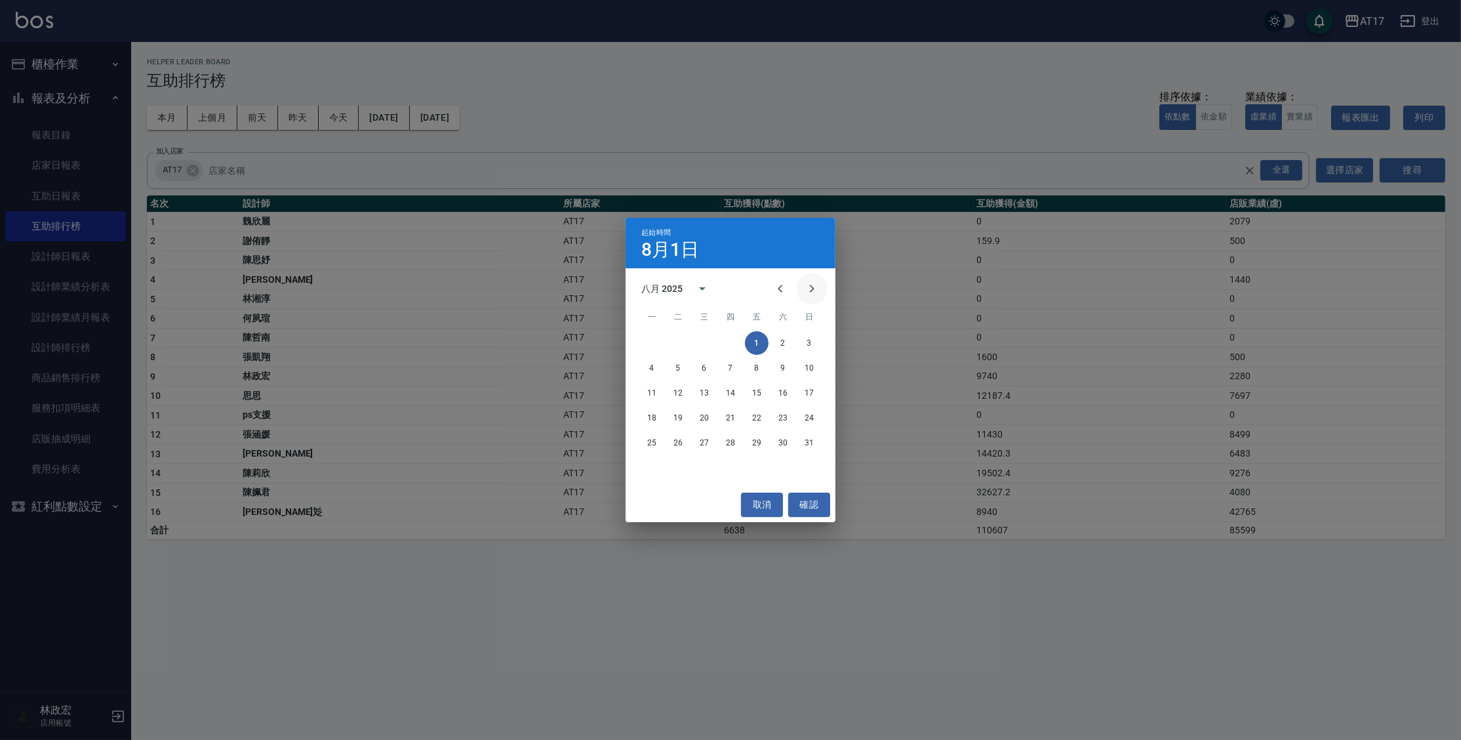
click at [808, 286] on icon "Next month" at bounding box center [812, 289] width 16 height 16
click at [650, 343] on button "1" at bounding box center [652, 343] width 24 height 24
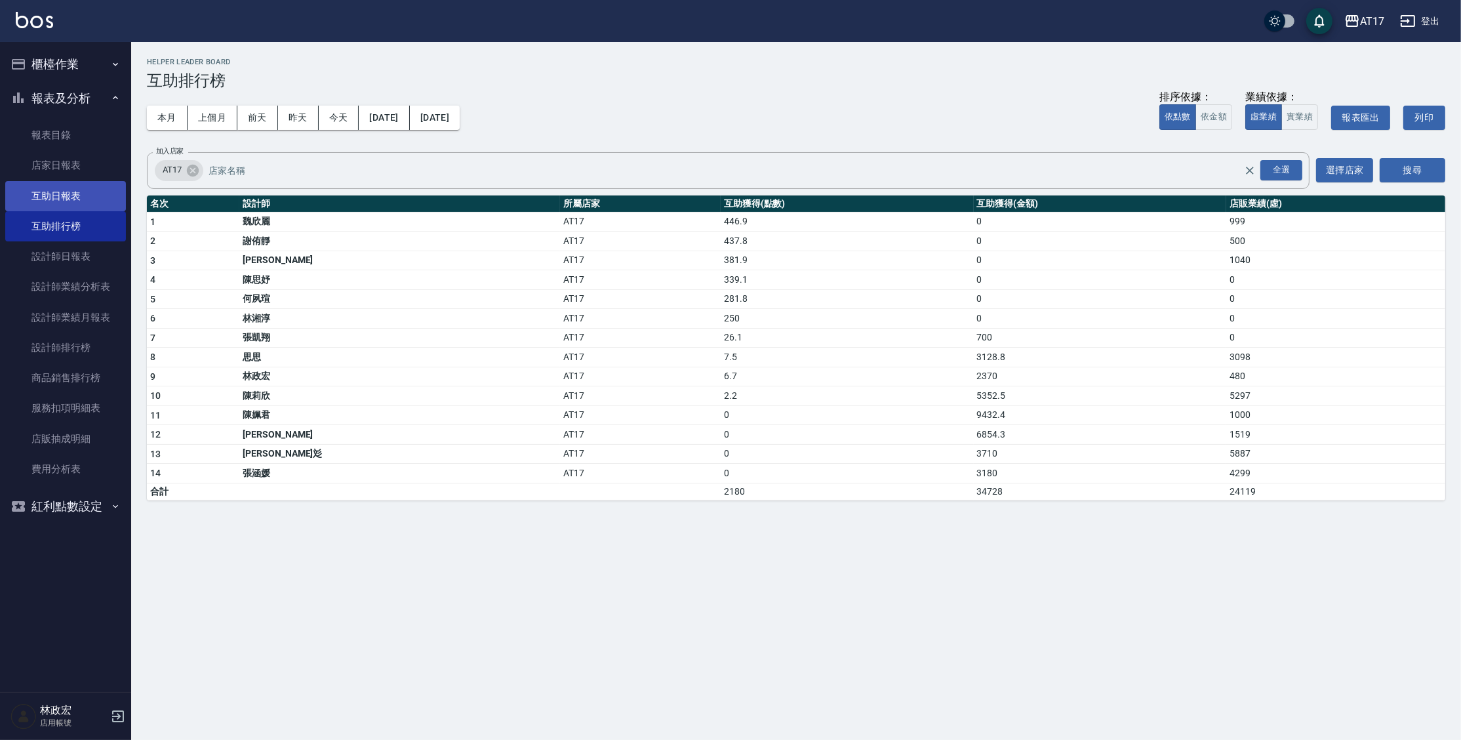
click at [101, 189] on link "互助日報表" at bounding box center [65, 196] width 121 height 30
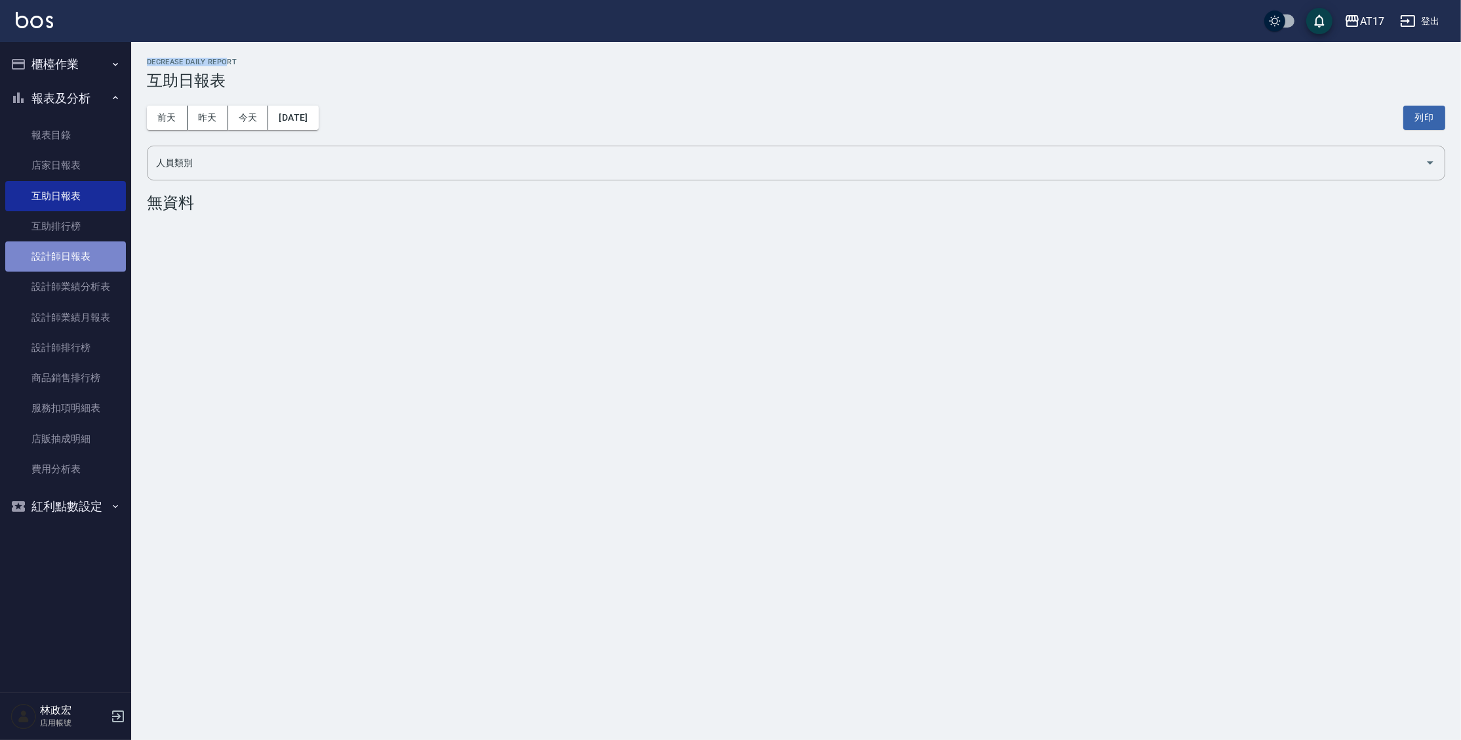
click at [69, 246] on link "設計師日報表" at bounding box center [65, 256] width 121 height 30
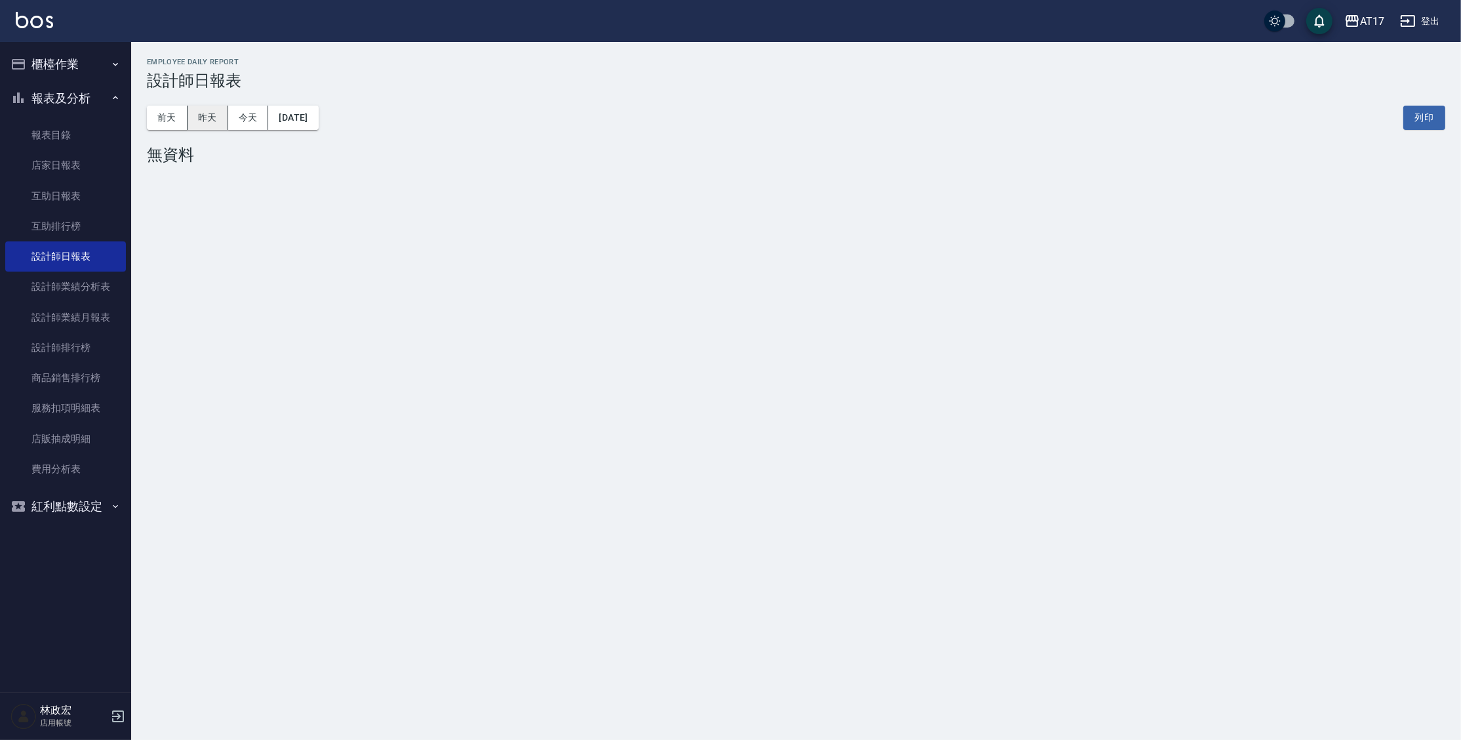
click at [220, 113] on button "昨天" at bounding box center [208, 118] width 41 height 24
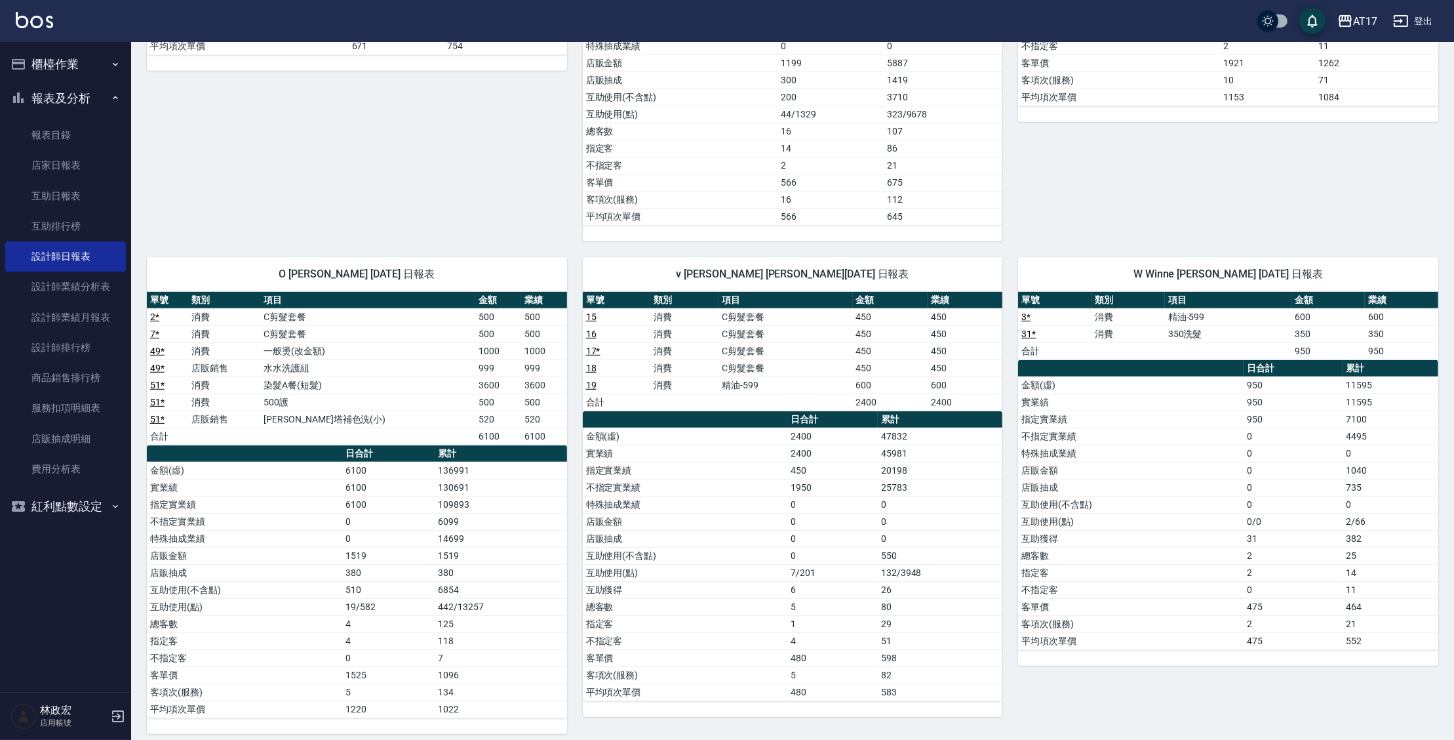
scroll to position [1098, 0]
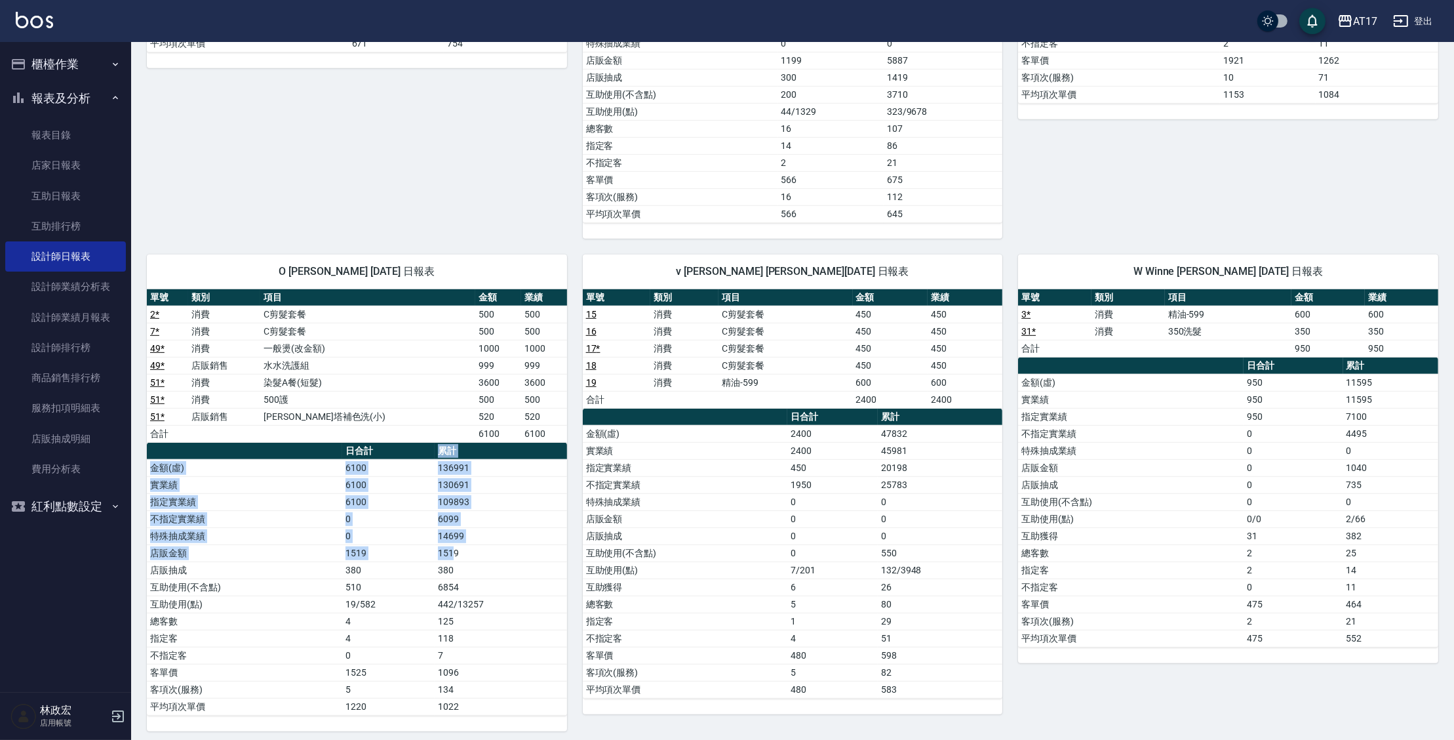
drag, startPoint x: 420, startPoint y: 443, endPoint x: 459, endPoint y: 545, distance: 109.0
click at [453, 548] on table "日合計 累計 金額(虛) 6100 136991 實業績 6100 130691 指定實業績 6100 109893 不指定實業績 0 6099 特殊抽成業績…" at bounding box center [357, 579] width 420 height 273
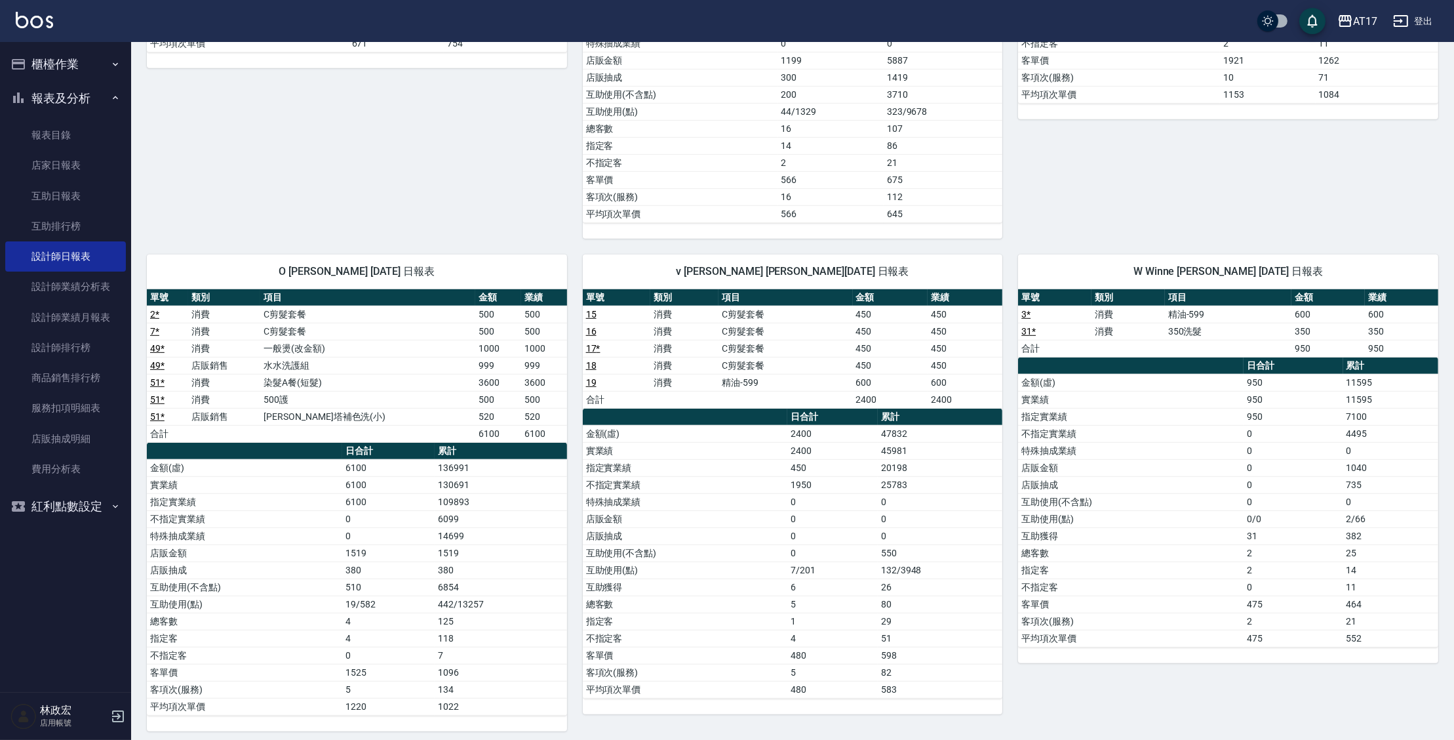
click at [464, 544] on td "1519" at bounding box center [501, 552] width 132 height 17
drag, startPoint x: 513, startPoint y: 532, endPoint x: 470, endPoint y: 516, distance: 45.4
click at [470, 516] on tbody "金額(虛) 6100 136991 實業績 6100 130691 指定實業績 6100 109893 不指定實業績 0 6099 特殊抽成業績 0 1469…" at bounding box center [357, 587] width 420 height 256
click at [475, 536] on td "14699" at bounding box center [501, 535] width 132 height 17
drag, startPoint x: 486, startPoint y: 566, endPoint x: 445, endPoint y: 538, distance: 49.1
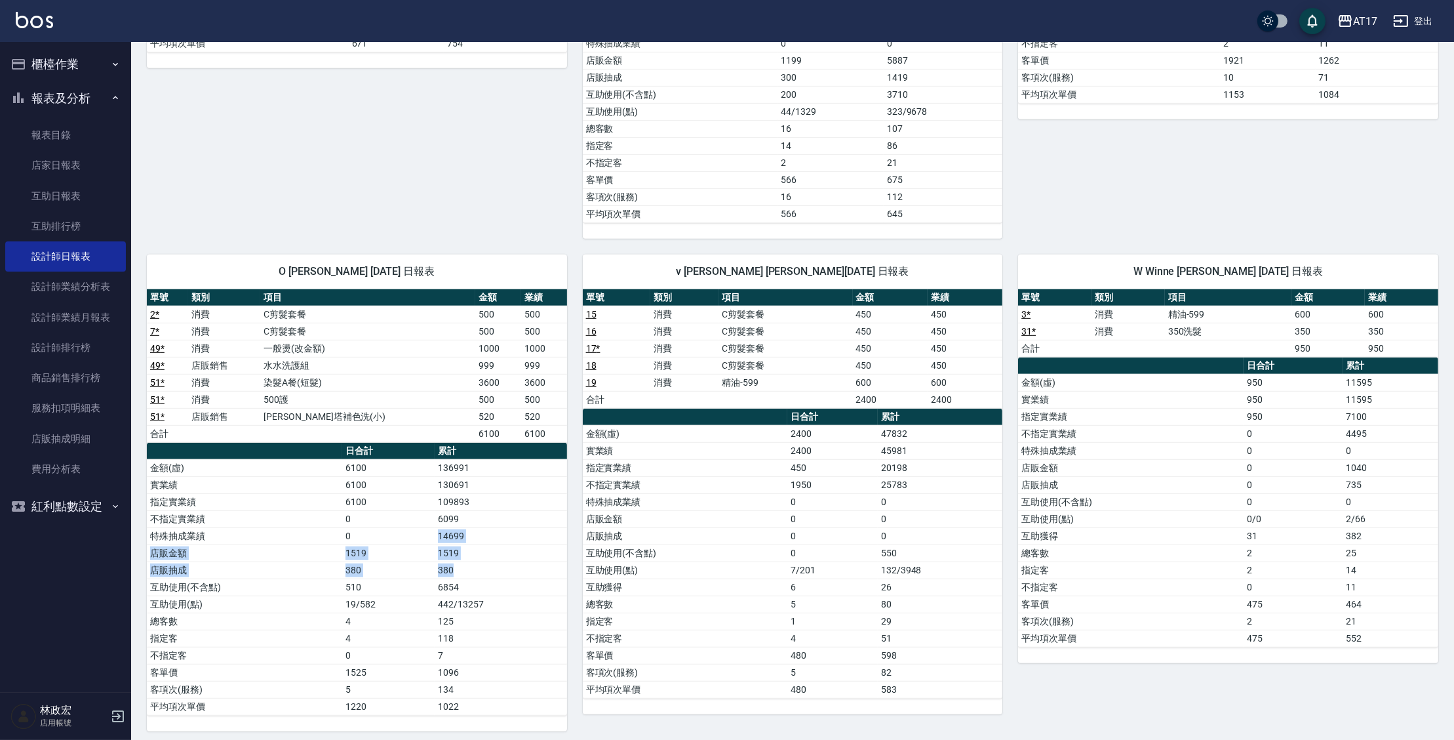
click at [439, 532] on tbody "金額(虛) 6100 136991 實業績 6100 130691 指定實業績 6100 109893 不指定實業績 0 6099 特殊抽成業績 0 1469…" at bounding box center [357, 587] width 420 height 256
click at [454, 546] on td "1519" at bounding box center [501, 552] width 132 height 17
drag, startPoint x: 482, startPoint y: 551, endPoint x: 433, endPoint y: 548, distance: 49.2
click at [433, 549] on tr "店販金額 1519 1519" at bounding box center [357, 552] width 420 height 17
click at [433, 546] on td "1519" at bounding box center [388, 552] width 92 height 17
